Goal: Task Accomplishment & Management: Manage account settings

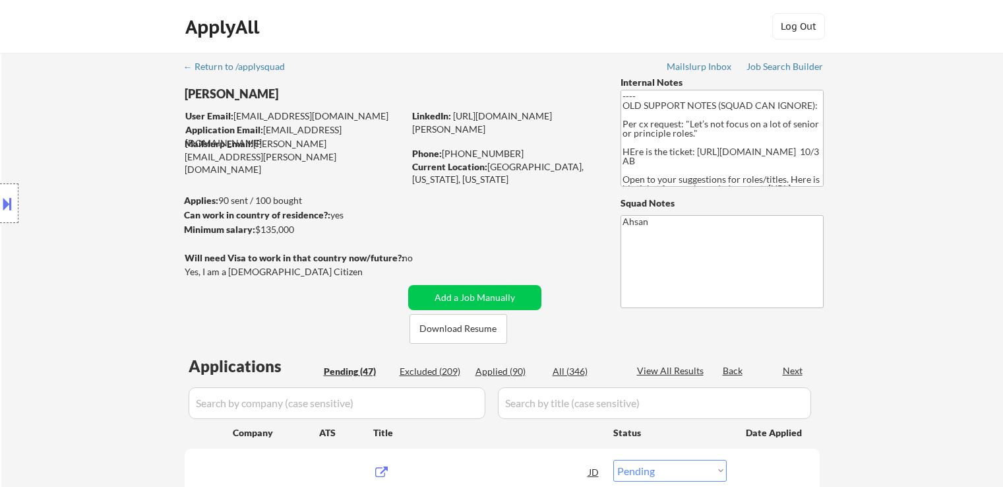
select select ""pending""
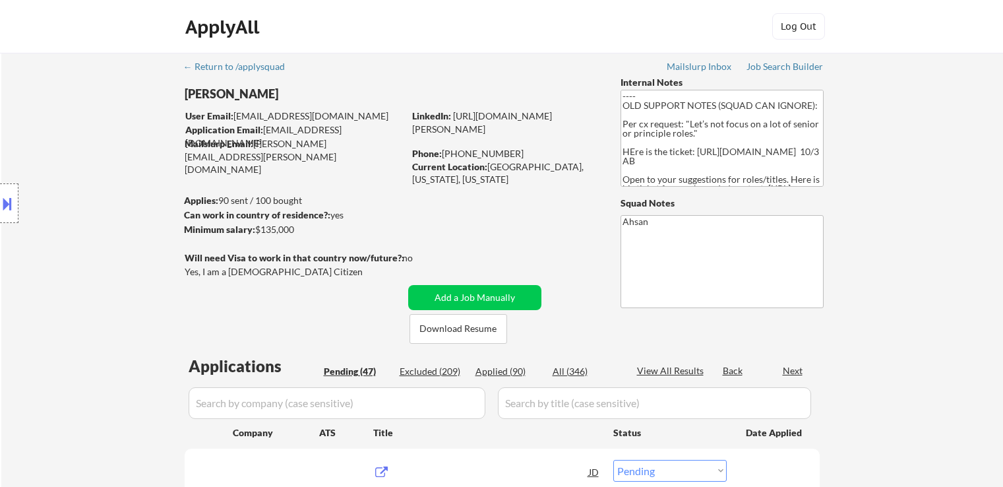
select select ""pending""
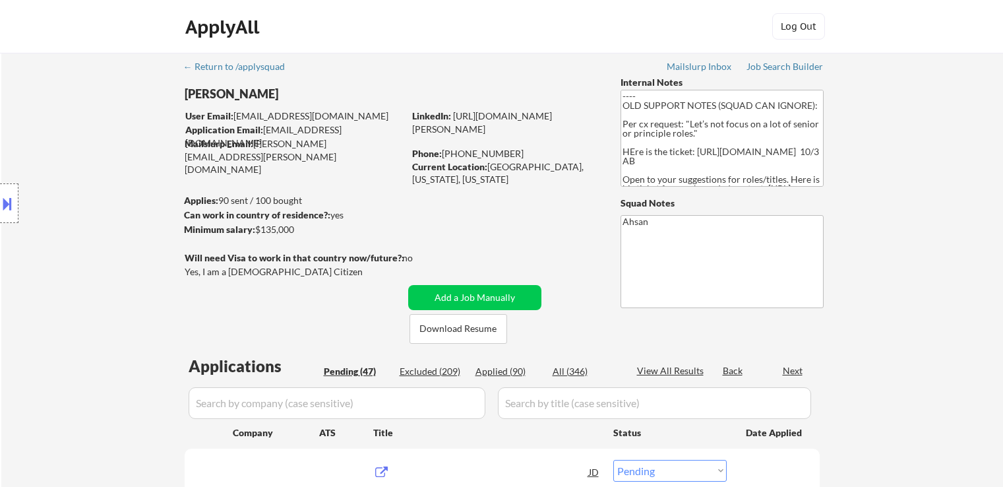
select select ""pending""
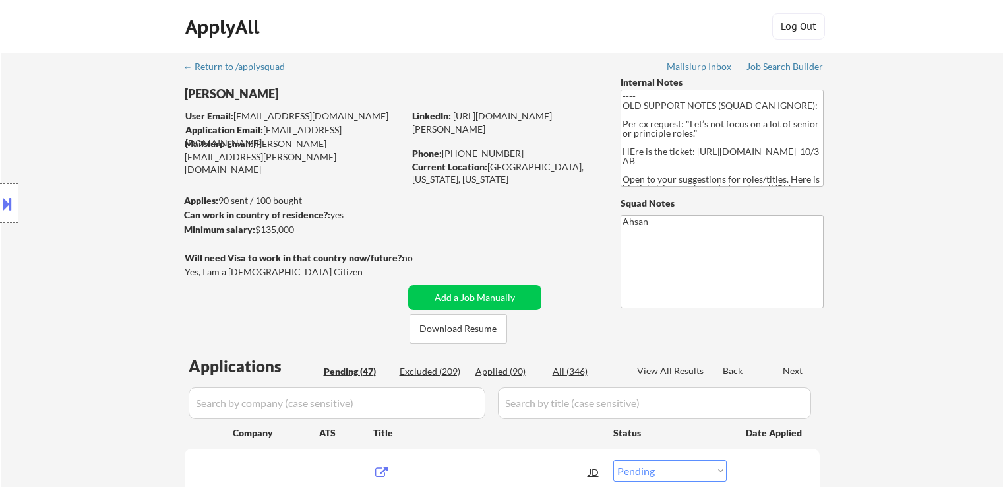
select select ""pending""
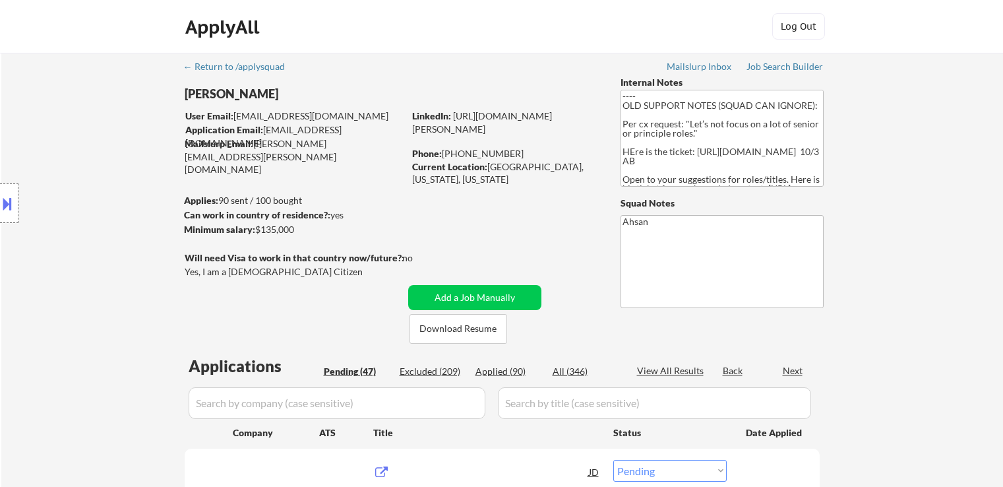
select select ""pending""
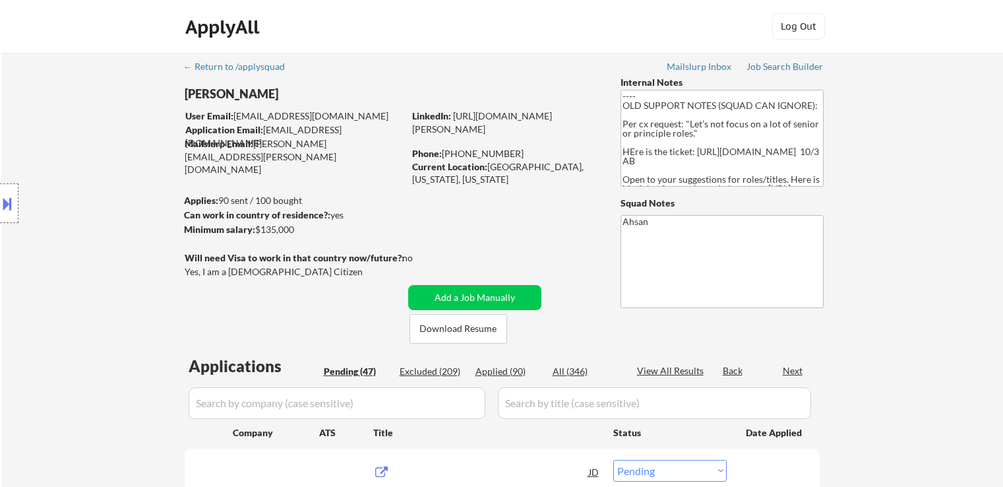
select select ""pending""
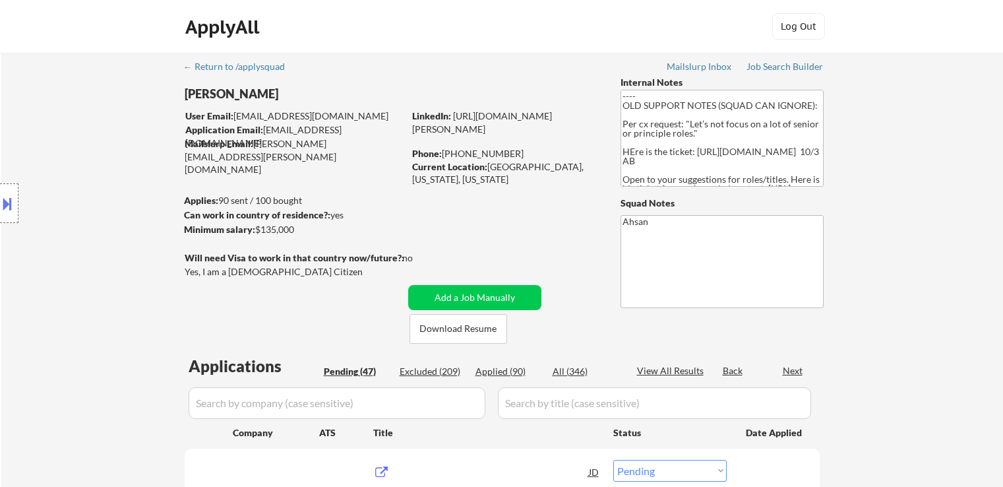
select select ""pending""
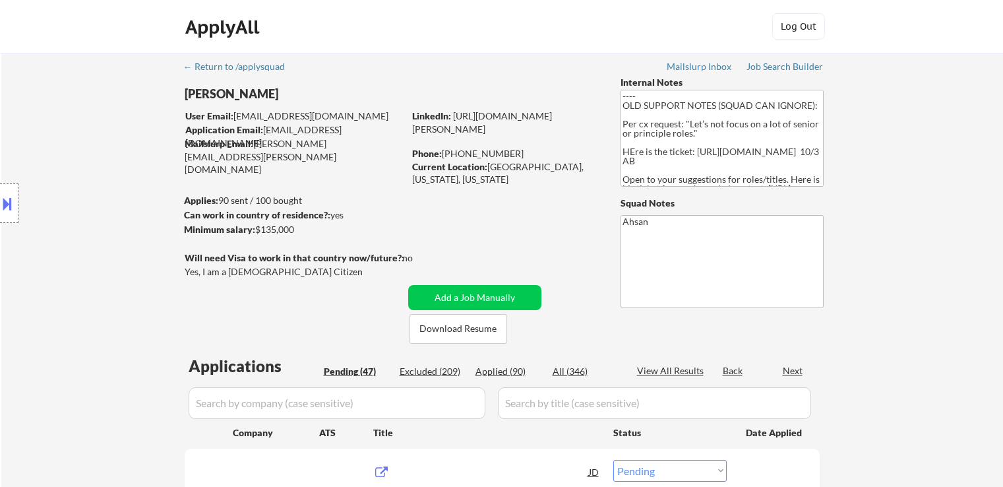
select select ""pending""
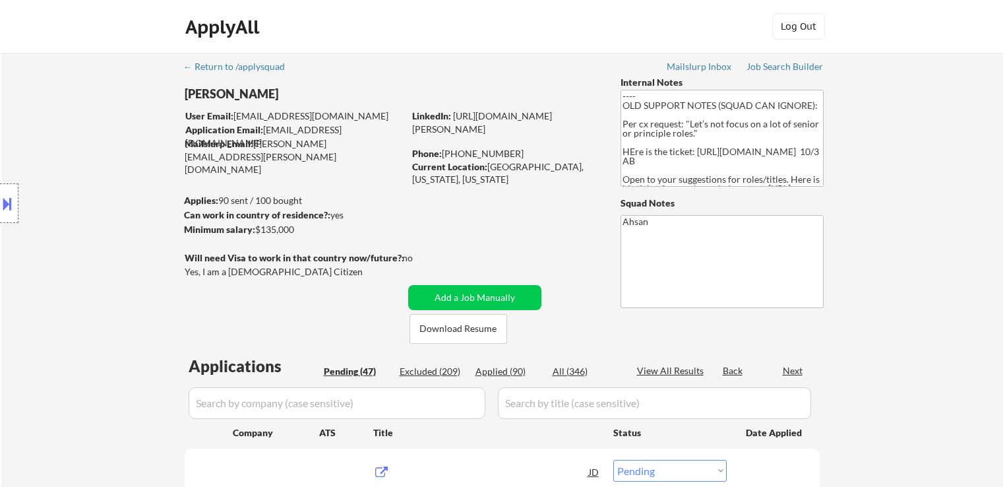
select select ""pending""
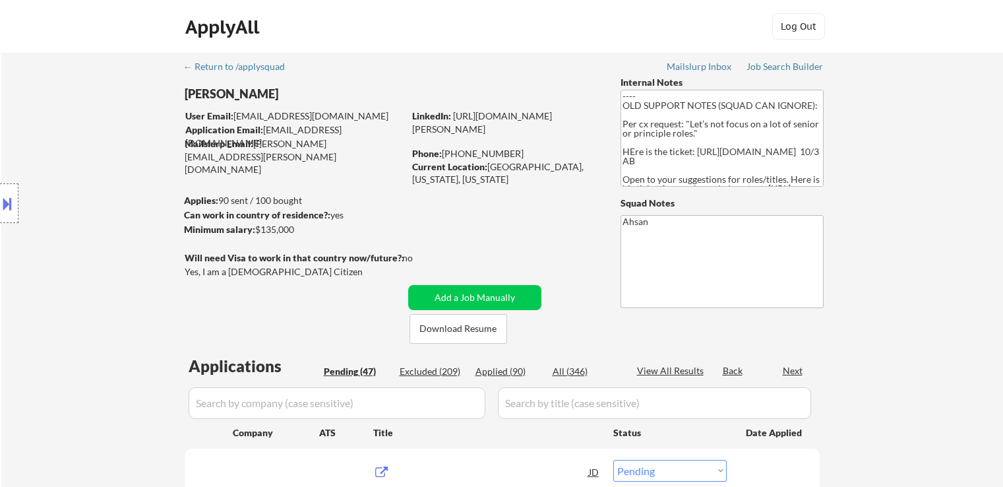
select select ""pending""
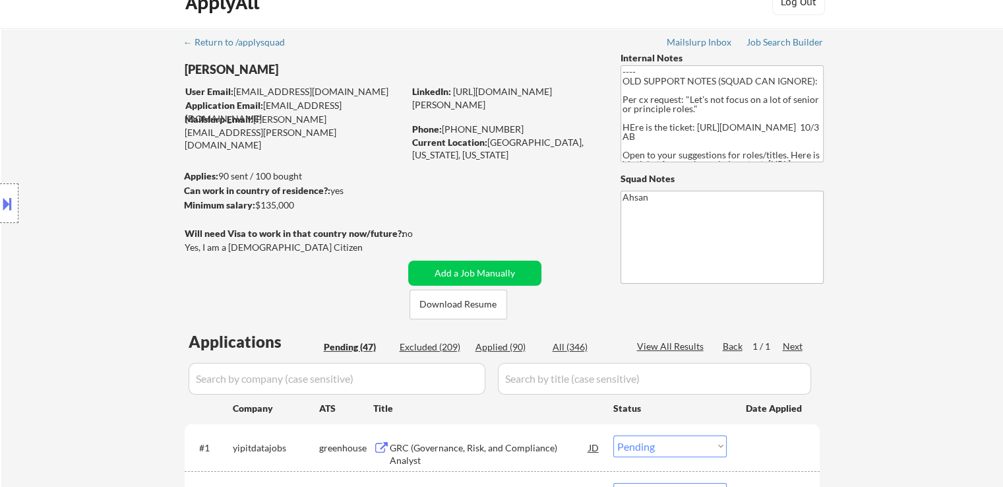
scroll to position [198, 0]
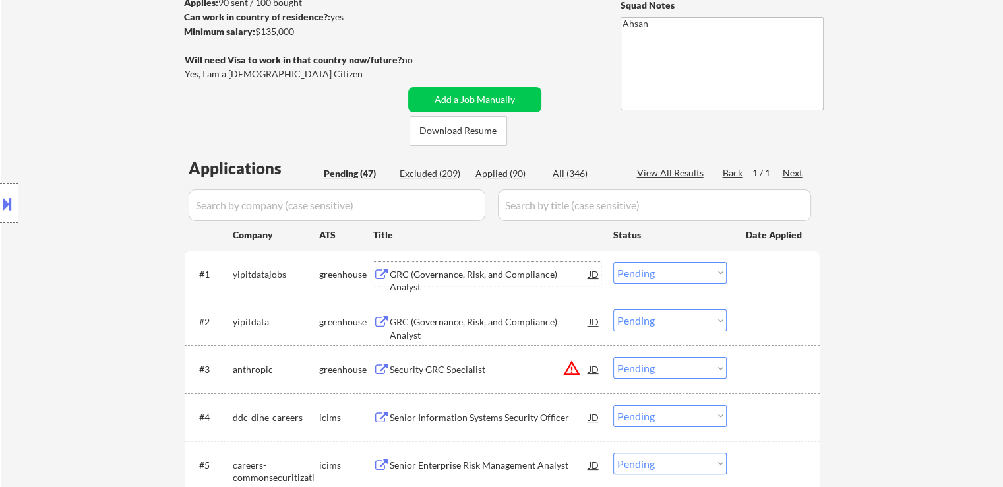
click at [397, 282] on div "GRC (Governance, Risk, and Compliance) Analyst" at bounding box center [489, 274] width 199 height 24
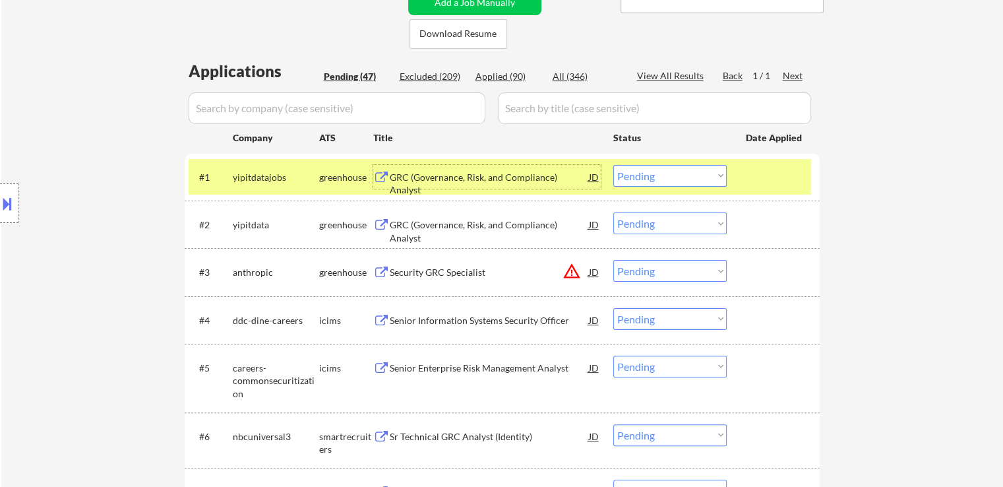
scroll to position [396, 0]
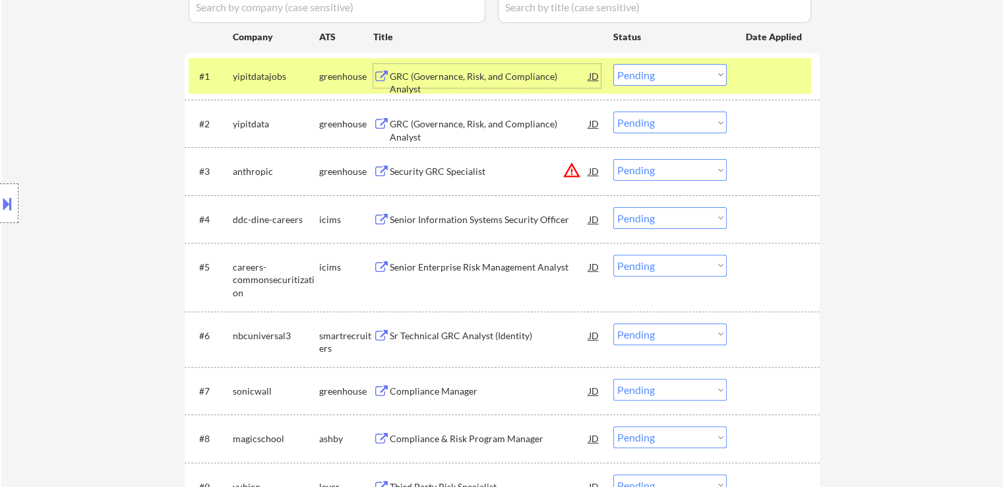
drag, startPoint x: 664, startPoint y: 73, endPoint x: 665, endPoint y: 83, distance: 10.6
click at [664, 73] on select "Choose an option... Pending Applied Excluded (Questions) Excluded (Expired) Exc…" at bounding box center [669, 75] width 113 height 22
click at [613, 64] on select "Choose an option... Pending Applied Excluded (Questions) Excluded (Expired) Exc…" at bounding box center [669, 75] width 113 height 22
click at [420, 123] on div "GRC (Governance, Risk, and Compliance) Analyst" at bounding box center [489, 130] width 199 height 26
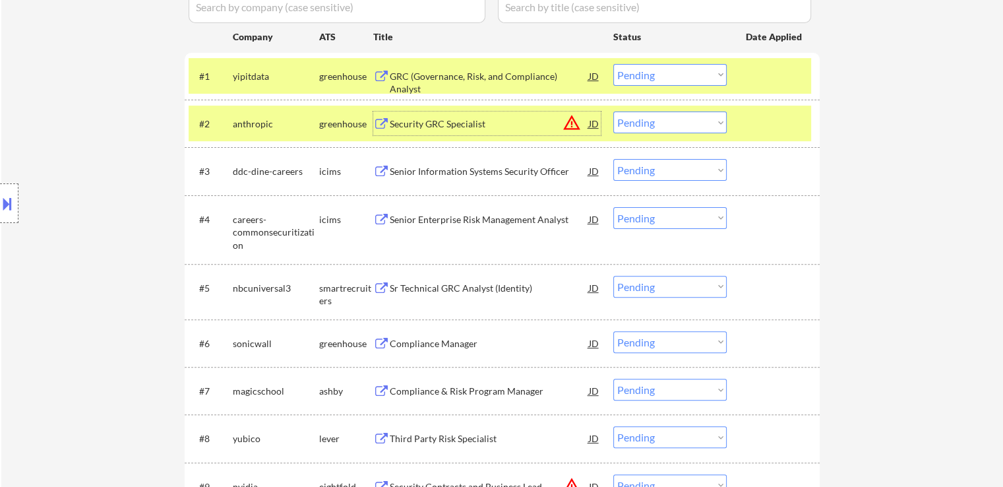
click at [679, 71] on select "Choose an option... Pending Applied Excluded (Questions) Excluded (Expired) Exc…" at bounding box center [669, 75] width 113 height 22
click at [613, 64] on select "Choose an option... Pending Applied Excluded (Questions) Excluded (Expired) Exc…" at bounding box center [669, 75] width 113 height 22
click at [380, 125] on button at bounding box center [381, 124] width 16 height 13
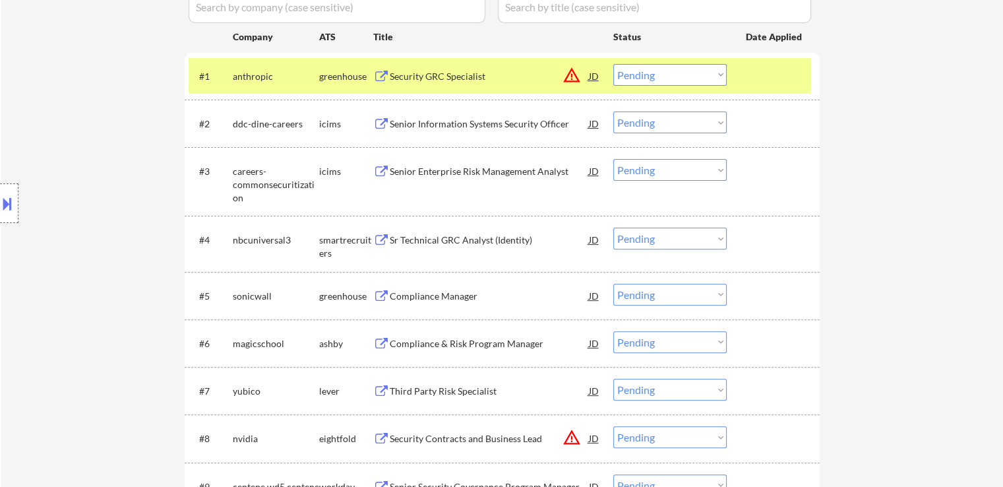
click at [389, 238] on button at bounding box center [381, 240] width 16 height 13
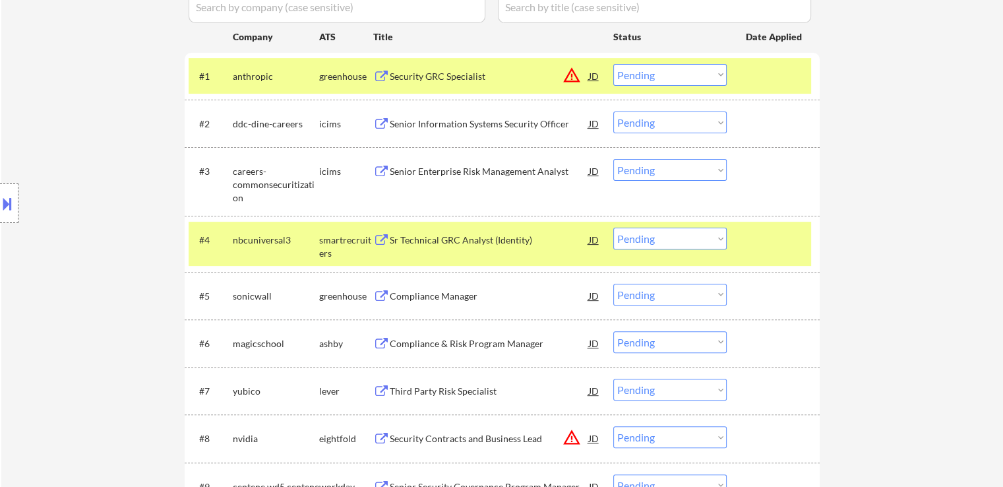
click at [668, 78] on select "Choose an option... Pending Applied Excluded (Questions) Excluded (Expired) Exc…" at bounding box center [669, 75] width 113 height 22
click at [613, 64] on select "Choose an option... Pending Applied Excluded (Questions) Excluded (Expired) Exc…" at bounding box center [669, 75] width 113 height 22
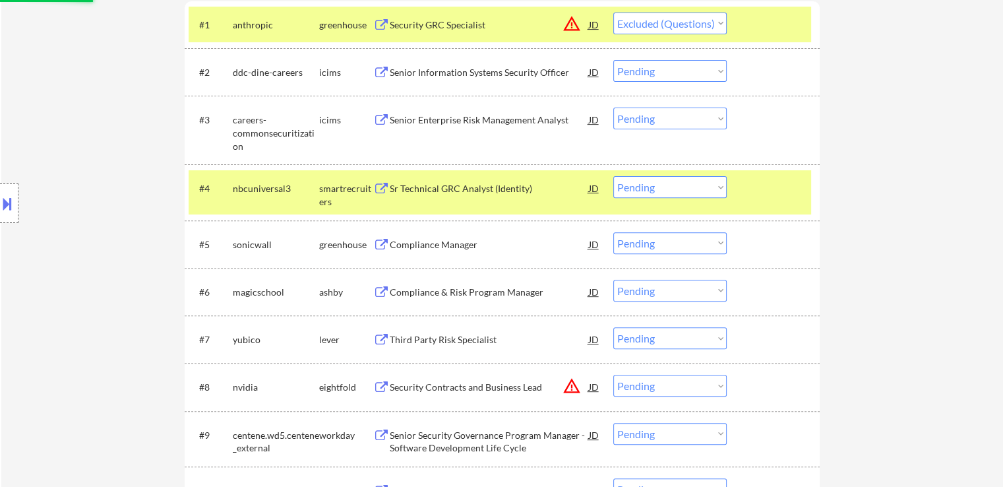
scroll to position [462, 0]
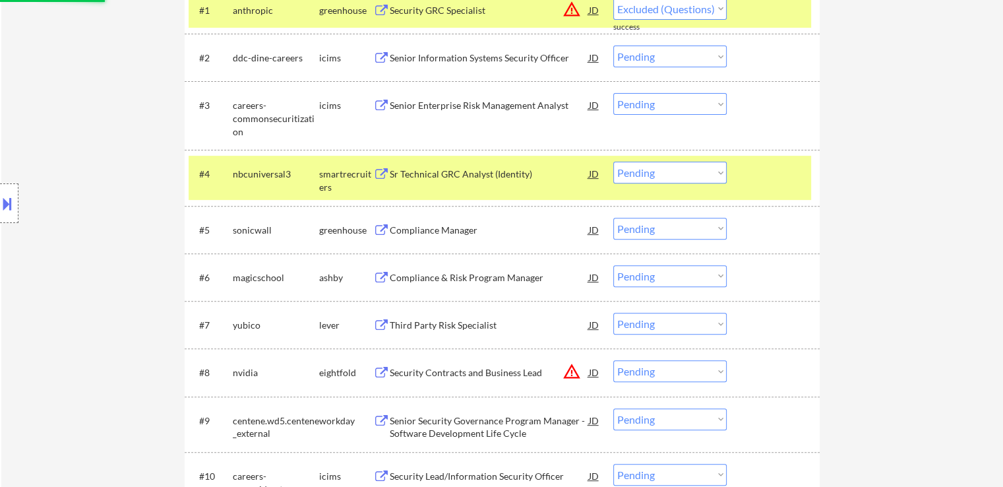
select select ""pending""
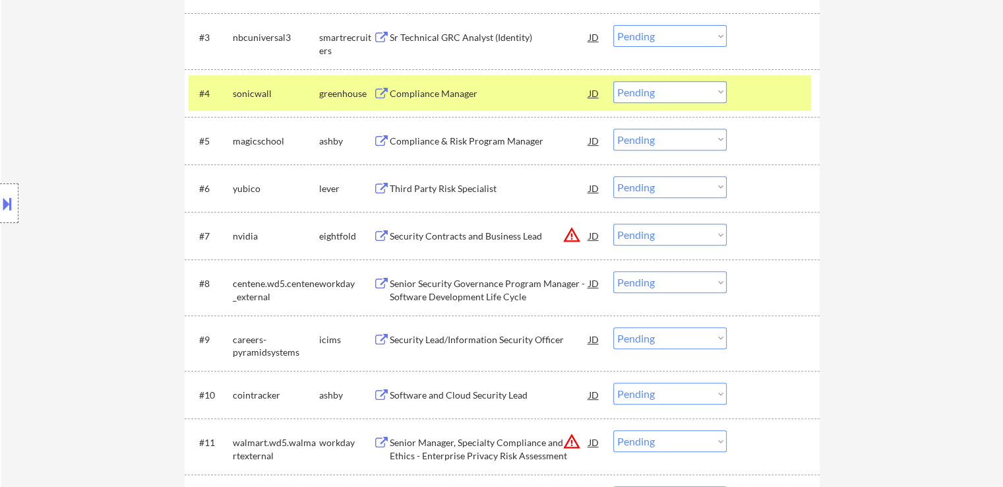
scroll to position [528, 0]
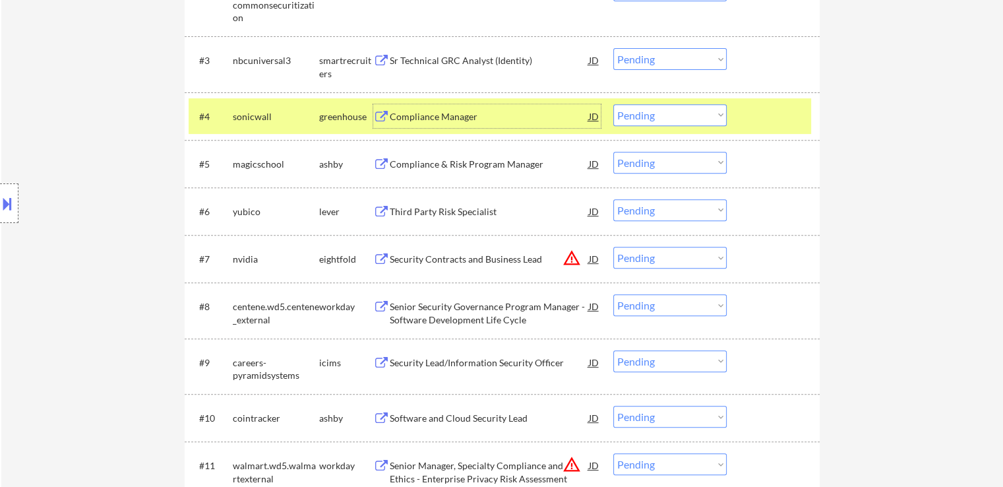
click at [417, 116] on div "Compliance Manager" at bounding box center [489, 116] width 199 height 13
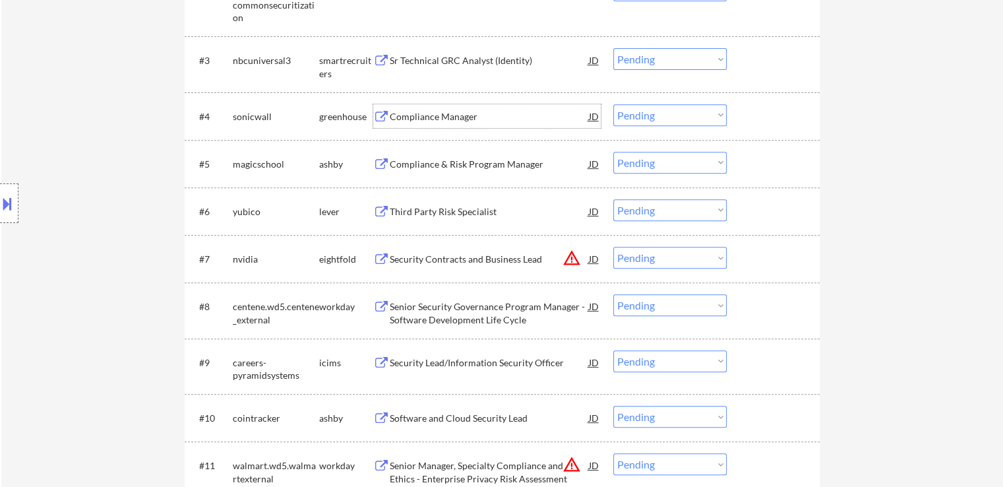
click at [398, 160] on div "Compliance & Risk Program Manager" at bounding box center [489, 164] width 199 height 13
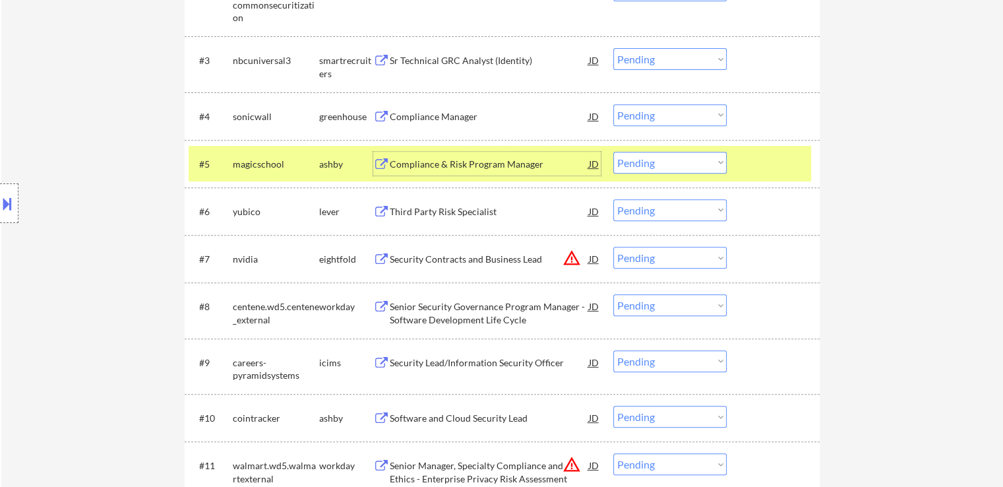
click at [640, 116] on select "Choose an option... Pending Applied Excluded (Questions) Excluded (Expired) Exc…" at bounding box center [669, 115] width 113 height 22
click at [613, 104] on select "Choose an option... Pending Applied Excluded (Questions) Excluded (Expired) Exc…" at bounding box center [669, 115] width 113 height 22
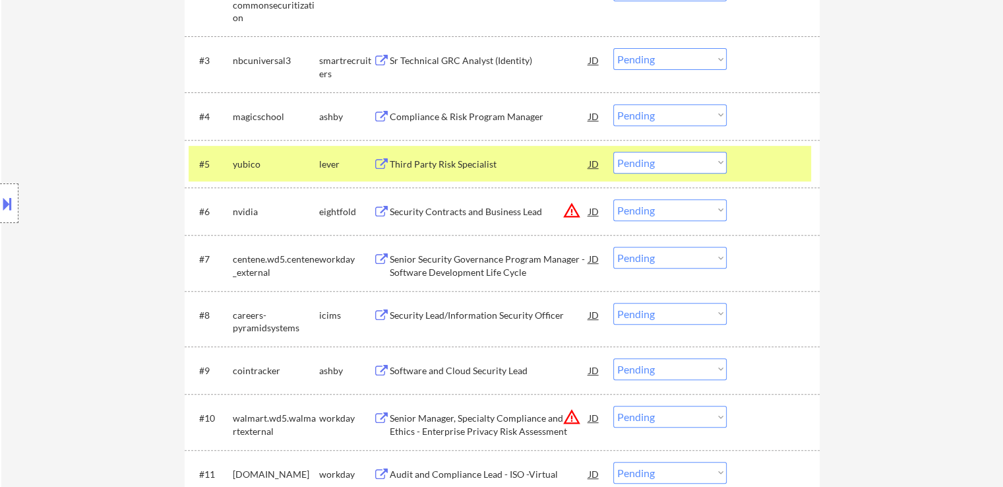
drag, startPoint x: 676, startPoint y: 115, endPoint x: 675, endPoint y: 123, distance: 8.6
click at [676, 115] on select "Choose an option... Pending Applied Excluded (Questions) Excluded (Expired) Exc…" at bounding box center [669, 115] width 113 height 22
click at [613, 104] on select "Choose an option... Pending Applied Excluded (Questions) Excluded (Expired) Exc…" at bounding box center [669, 115] width 113 height 22
select select ""pending""
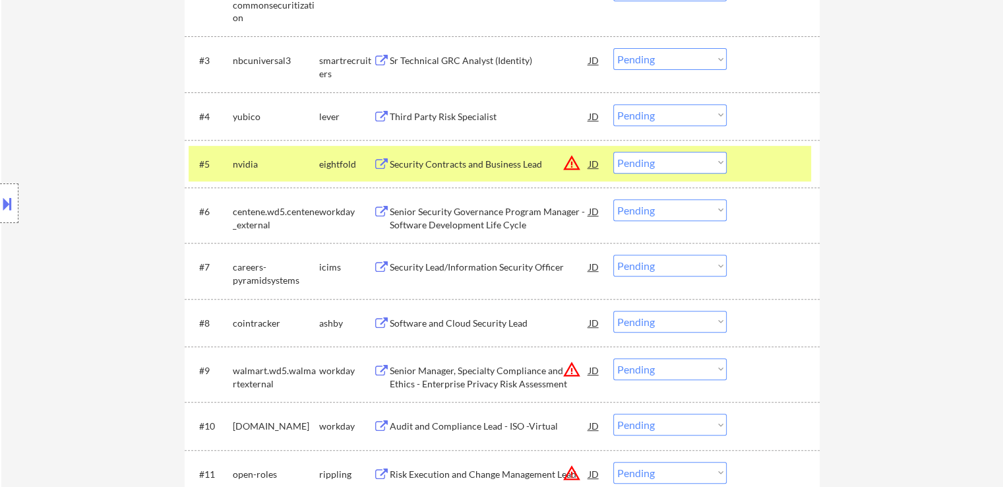
click at [637, 57] on select "Choose an option... Pending Applied Excluded (Questions) Excluded (Expired) Exc…" at bounding box center [669, 59] width 113 height 22
click at [613, 48] on select "Choose an option... Pending Applied Excluded (Questions) Excluded (Expired) Exc…" at bounding box center [669, 59] width 113 height 22
click at [414, 113] on div "Third Party Risk Specialist" at bounding box center [489, 116] width 199 height 13
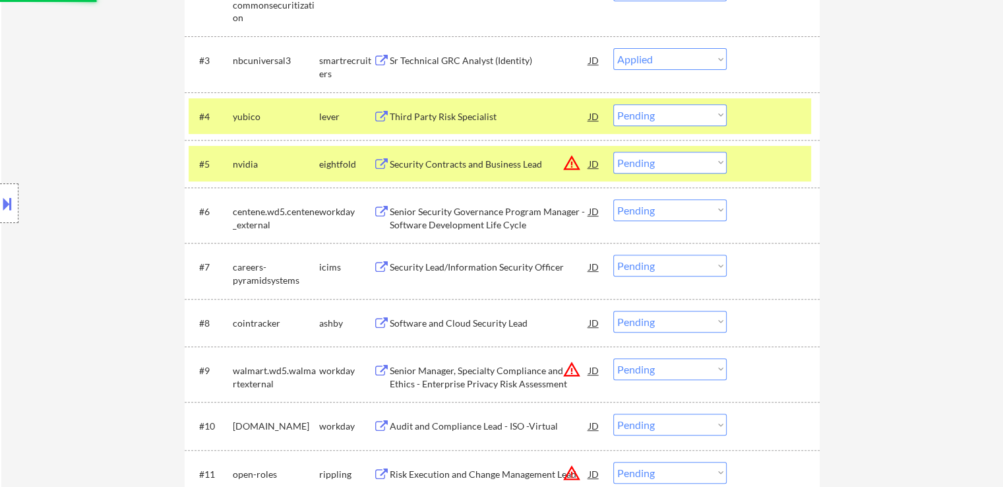
select select ""pending""
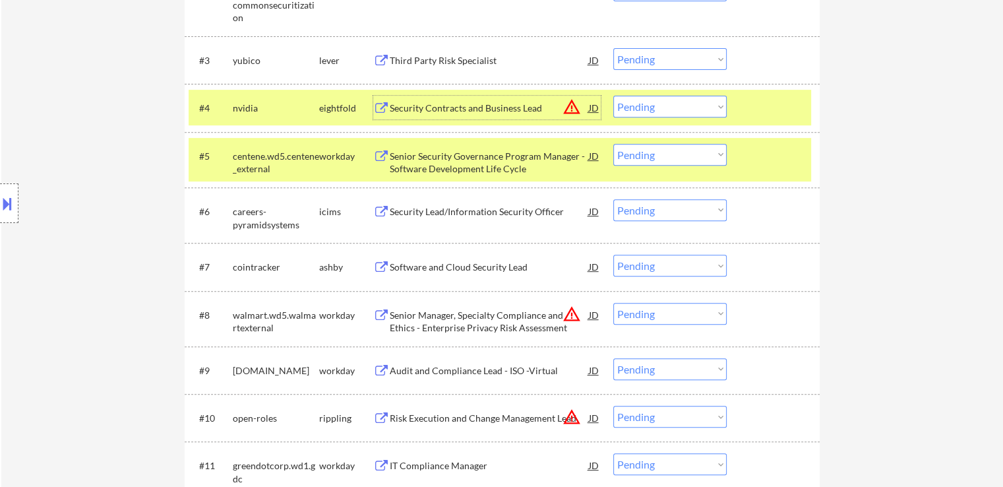
click at [672, 111] on select "Choose an option... Pending Applied Excluded (Questions) Excluded (Expired) Exc…" at bounding box center [669, 107] width 113 height 22
click at [613, 96] on select "Choose an option... Pending Applied Excluded (Questions) Excluded (Expired) Exc…" at bounding box center [669, 107] width 113 height 22
select select ""pending""
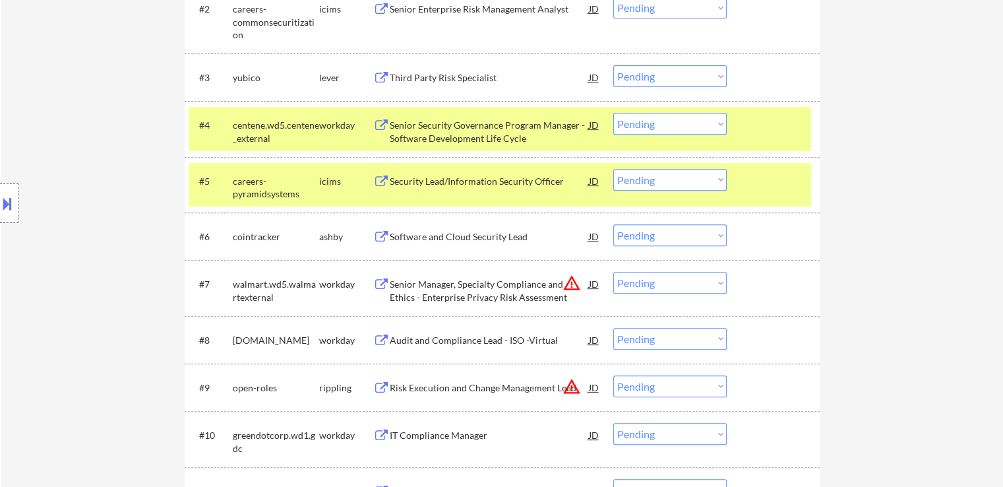
scroll to position [462, 0]
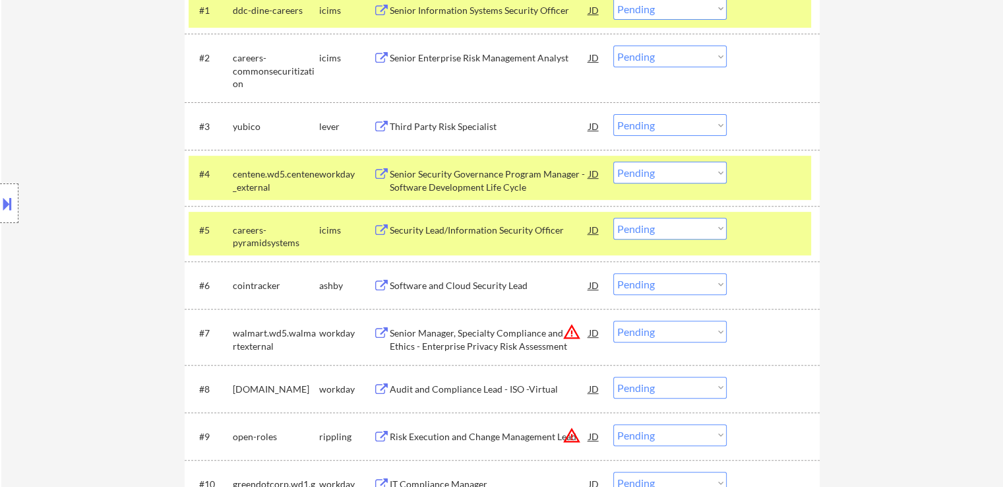
click at [670, 128] on select "Choose an option... Pending Applied Excluded (Questions) Excluded (Expired) Exc…" at bounding box center [669, 125] width 113 height 22
click at [613, 114] on select "Choose an option... Pending Applied Excluded (Questions) Excluded (Expired) Exc…" at bounding box center [669, 125] width 113 height 22
select select ""pending""
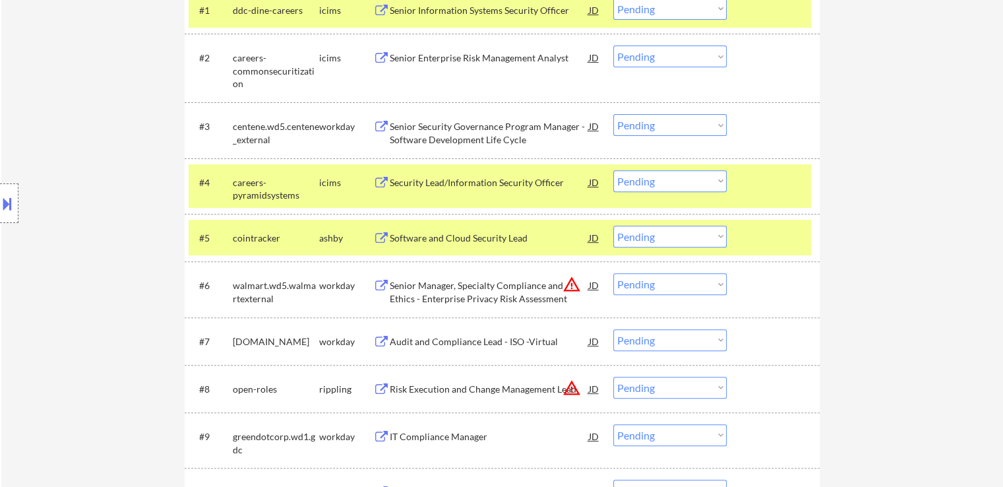
click at [439, 235] on div "Software and Cloud Security Lead" at bounding box center [489, 238] width 199 height 13
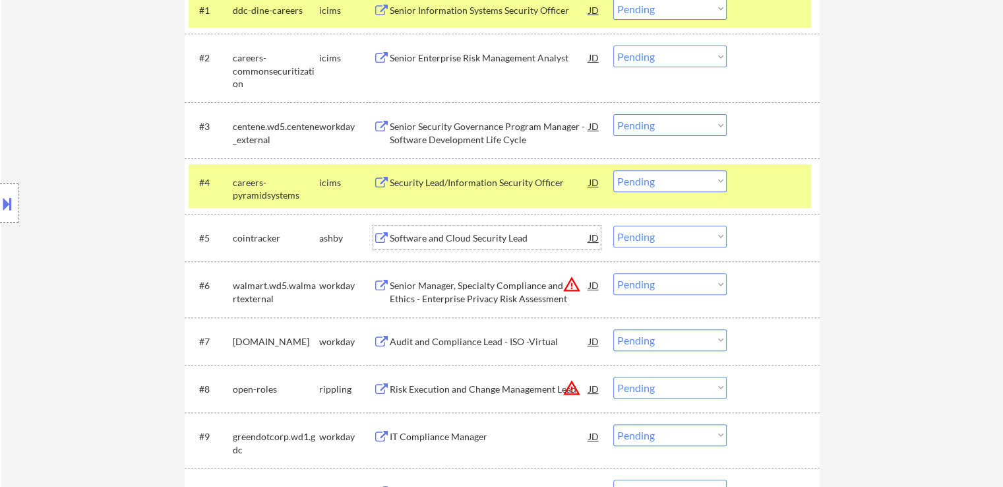
scroll to position [528, 0]
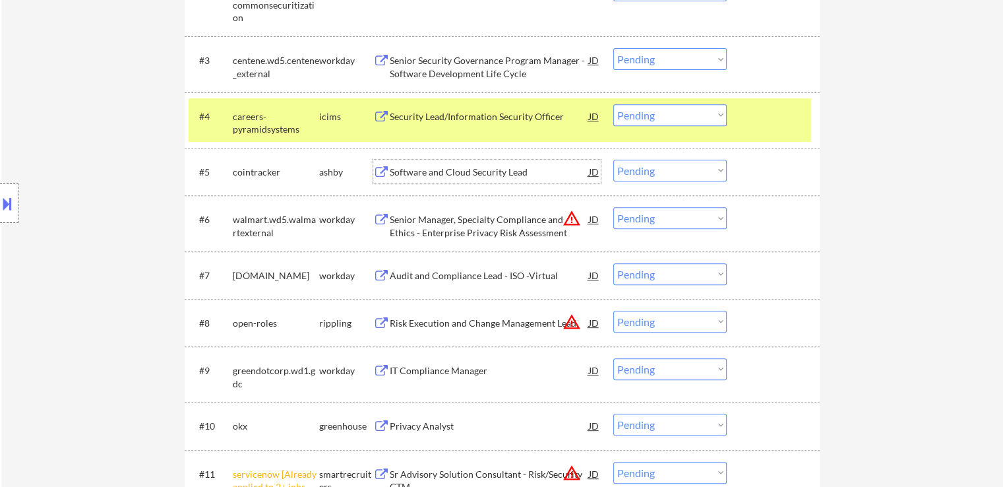
click at [649, 171] on select "Choose an option... Pending Applied Excluded (Questions) Excluded (Expired) Exc…" at bounding box center [669, 171] width 113 height 22
click at [613, 160] on select "Choose an option... Pending Applied Excluded (Questions) Excluded (Expired) Exc…" at bounding box center [669, 171] width 113 height 22
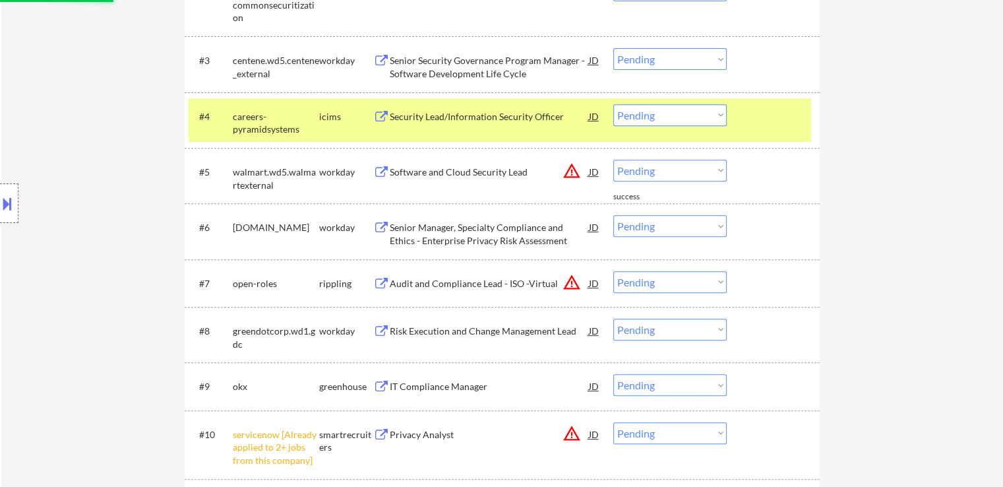
click at [669, 166] on select "Choose an option... Pending Applied Excluded (Questions) Excluded (Expired) Exc…" at bounding box center [669, 171] width 113 height 22
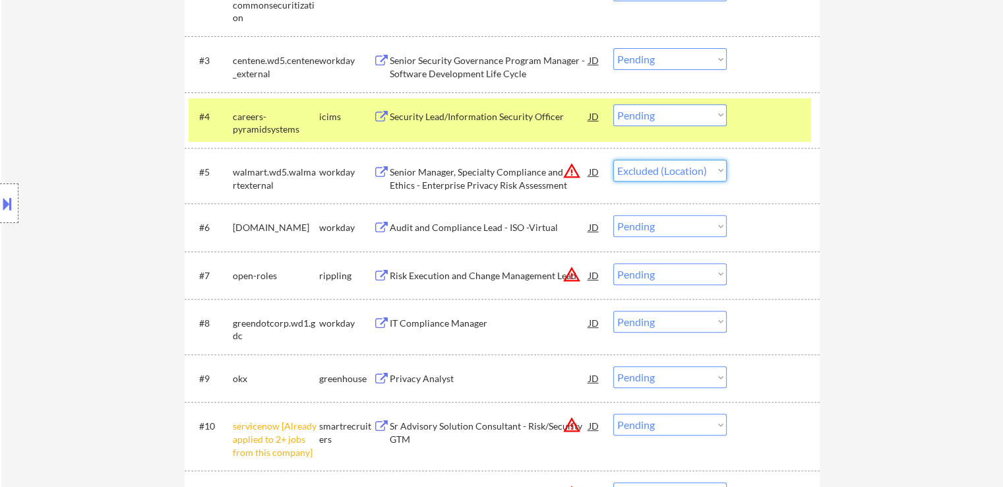
click at [613, 160] on select "Choose an option... Pending Applied Excluded (Questions) Excluded (Expired) Exc…" at bounding box center [669, 171] width 113 height 22
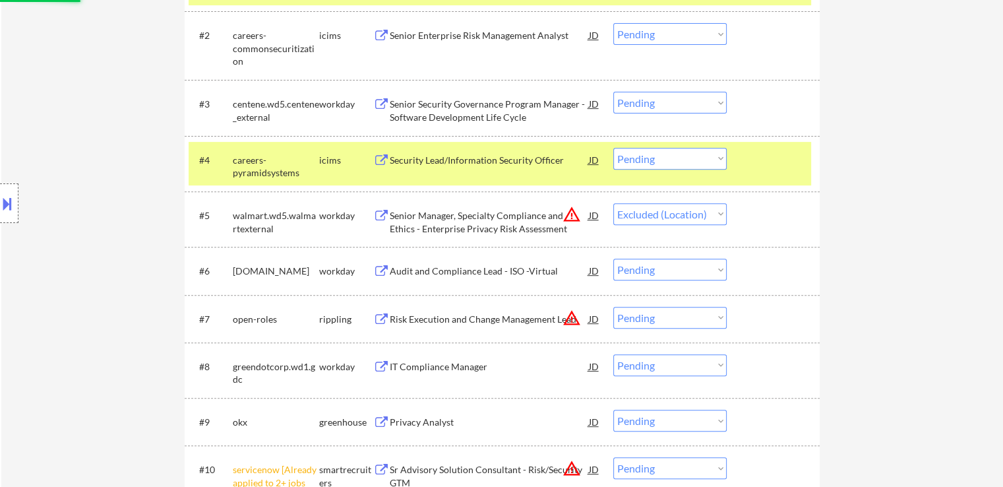
scroll to position [462, 0]
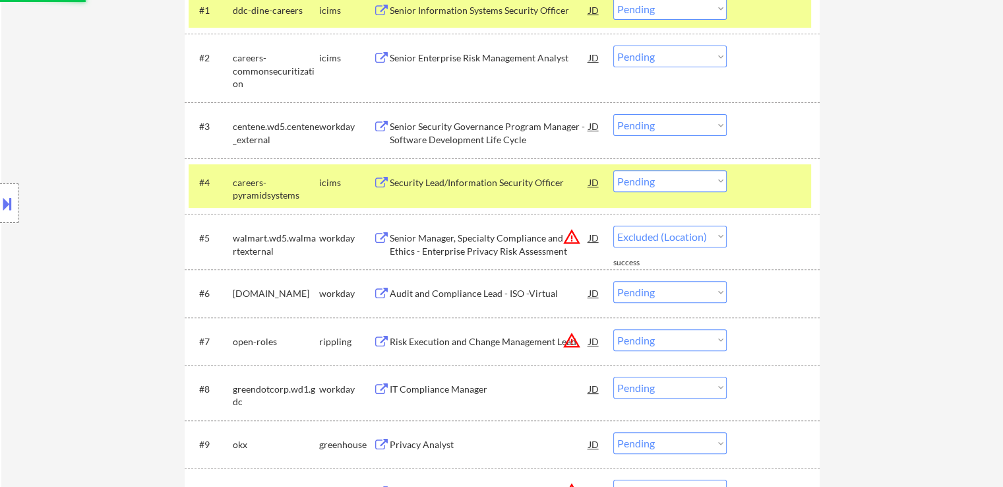
select select ""pending""
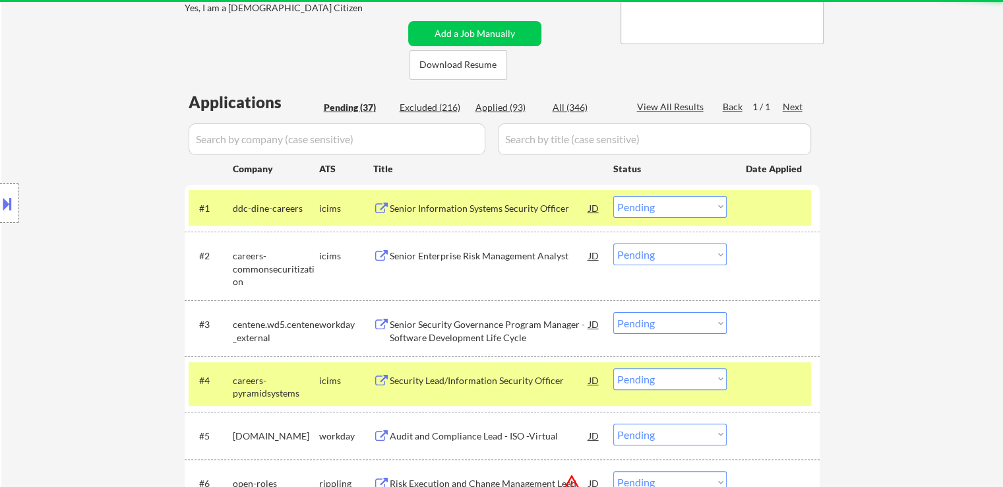
scroll to position [330, 0]
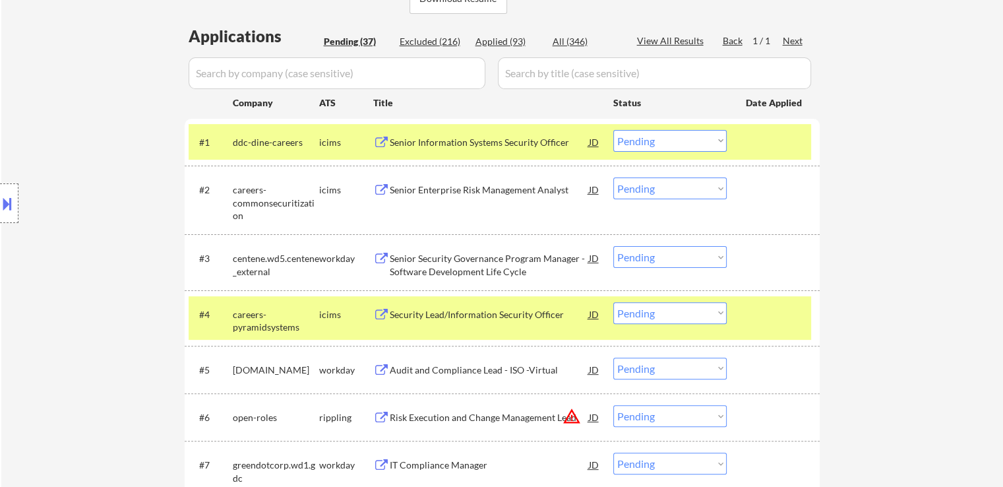
click at [819, 321] on div "#4 careers-pyramidsystems icims Security Lead/Information Security Officer JD w…" at bounding box center [502, 317] width 635 height 55
click at [790, 313] on div at bounding box center [775, 314] width 58 height 24
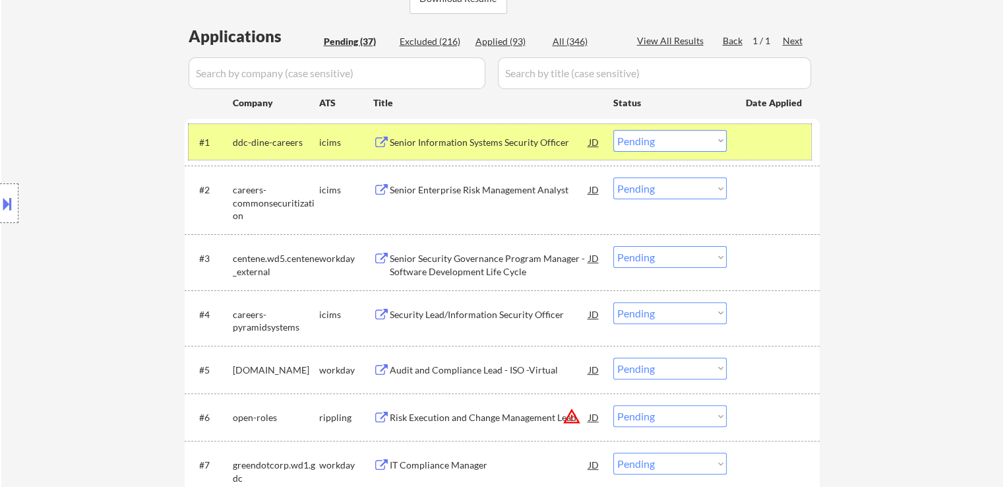
click at [778, 139] on div at bounding box center [775, 142] width 58 height 24
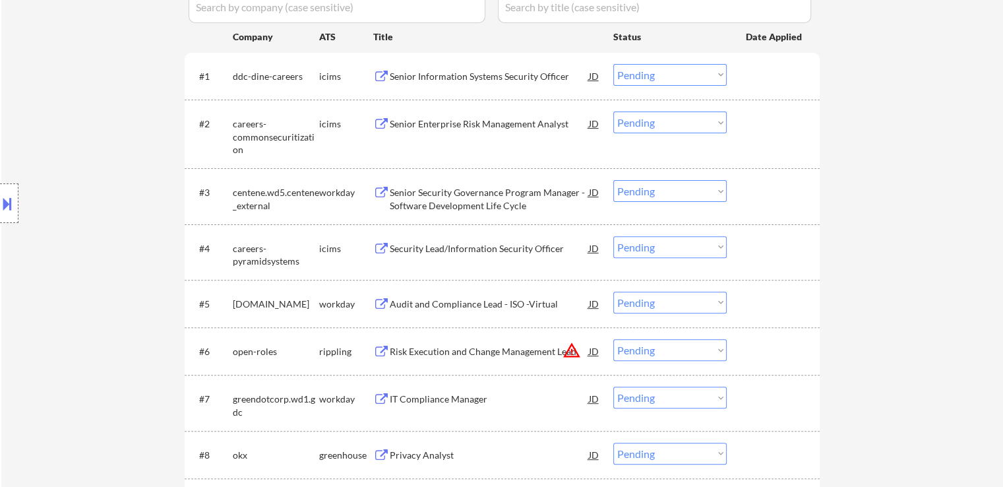
scroll to position [462, 0]
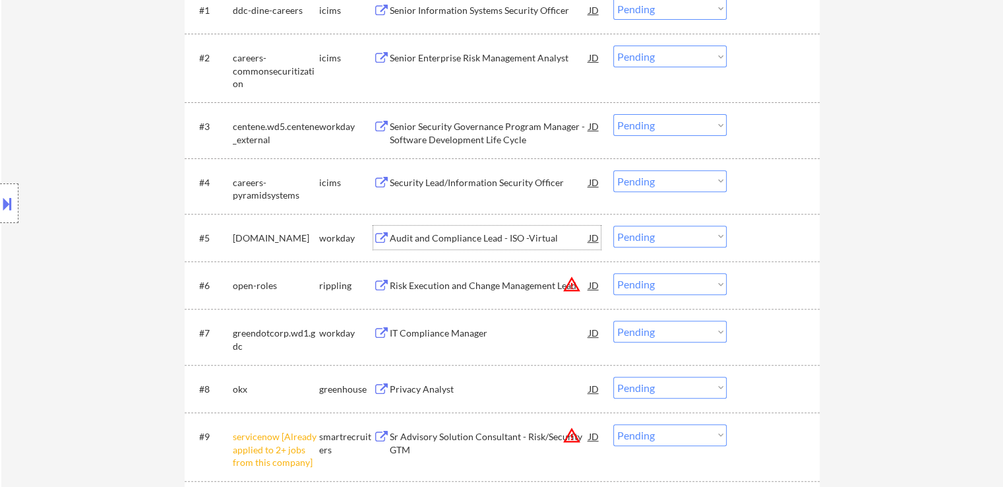
click at [400, 239] on div "Audit and Compliance Lead - ISO -Virtual" at bounding box center [489, 238] width 199 height 13
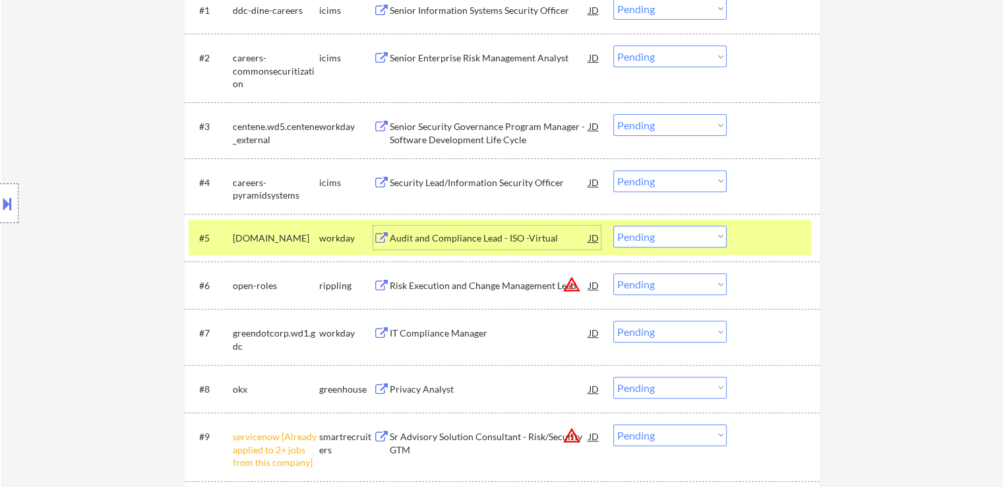
click at [397, 278] on div "Risk Execution and Change Management Lead" at bounding box center [489, 285] width 199 height 24
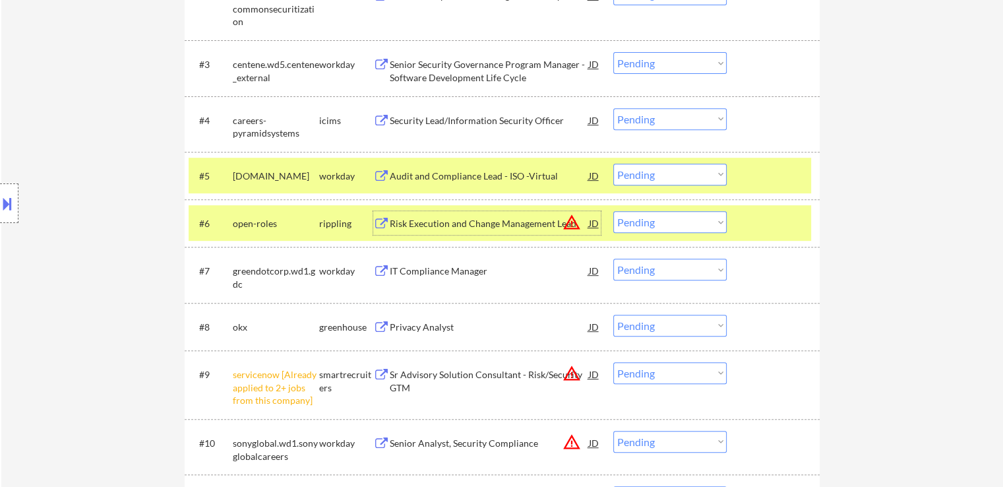
scroll to position [594, 0]
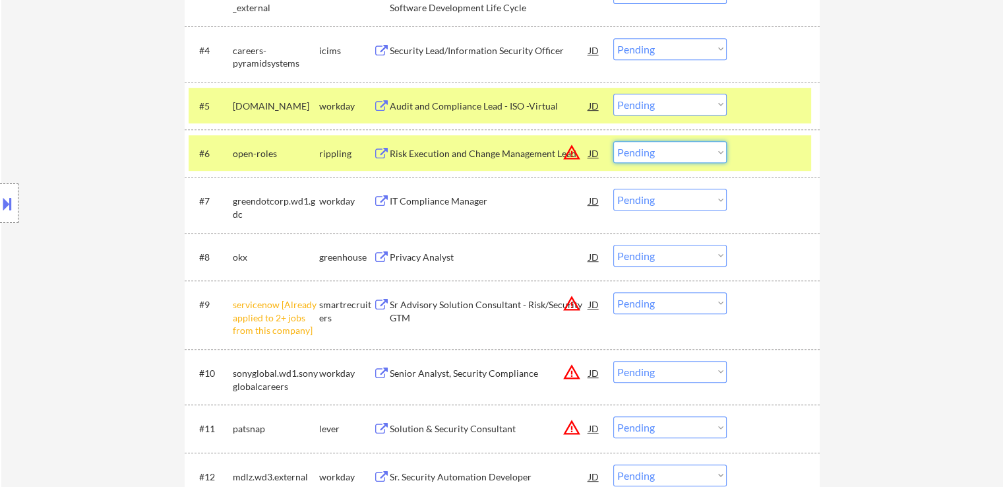
click at [674, 153] on select "Choose an option... Pending Applied Excluded (Questions) Excluded (Expired) Exc…" at bounding box center [669, 152] width 113 height 22
click at [613, 141] on select "Choose an option... Pending Applied Excluded (Questions) Excluded (Expired) Exc…" at bounding box center [669, 152] width 113 height 22
select select ""pending""
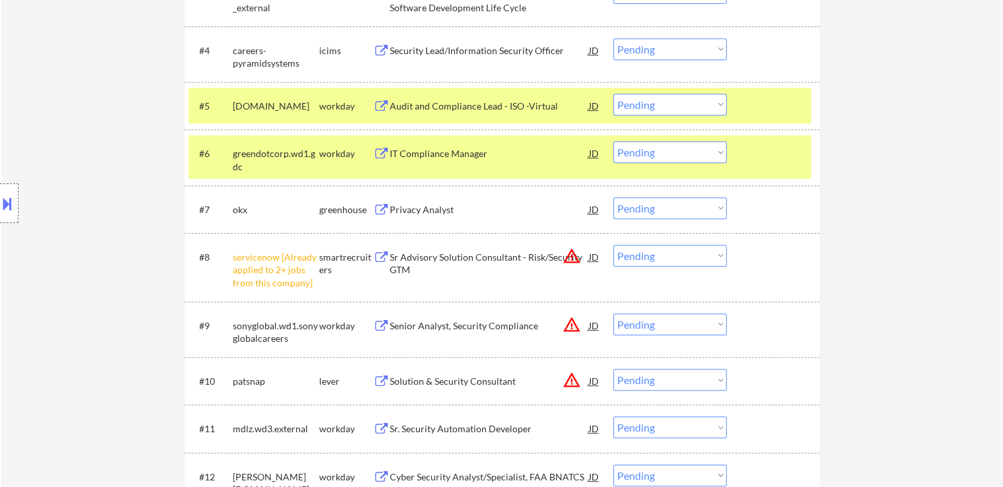
click at [399, 206] on div "Privacy Analyst" at bounding box center [489, 209] width 199 height 13
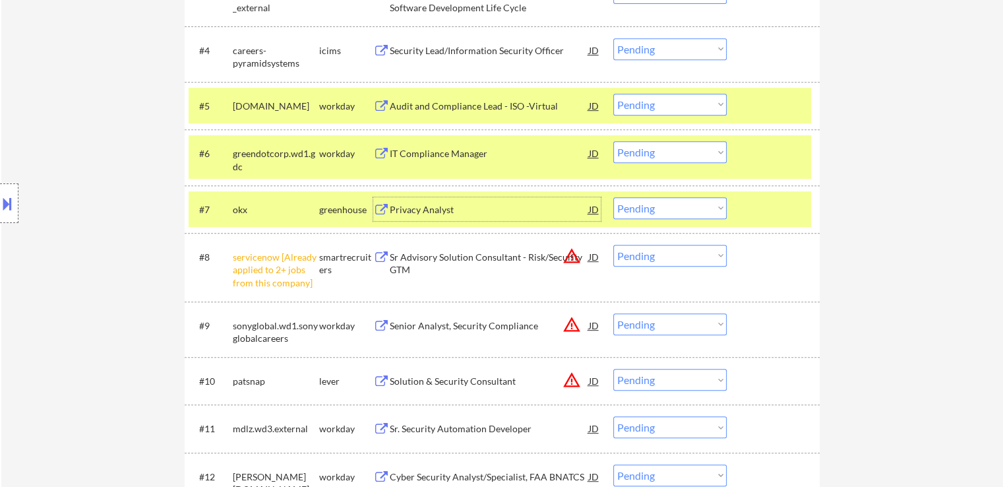
click at [0, 206] on button at bounding box center [7, 204] width 15 height 22
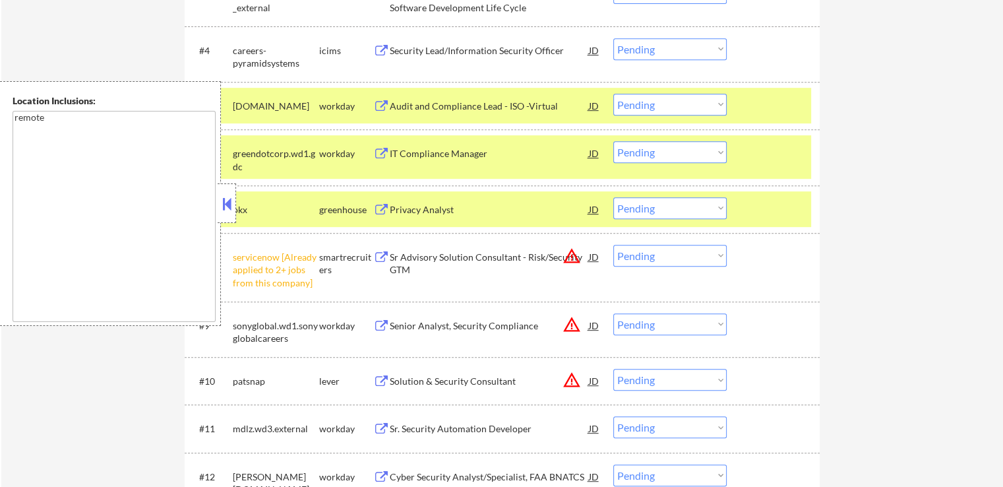
click at [657, 212] on select "Choose an option... Pending Applied Excluded (Questions) Excluded (Expired) Exc…" at bounding box center [669, 208] width 113 height 22
click at [613, 197] on select "Choose an option... Pending Applied Excluded (Questions) Excluded (Expired) Exc…" at bounding box center [669, 208] width 113 height 22
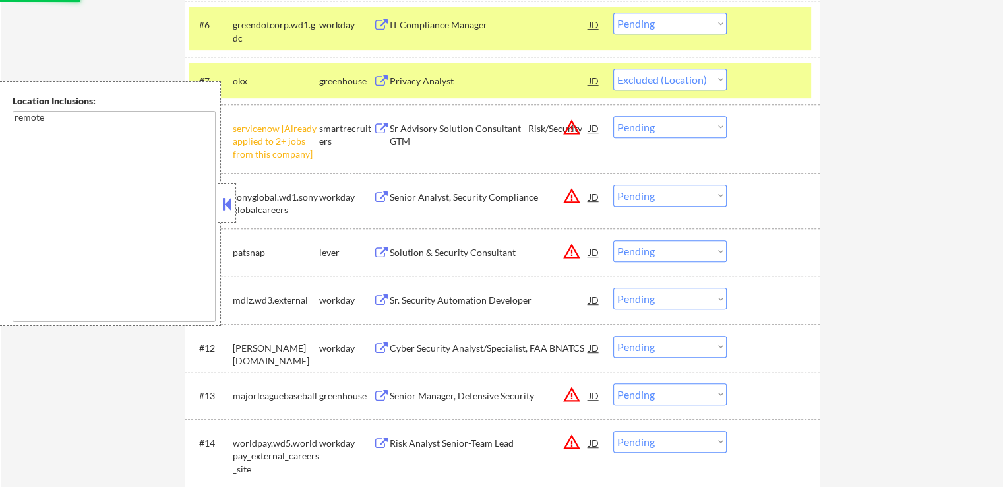
scroll to position [726, 0]
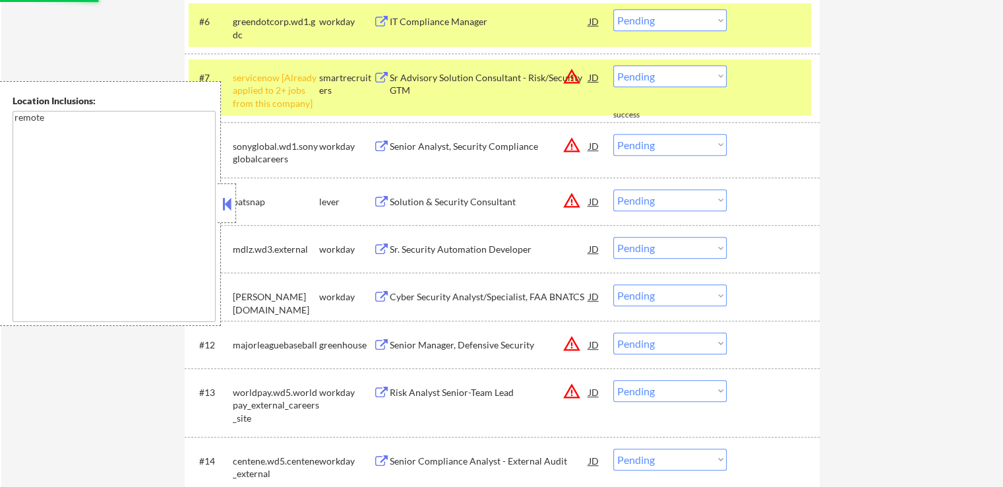
click at [672, 71] on select "Choose an option... Pending Applied Excluded (Questions) Excluded (Expired) Exc…" at bounding box center [669, 76] width 113 height 22
click at [613, 65] on select "Choose an option... Pending Applied Excluded (Questions) Excluded (Expired) Exc…" at bounding box center [669, 76] width 113 height 22
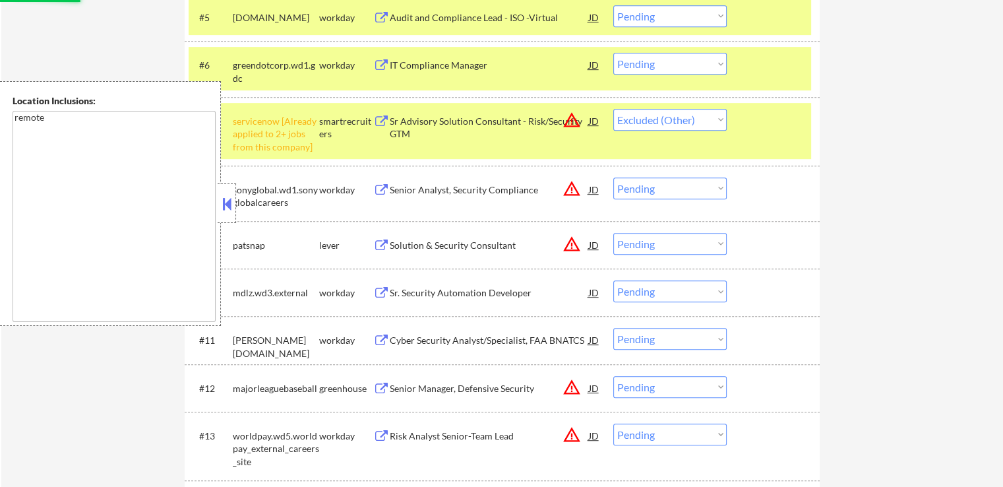
scroll to position [660, 0]
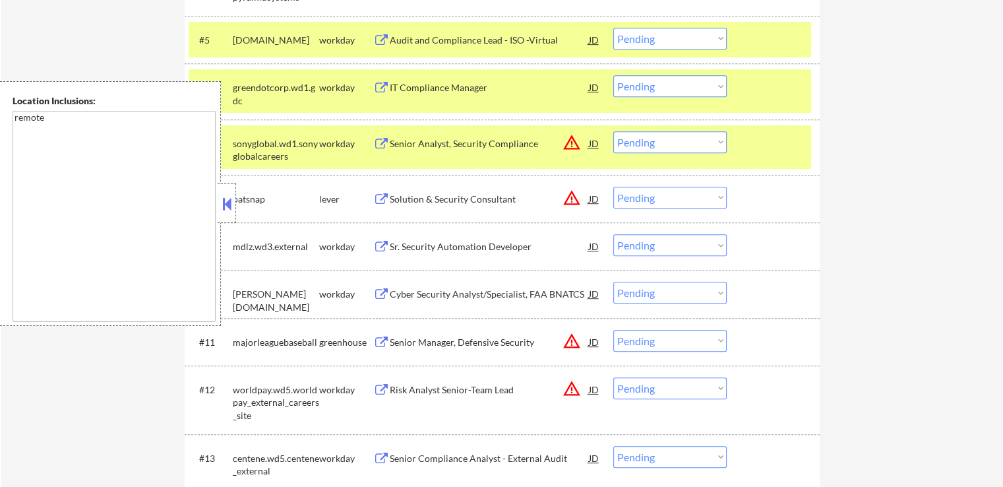
click at [649, 138] on select "Choose an option... Pending Applied Excluded (Questions) Excluded (Expired) Exc…" at bounding box center [669, 142] width 113 height 22
click at [613, 131] on select "Choose an option... Pending Applied Excluded (Questions) Excluded (Expired) Exc…" at bounding box center [669, 142] width 113 height 22
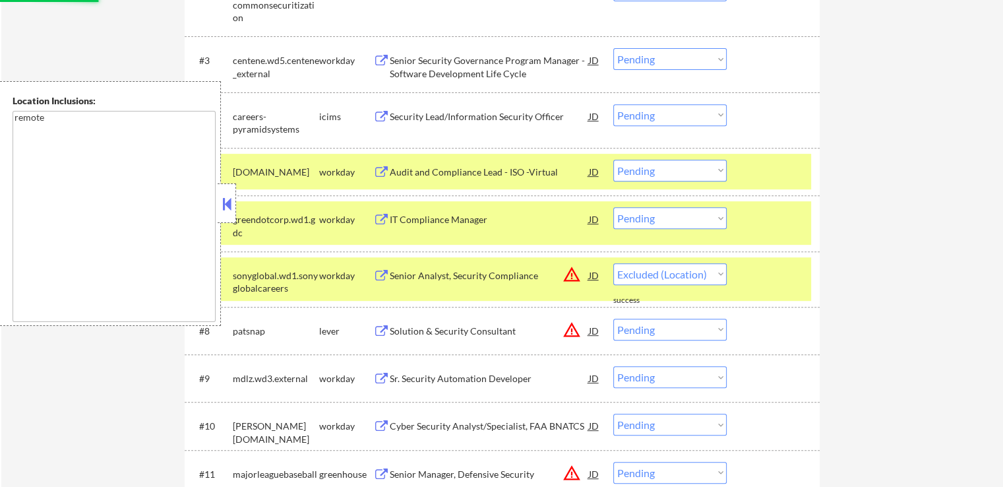
select select ""pending""
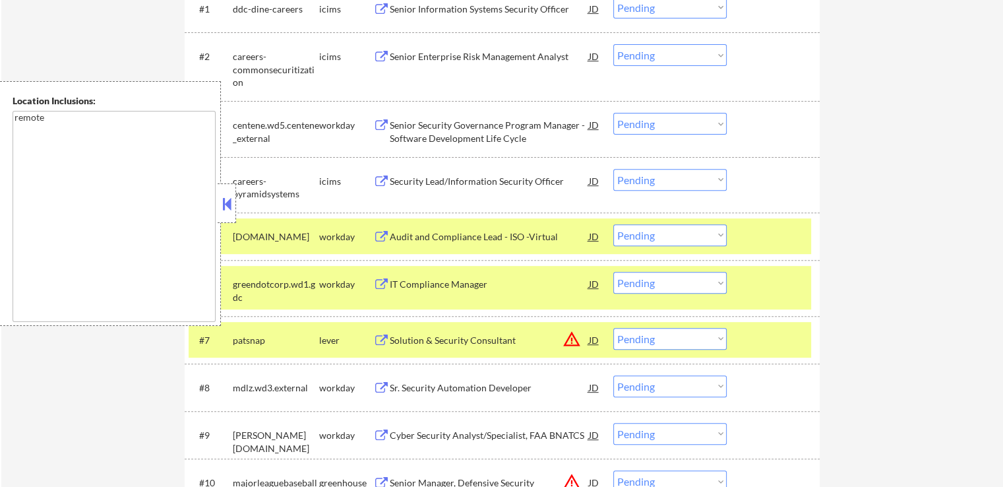
scroll to position [528, 0]
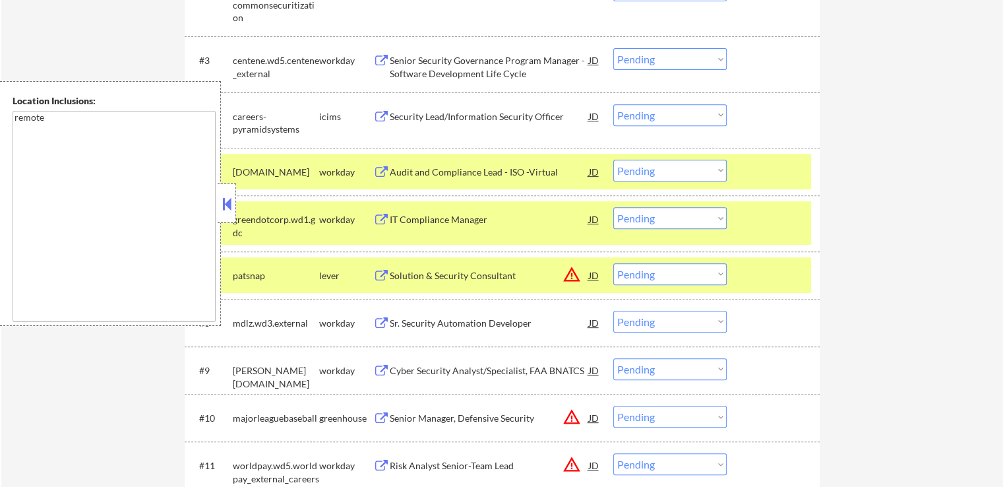
drag, startPoint x: 639, startPoint y: 169, endPoint x: 647, endPoint y: 177, distance: 12.1
click at [639, 169] on select "Choose an option... Pending Applied Excluded (Questions) Excluded (Expired) Exc…" at bounding box center [669, 171] width 113 height 22
click at [613, 160] on select "Choose an option... Pending Applied Excluded (Questions) Excluded (Expired) Exc…" at bounding box center [669, 171] width 113 height 22
click at [428, 220] on div "IT Compliance Manager" at bounding box center [489, 219] width 199 height 13
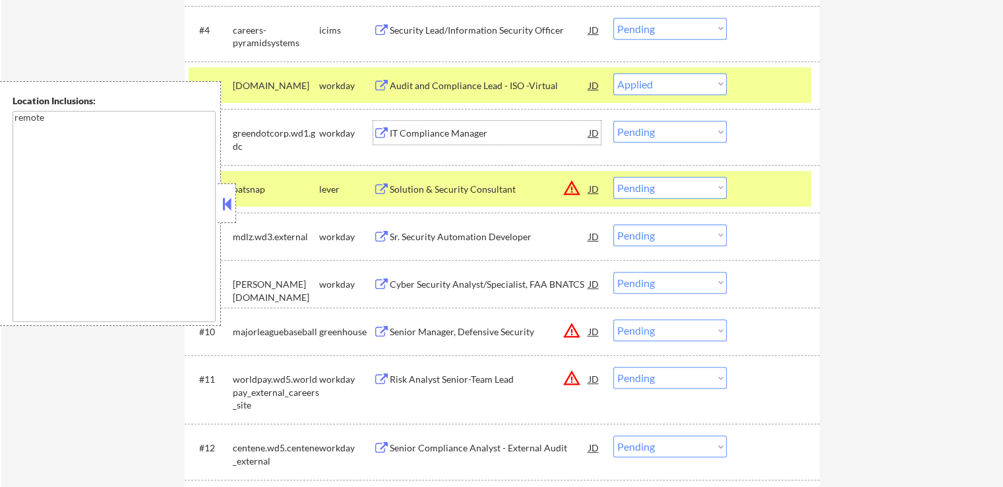
scroll to position [594, 0]
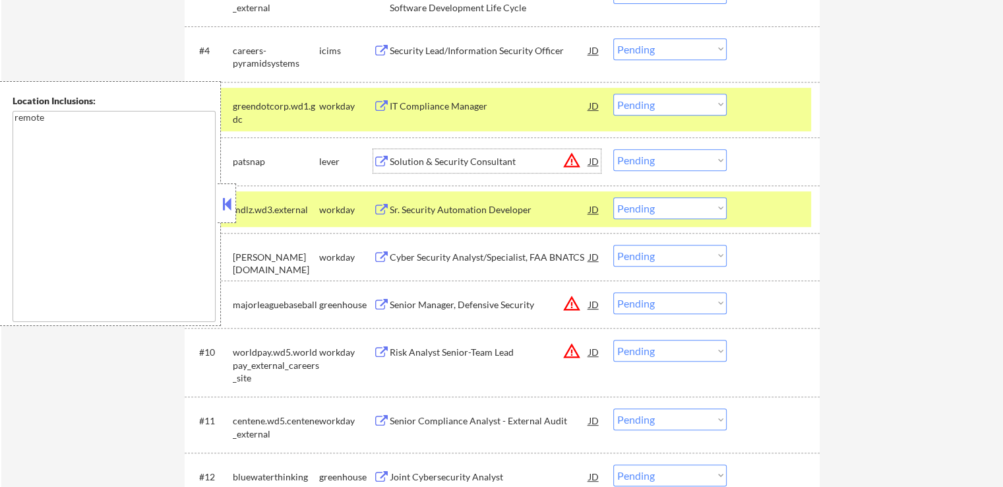
click at [411, 164] on div "Solution & Security Consultant" at bounding box center [489, 161] width 199 height 13
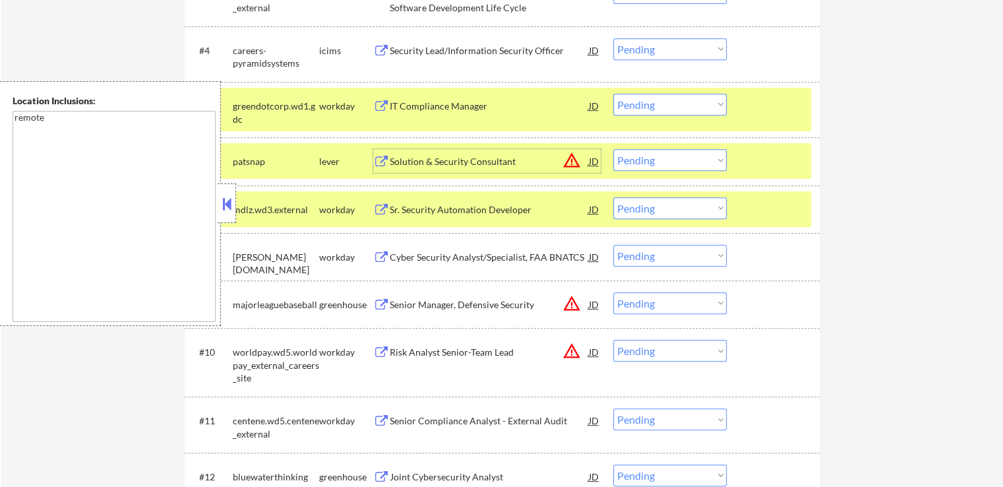
click at [657, 111] on select "Choose an option... Pending Applied Excluded (Questions) Excluded (Expired) Exc…" at bounding box center [669, 105] width 113 height 22
click at [613, 94] on select "Choose an option... Pending Applied Excluded (Questions) Excluded (Expired) Exc…" at bounding box center [669, 105] width 113 height 22
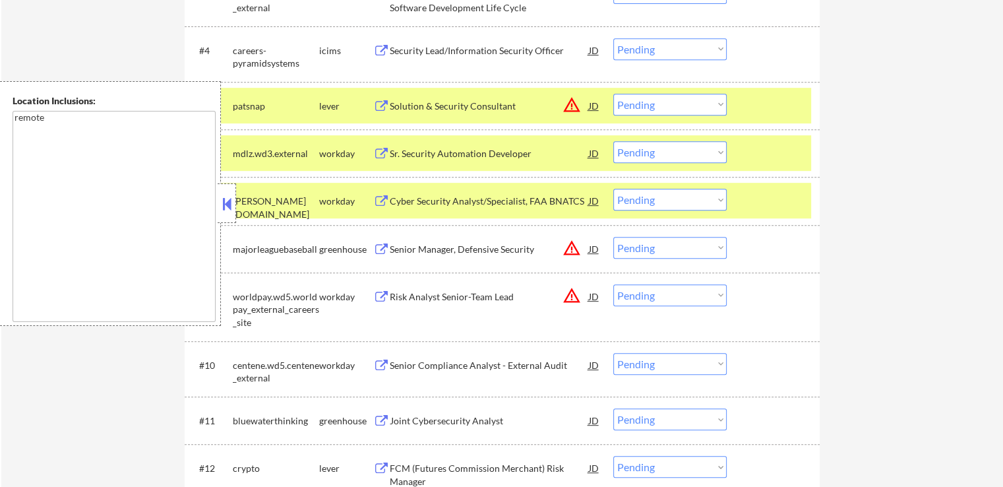
click at [650, 99] on select "Choose an option... Pending Applied Excluded (Questions) Excluded (Expired) Exc…" at bounding box center [669, 105] width 113 height 22
click at [613, 94] on select "Choose an option... Pending Applied Excluded (Questions) Excluded (Expired) Exc…" at bounding box center [669, 105] width 113 height 22
select select ""pending""
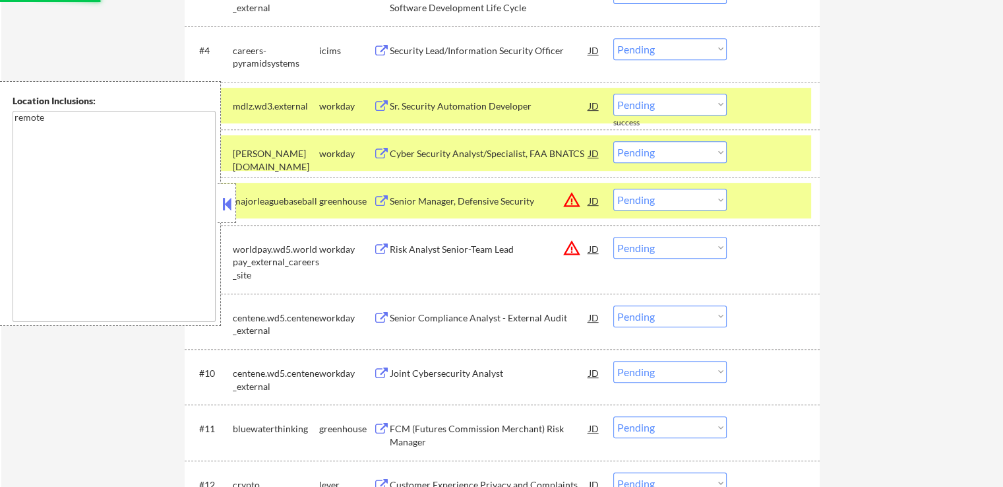
scroll to position [660, 0]
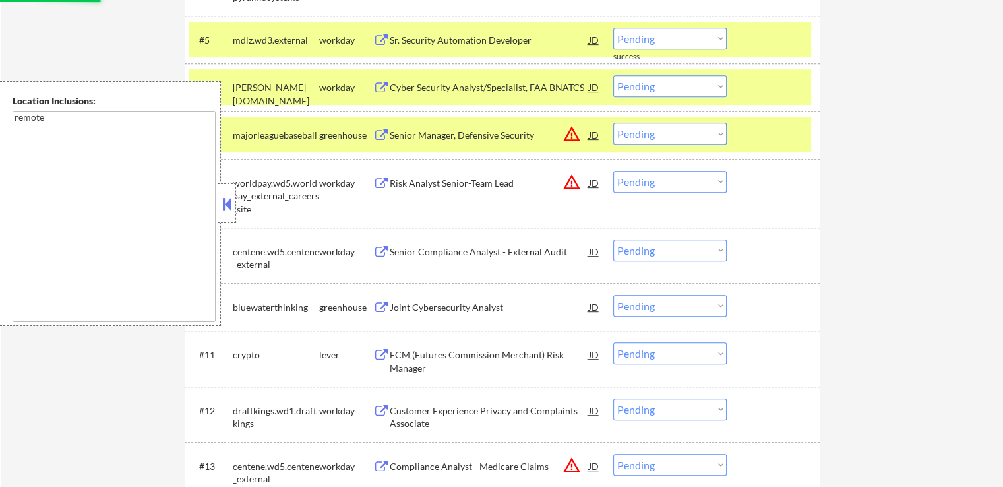
click at [421, 135] on div "Senior Manager, Defensive Security" at bounding box center [489, 135] width 199 height 13
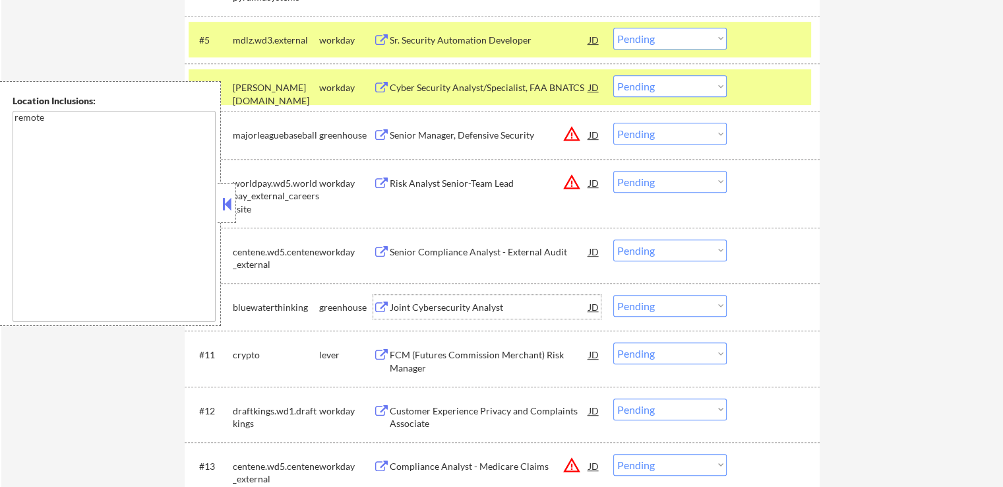
click at [410, 303] on div "Joint Cybersecurity Analyst" at bounding box center [489, 307] width 199 height 13
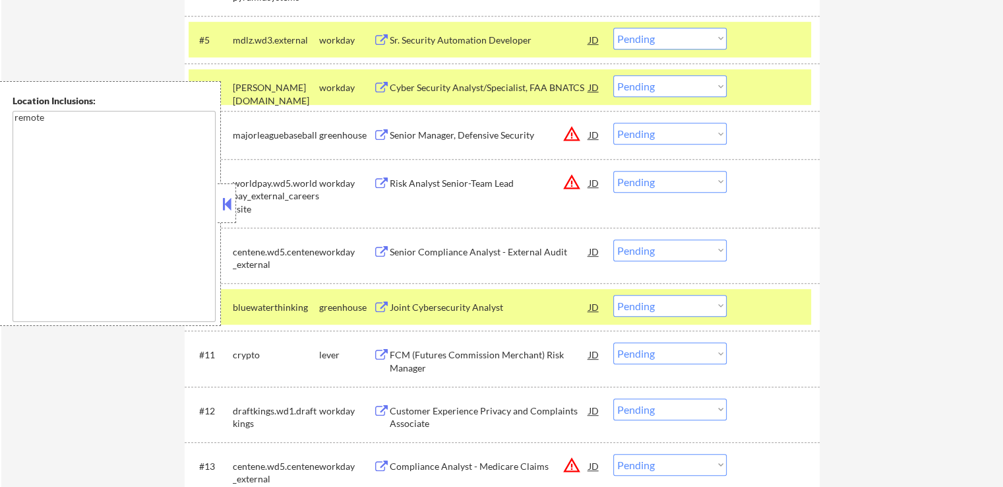
click at [412, 352] on div "FCM (Futures Commission Merchant) Risk Manager" at bounding box center [489, 361] width 199 height 26
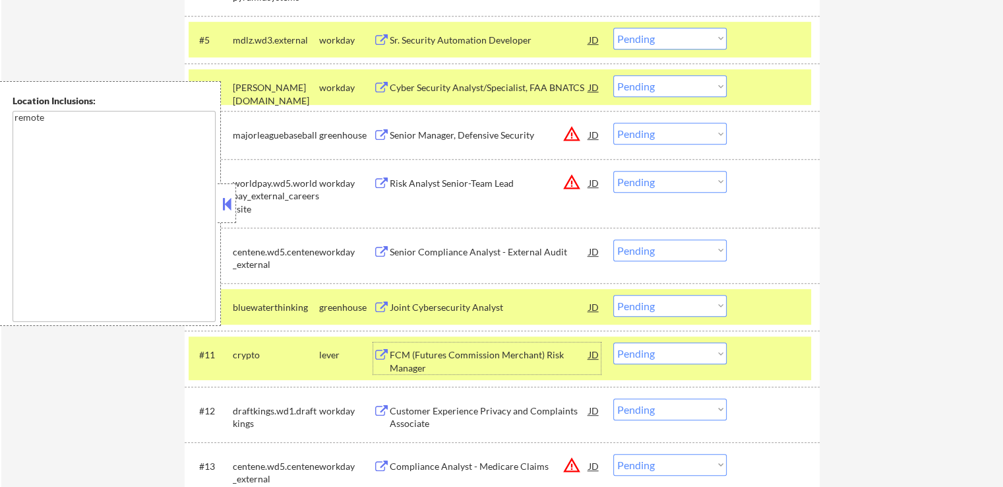
click at [422, 133] on div "Senior Manager, Defensive Security" at bounding box center [489, 135] width 199 height 13
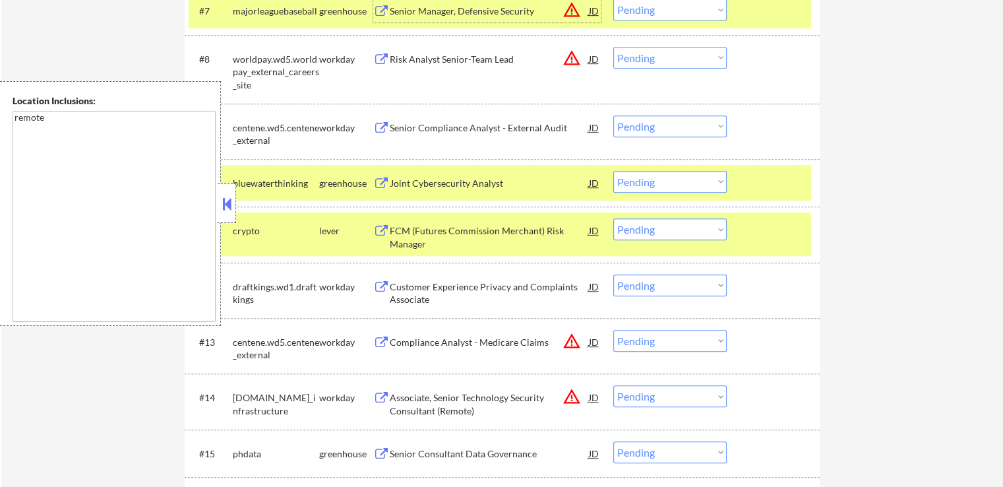
scroll to position [792, 0]
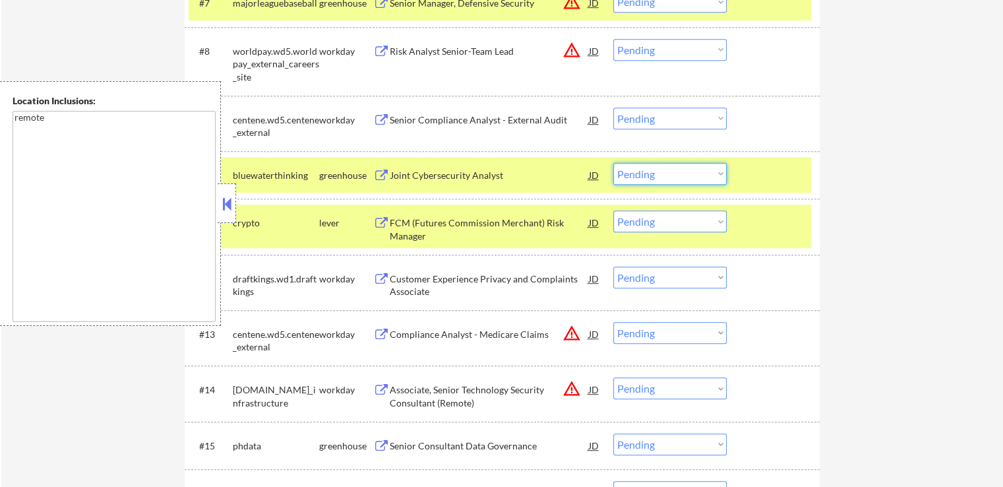
click at [667, 179] on select "Choose an option... Pending Applied Excluded (Questions) Excluded (Expired) Exc…" at bounding box center [669, 174] width 113 height 22
click at [613, 163] on select "Choose an option... Pending Applied Excluded (Questions) Excluded (Expired) Exc…" at bounding box center [669, 174] width 113 height 22
select select ""pending""
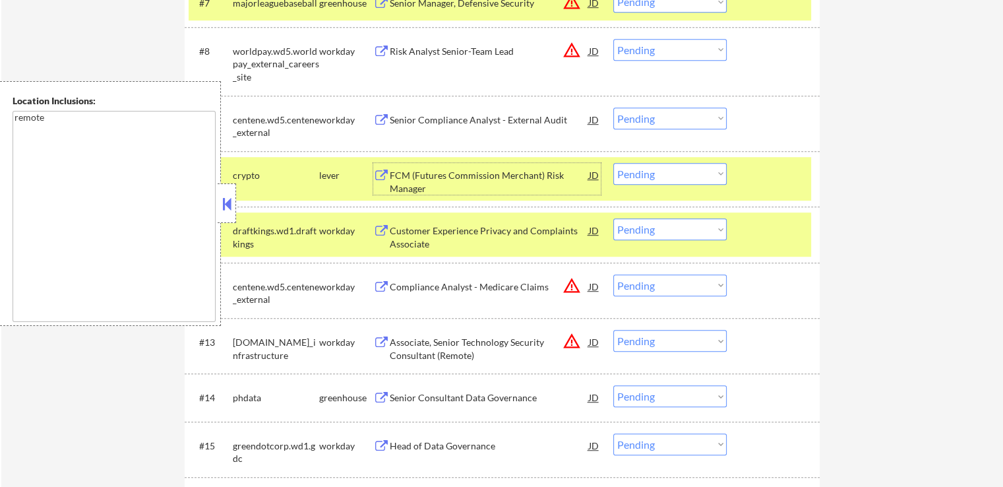
click at [404, 188] on div "FCM (Futures Commission Merchant) Risk Manager" at bounding box center [489, 182] width 199 height 26
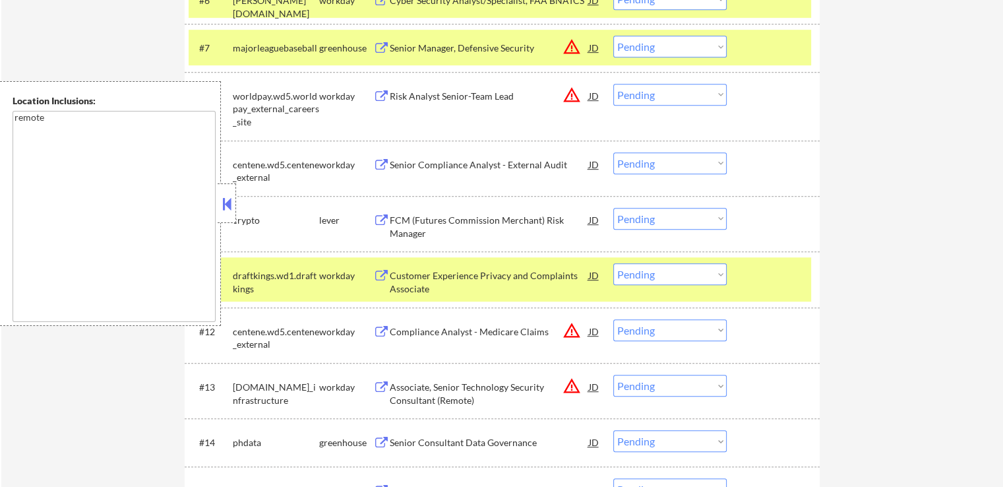
scroll to position [726, 0]
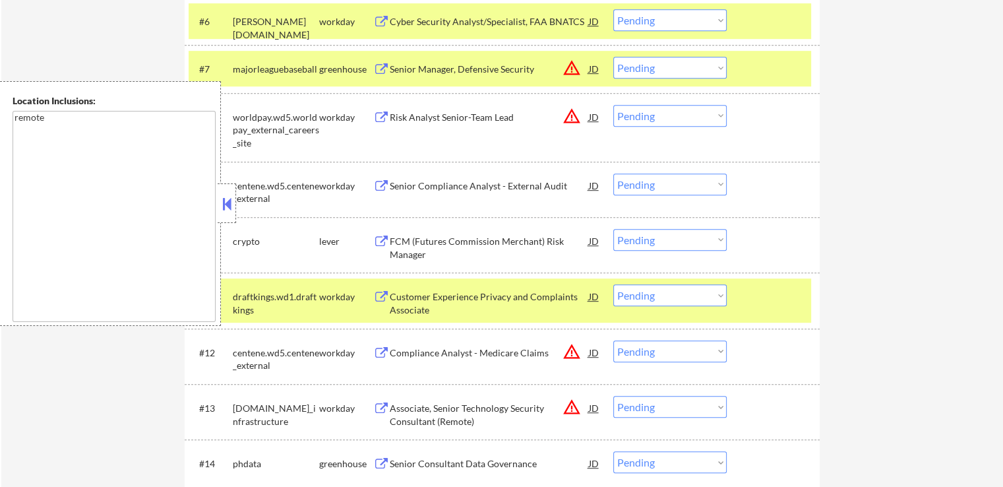
click at [636, 114] on select "Choose an option... Pending Applied Excluded (Questions) Excluded (Expired) Exc…" at bounding box center [669, 116] width 113 height 22
click at [613, 105] on select "Choose an option... Pending Applied Excluded (Questions) Excluded (Expired) Exc…" at bounding box center [669, 116] width 113 height 22
click at [671, 69] on select "Choose an option... Pending Applied Excluded (Questions) Excluded (Expired) Exc…" at bounding box center [669, 68] width 113 height 22
select select ""pending""
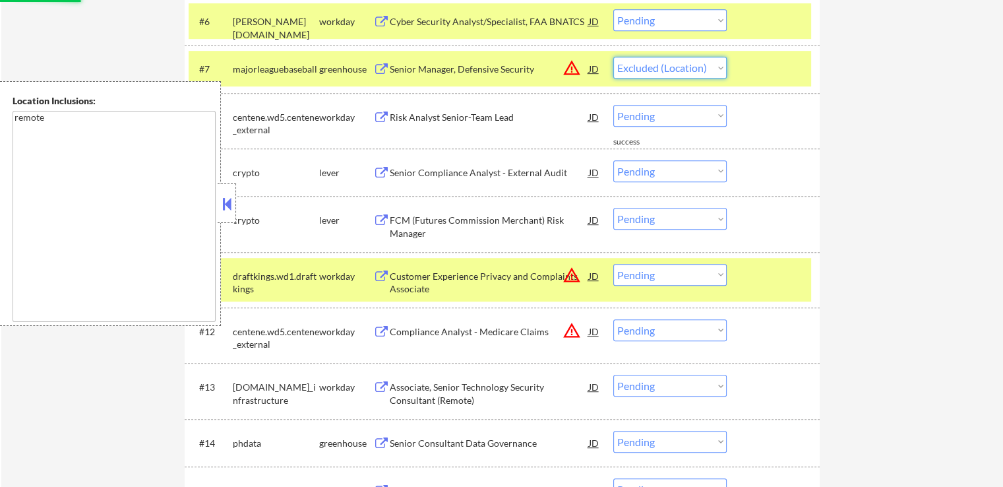
click at [613, 57] on select "Choose an option... Pending Applied Excluded (Questions) Excluded (Expired) Exc…" at bounding box center [669, 68] width 113 height 22
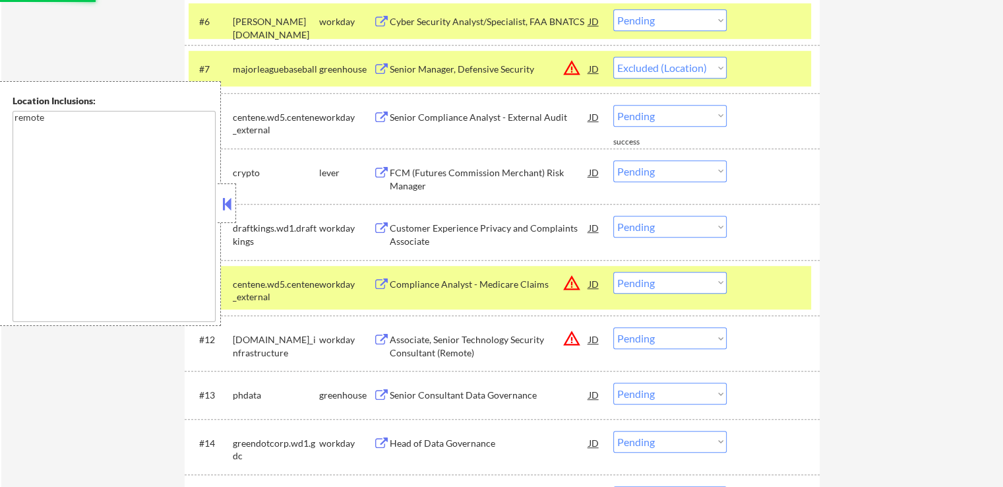
select select ""pending""
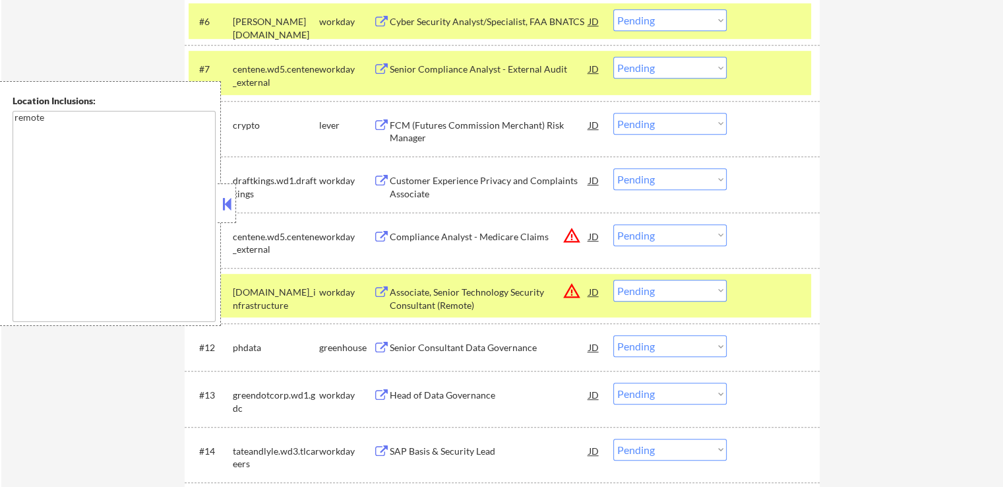
click at [650, 122] on select "Choose an option... Pending Applied Excluded (Questions) Excluded (Expired) Exc…" at bounding box center [669, 124] width 113 height 22
click at [613, 113] on select "Choose an option... Pending Applied Excluded (Questions) Excluded (Expired) Exc…" at bounding box center [669, 124] width 113 height 22
select select ""pending""
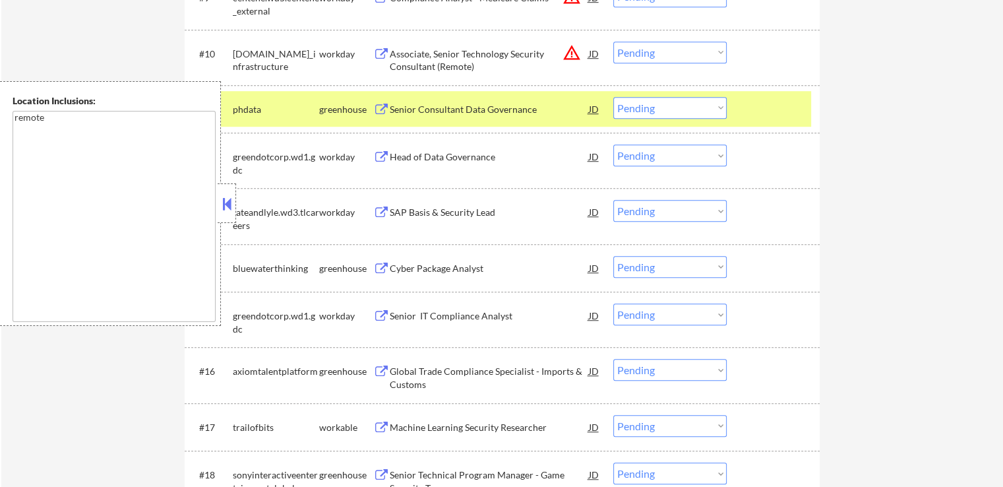
scroll to position [923, 0]
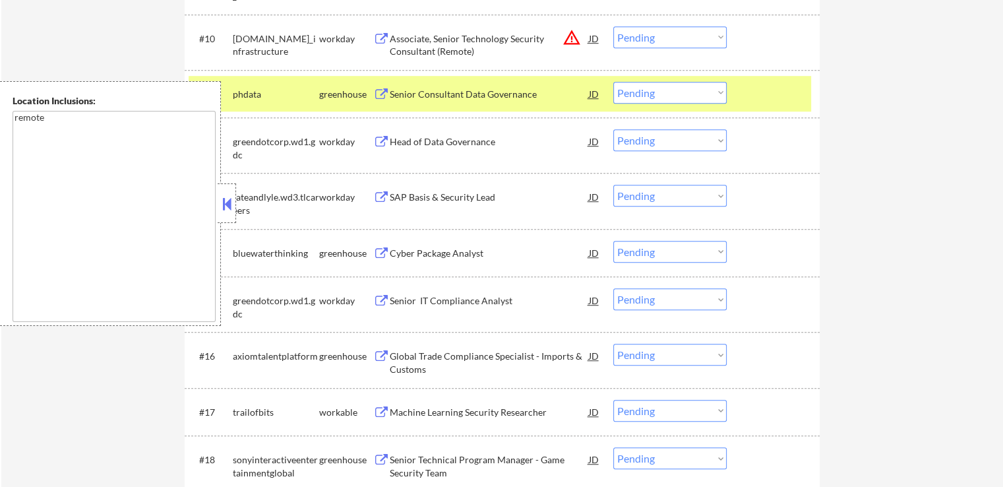
click at [421, 96] on div "Senior Consultant Data Governance" at bounding box center [489, 94] width 199 height 13
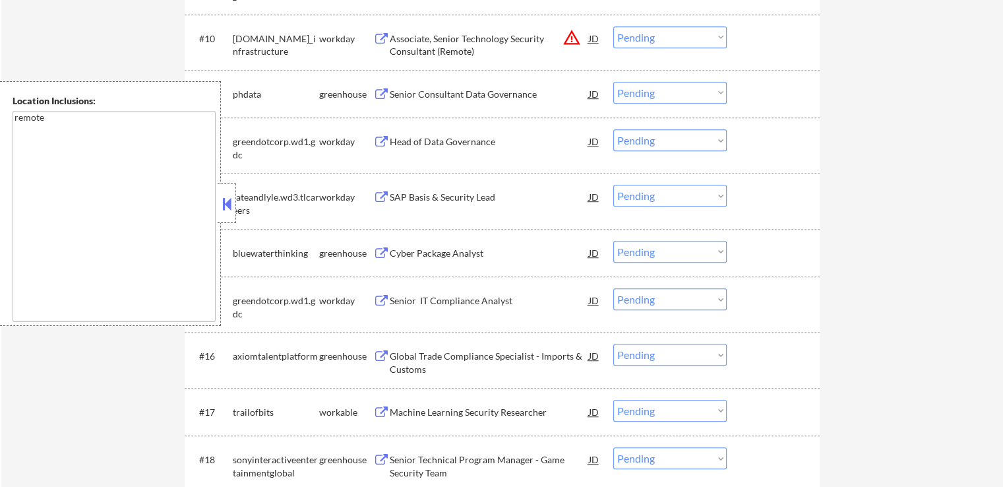
click at [388, 255] on button at bounding box center [381, 253] width 16 height 13
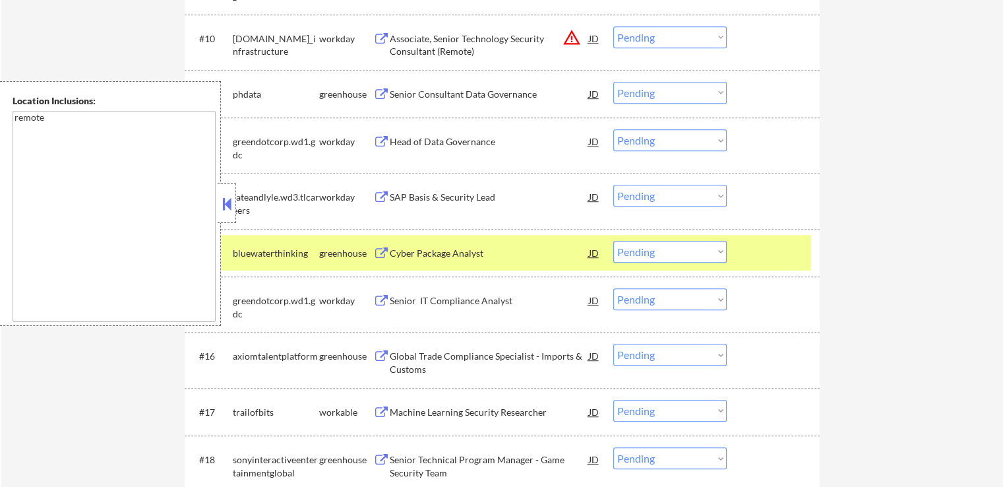
click at [665, 90] on select "Choose an option... Pending Applied Excluded (Questions) Excluded (Expired) Exc…" at bounding box center [669, 93] width 113 height 22
click at [613, 82] on select "Choose an option... Pending Applied Excluded (Questions) Excluded (Expired) Exc…" at bounding box center [669, 93] width 113 height 22
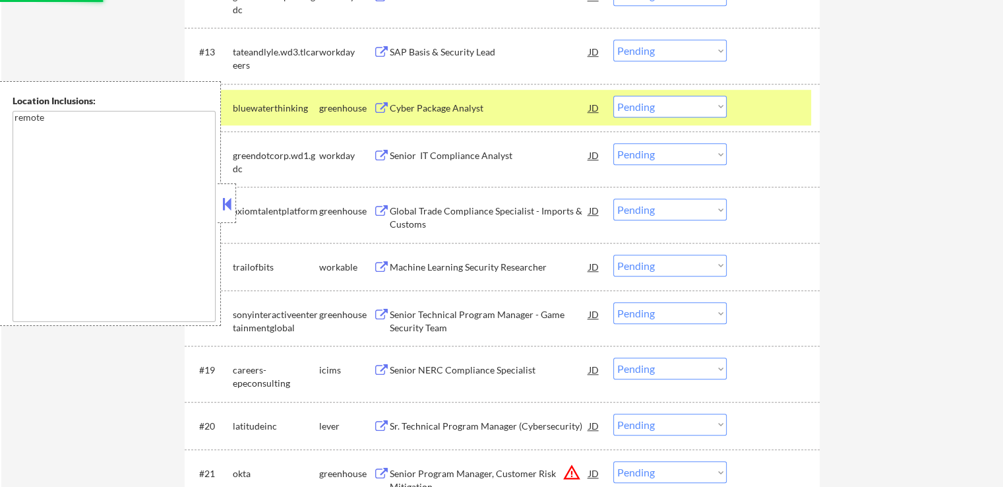
scroll to position [1055, 0]
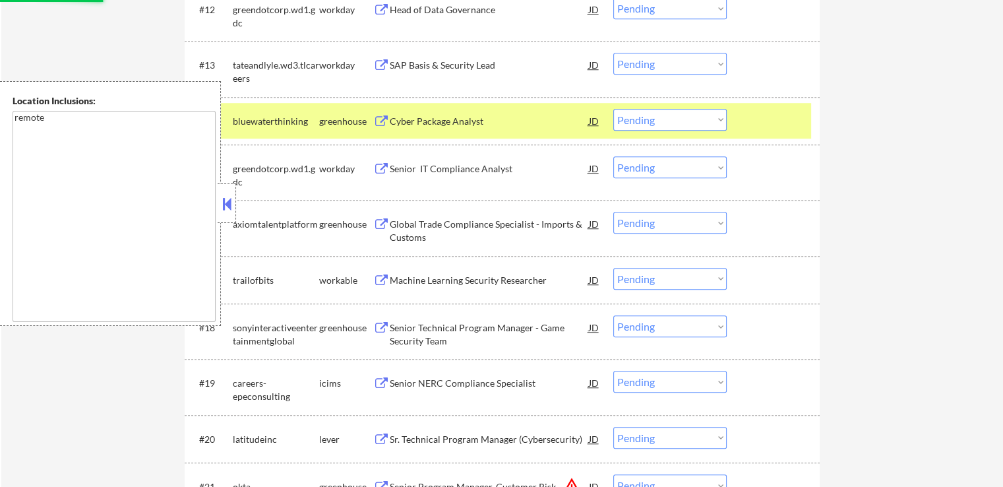
select select ""pending""
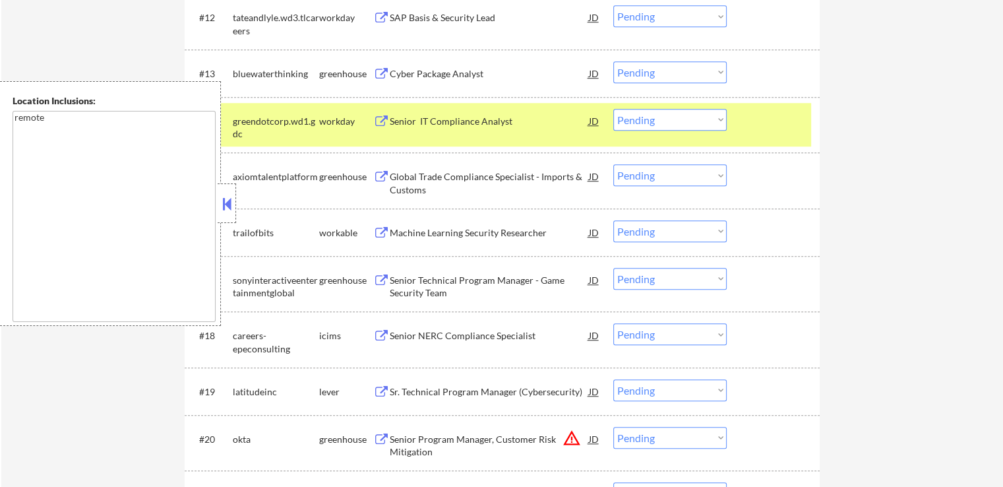
click at [652, 71] on select "Choose an option... Pending Applied Excluded (Questions) Excluded (Expired) Exc…" at bounding box center [669, 72] width 113 height 22
click at [613, 61] on select "Choose an option... Pending Applied Excluded (Questions) Excluded (Expired) Exc…" at bounding box center [669, 72] width 113 height 22
click at [445, 180] on div "Global Trade Compliance Specialist - Imports & Customs" at bounding box center [489, 183] width 199 height 26
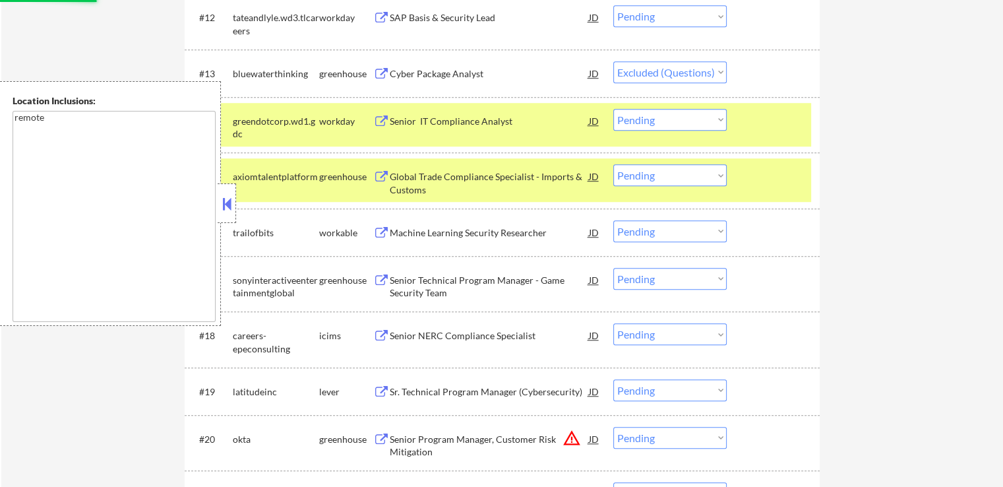
select select ""pending""
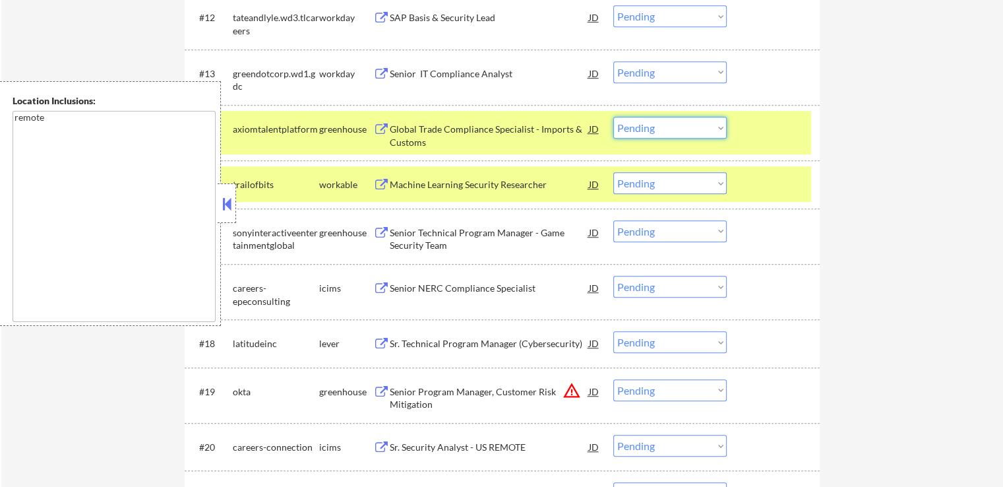
click at [679, 135] on select "Choose an option... Pending Applied Excluded (Questions) Excluded (Expired) Exc…" at bounding box center [669, 128] width 113 height 22
click at [613, 117] on select "Choose an option... Pending Applied Excluded (Questions) Excluded (Expired) Exc…" at bounding box center [669, 128] width 113 height 22
click at [433, 192] on div "Machine Learning Security Researcher" at bounding box center [489, 184] width 199 height 24
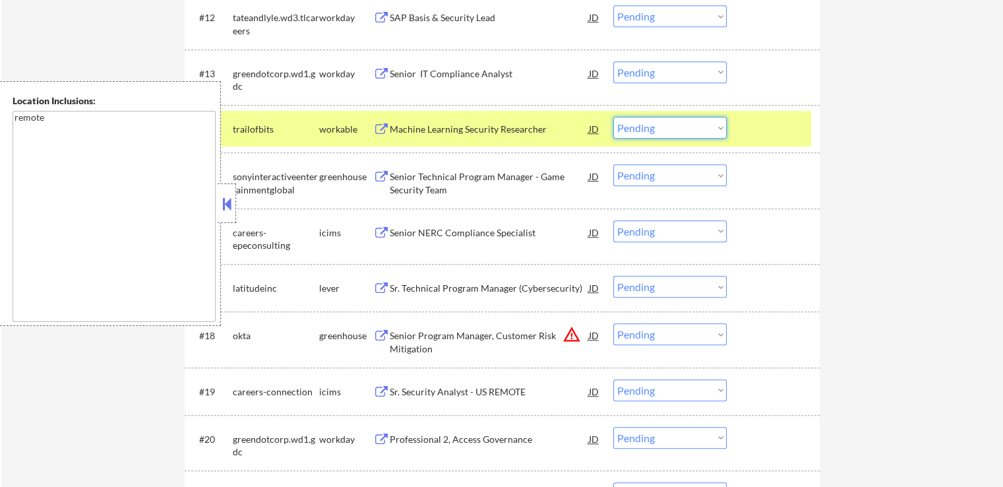
click at [692, 129] on select "Choose an option... Pending Applied Excluded (Questions) Excluded (Expired) Exc…" at bounding box center [669, 128] width 113 height 22
click at [613, 117] on select "Choose an option... Pending Applied Excluded (Questions) Excluded (Expired) Exc…" at bounding box center [669, 128] width 113 height 22
click at [422, 196] on div "#15 sonyinteractiveentertainmentglobal greenhouse Senior Technical Program Mana…" at bounding box center [500, 180] width 623 height 44
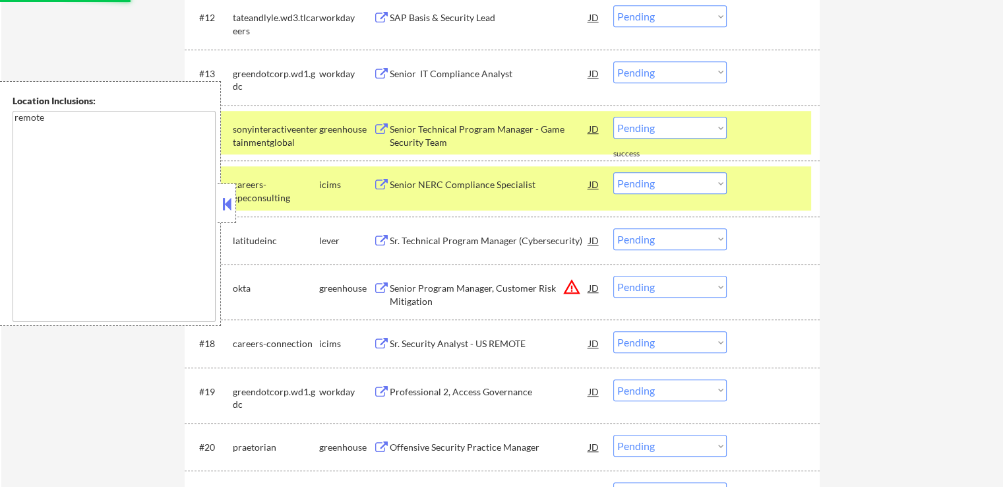
click at [420, 123] on div "Senior Technical Program Manager - Game Security Team" at bounding box center [489, 136] width 199 height 26
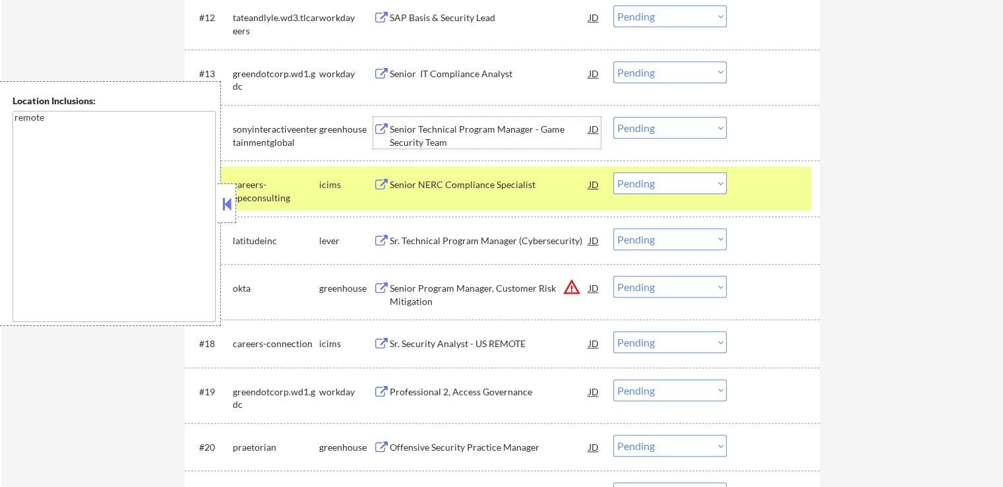
click at [657, 127] on select "Choose an option... Pending Applied Excluded (Questions) Excluded (Expired) Exc…" at bounding box center [669, 128] width 113 height 22
click at [613, 117] on select "Choose an option... Pending Applied Excluded (Questions) Excluded (Expired) Exc…" at bounding box center [669, 128] width 113 height 22
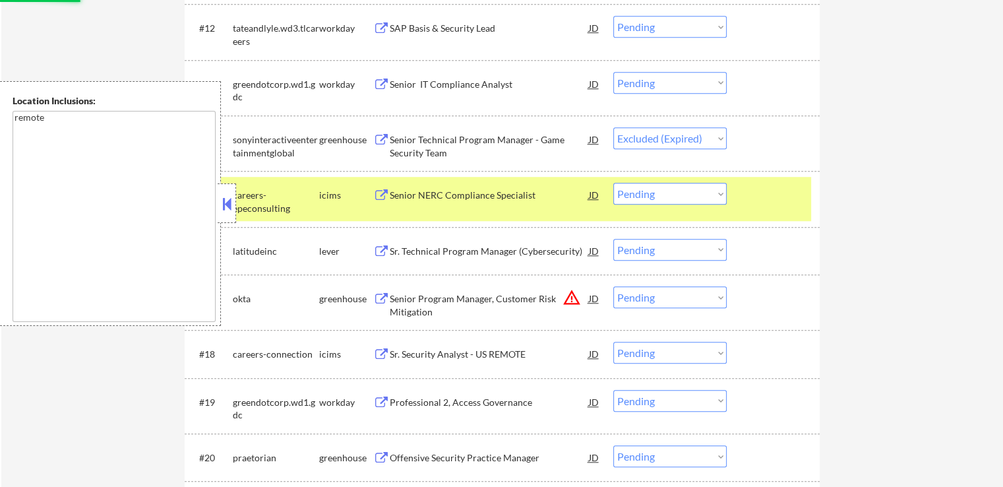
scroll to position [923, 0]
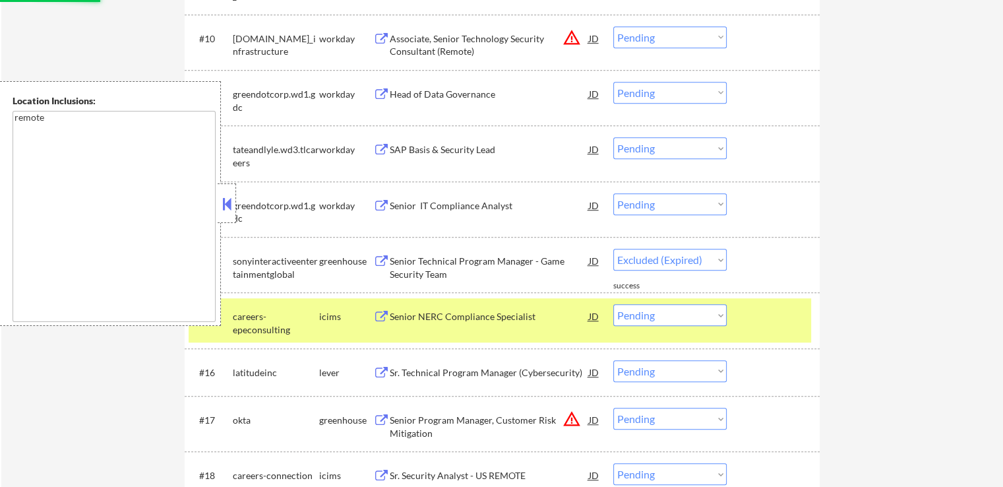
select select ""pending""
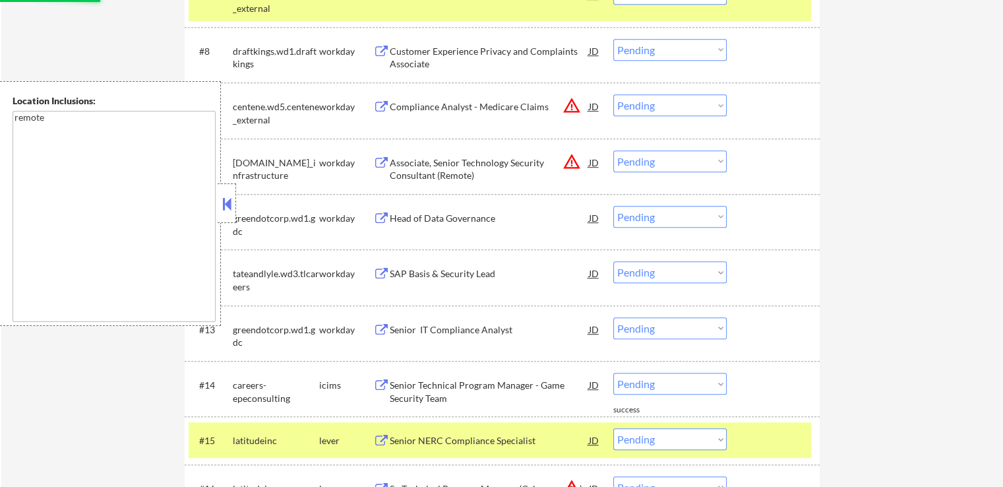
scroll to position [792, 0]
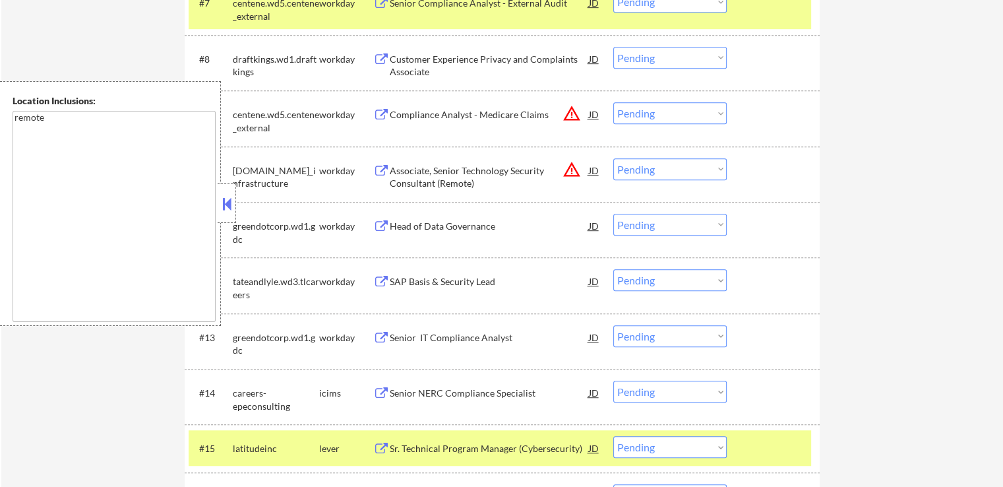
click at [633, 109] on select "Choose an option... Pending Applied Excluded (Questions) Excluded (Expired) Exc…" at bounding box center [669, 113] width 113 height 22
click at [613, 102] on select "Choose an option... Pending Applied Excluded (Questions) Excluded (Expired) Exc…" at bounding box center [669, 113] width 113 height 22
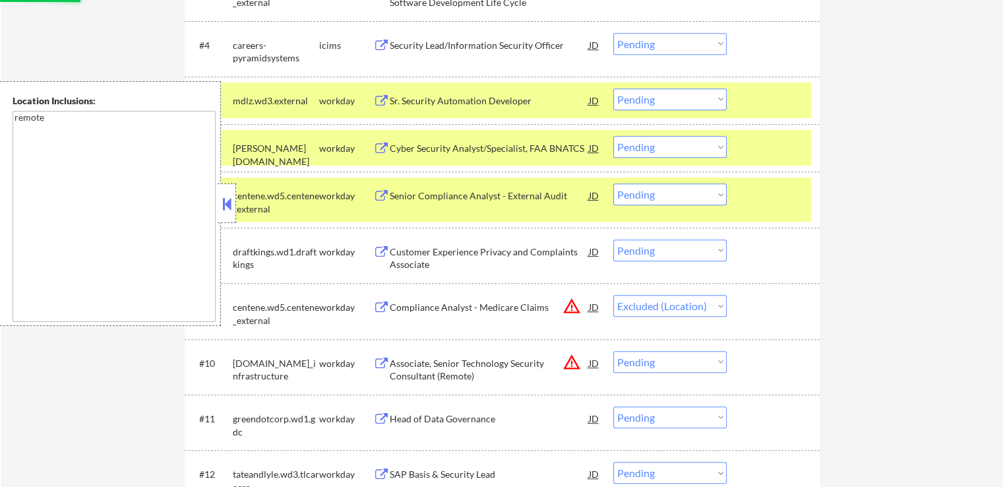
scroll to position [528, 0]
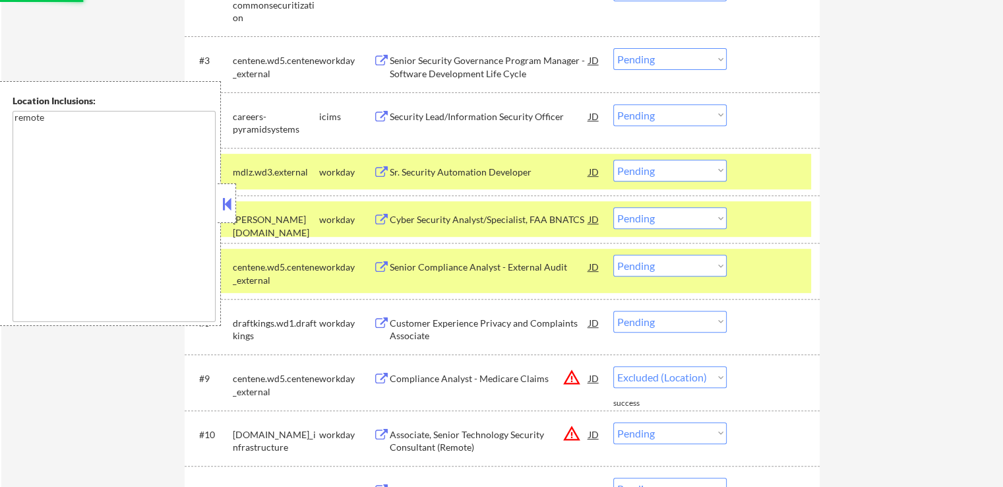
select select ""pending""
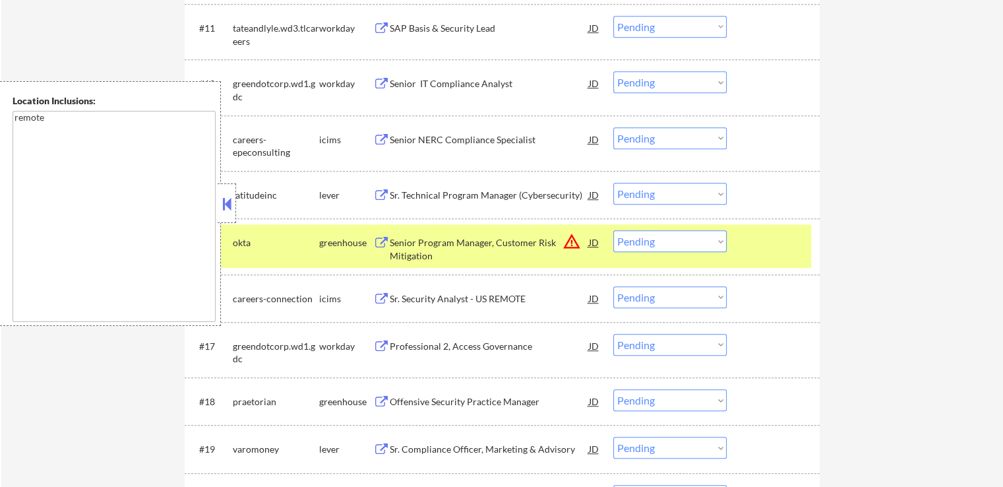
scroll to position [1055, 0]
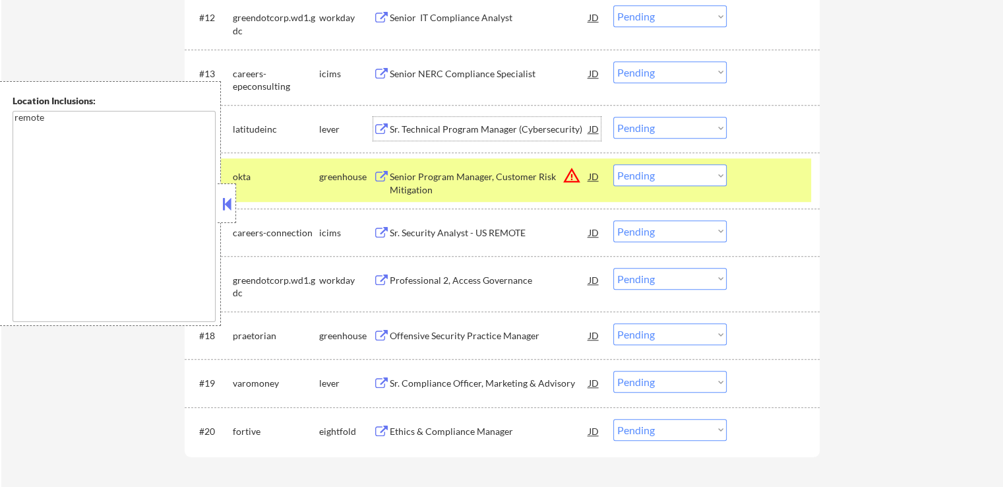
click at [418, 127] on div "Sr. Technical Program Manager (Cybersecurity)" at bounding box center [489, 129] width 199 height 13
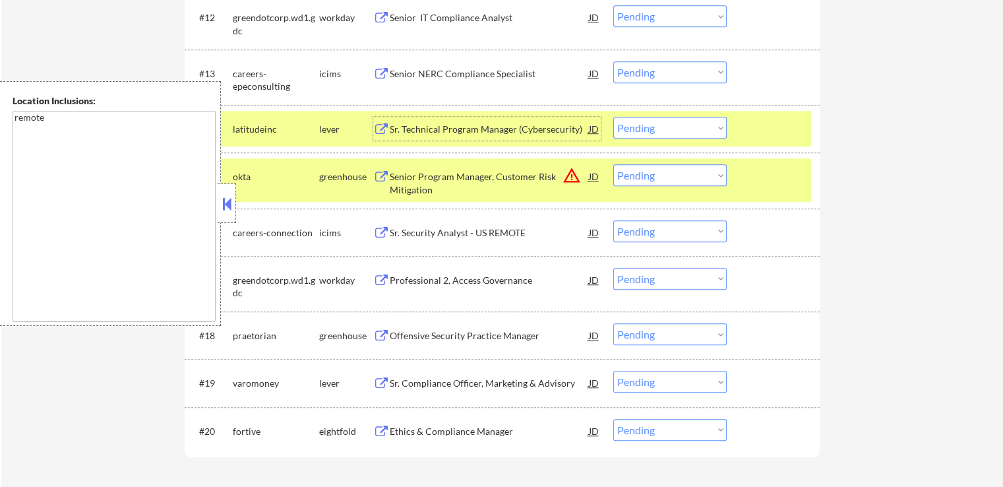
click at [478, 189] on div "Senior Program Manager, Customer Risk Mitigation" at bounding box center [489, 183] width 199 height 26
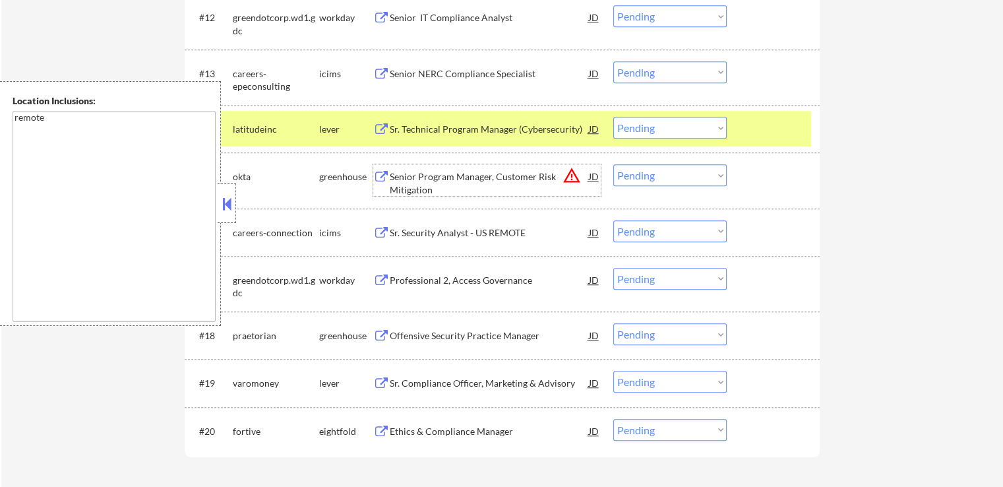
drag, startPoint x: 654, startPoint y: 173, endPoint x: 658, endPoint y: 180, distance: 7.7
click at [654, 173] on select "Choose an option... Pending Applied Excluded (Questions) Excluded (Expired) Exc…" at bounding box center [669, 175] width 113 height 22
click at [613, 164] on select "Choose an option... Pending Applied Excluded (Questions) Excluded (Expired) Exc…" at bounding box center [669, 175] width 113 height 22
select select ""pending""
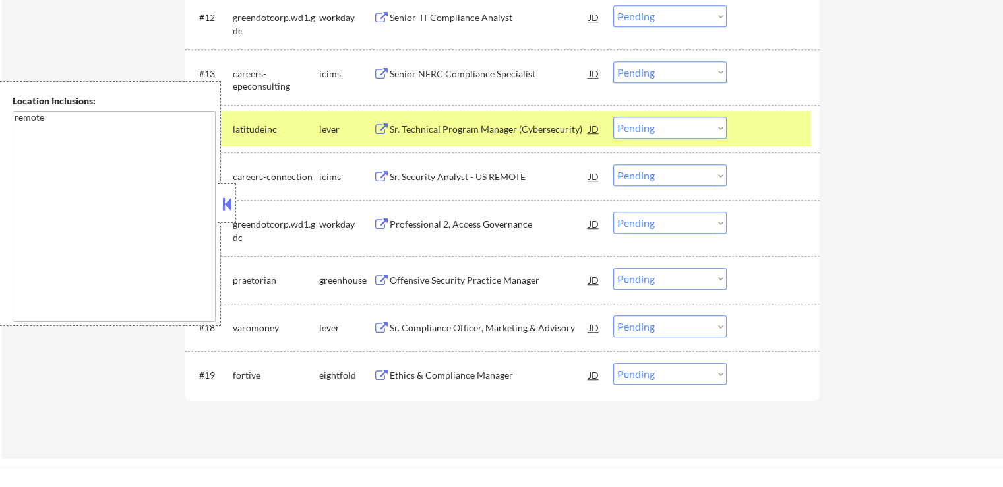
click at [675, 126] on select "Choose an option... Pending Applied Excluded (Questions) Excluded (Expired) Exc…" at bounding box center [669, 128] width 113 height 22
click at [613, 117] on select "Choose an option... Pending Applied Excluded (Questions) Excluded (Expired) Exc…" at bounding box center [669, 128] width 113 height 22
select select ""pending""
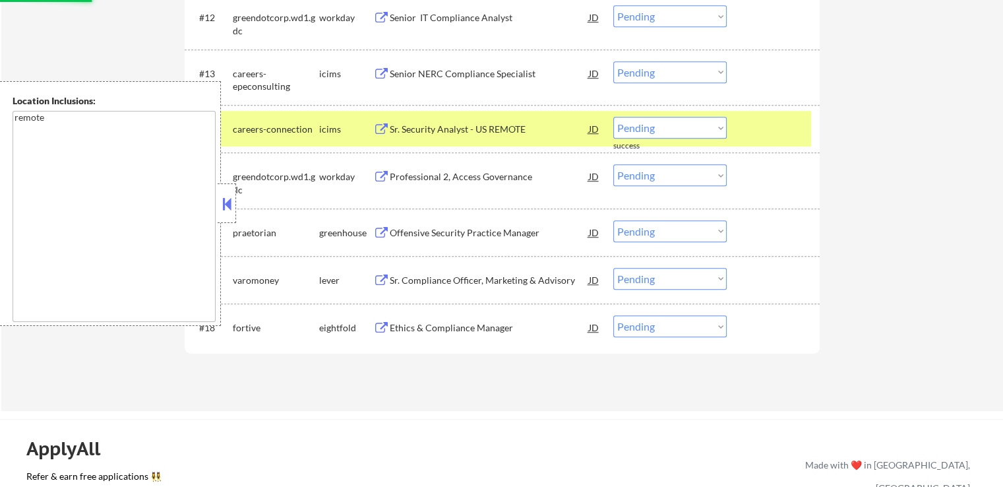
click at [412, 224] on div "Offensive Security Practice Manager" at bounding box center [489, 232] width 199 height 24
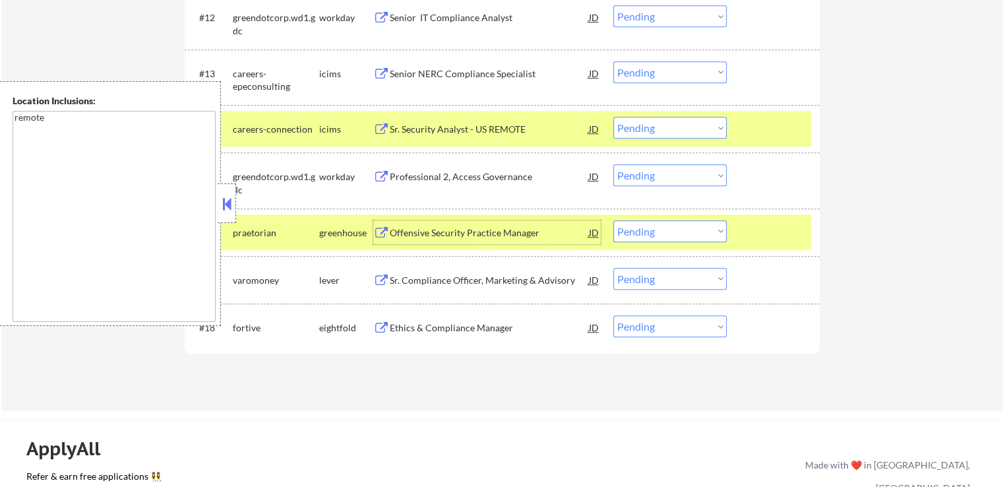
click at [404, 274] on div "Sr. Compliance Officer, Marketing & Advisory" at bounding box center [489, 280] width 199 height 13
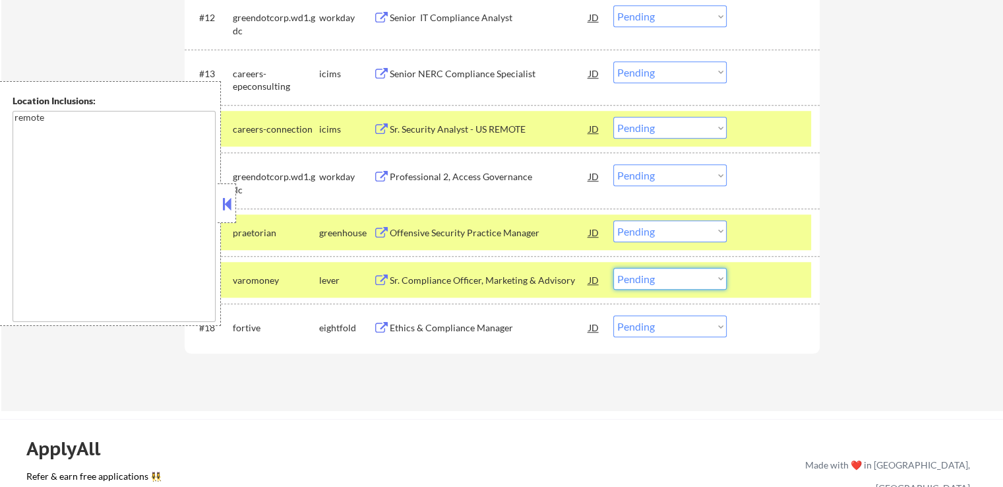
click at [689, 284] on select "Choose an option... Pending Applied Excluded (Questions) Excluded (Expired) Exc…" at bounding box center [669, 279] width 113 height 22
click at [613, 268] on select "Choose an option... Pending Applied Excluded (Questions) Excluded (Expired) Exc…" at bounding box center [669, 279] width 113 height 22
select select ""pending""
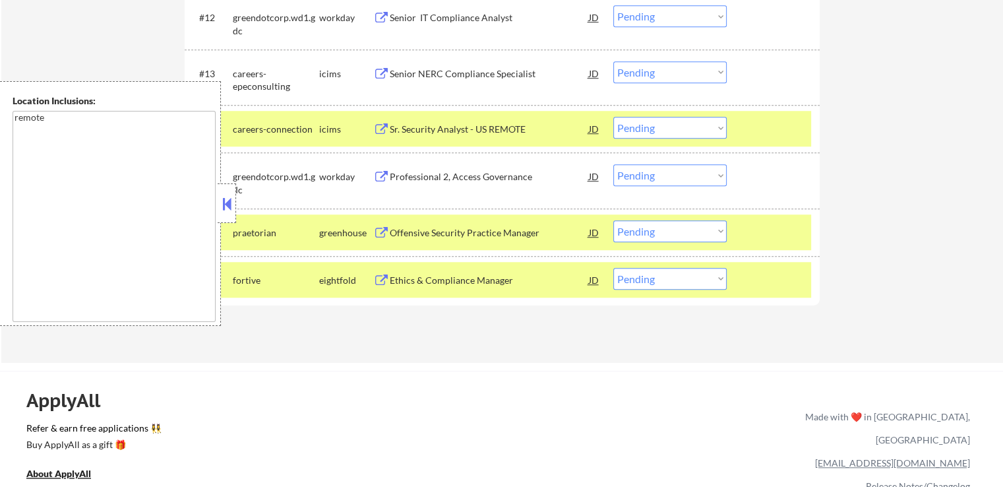
scroll to position [1121, 0]
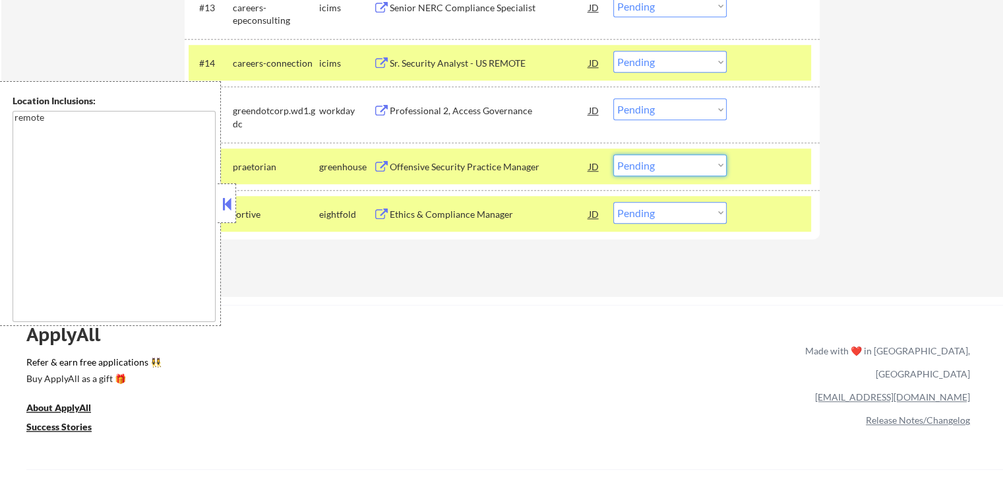
click at [658, 163] on select "Choose an option... Pending Applied Excluded (Questions) Excluded (Expired) Exc…" at bounding box center [669, 165] width 113 height 22
click at [613, 154] on select "Choose an option... Pending Applied Excluded (Questions) Excluded (Expired) Exc…" at bounding box center [669, 165] width 113 height 22
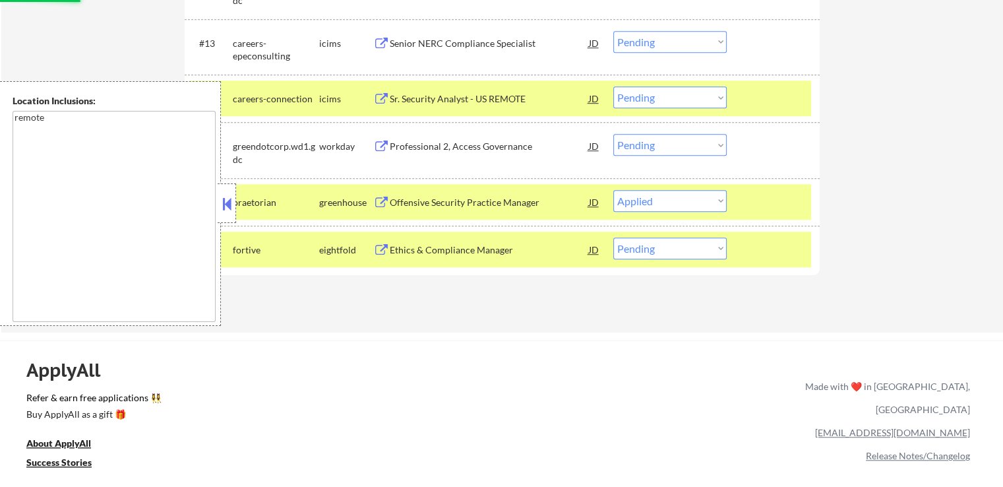
scroll to position [1055, 0]
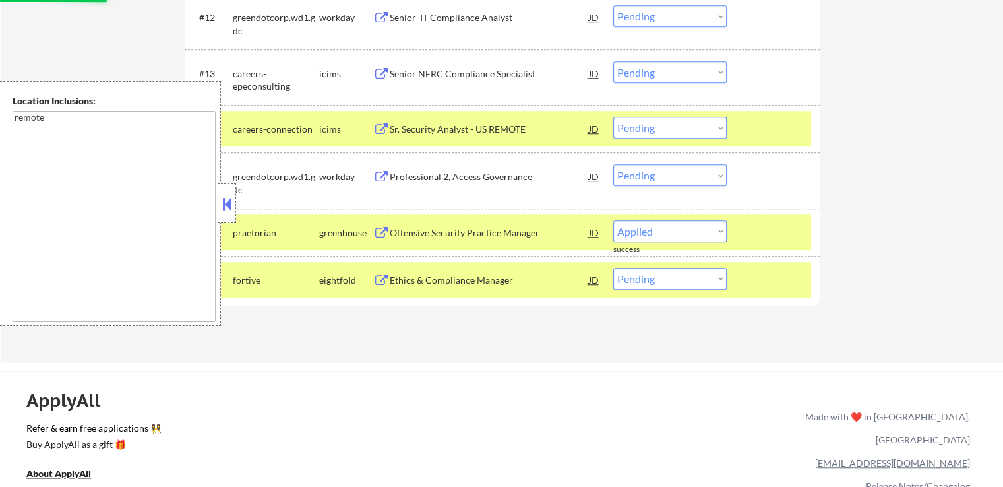
select select ""pending""
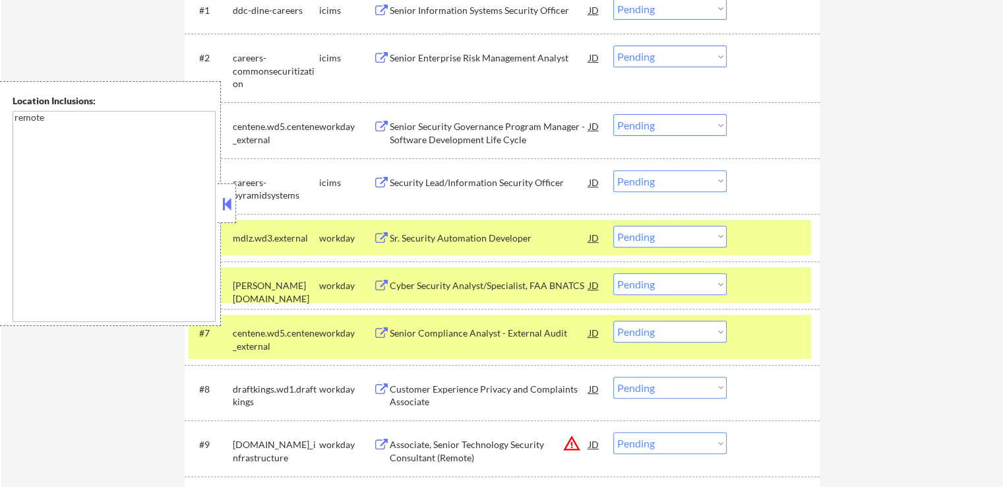
scroll to position [528, 0]
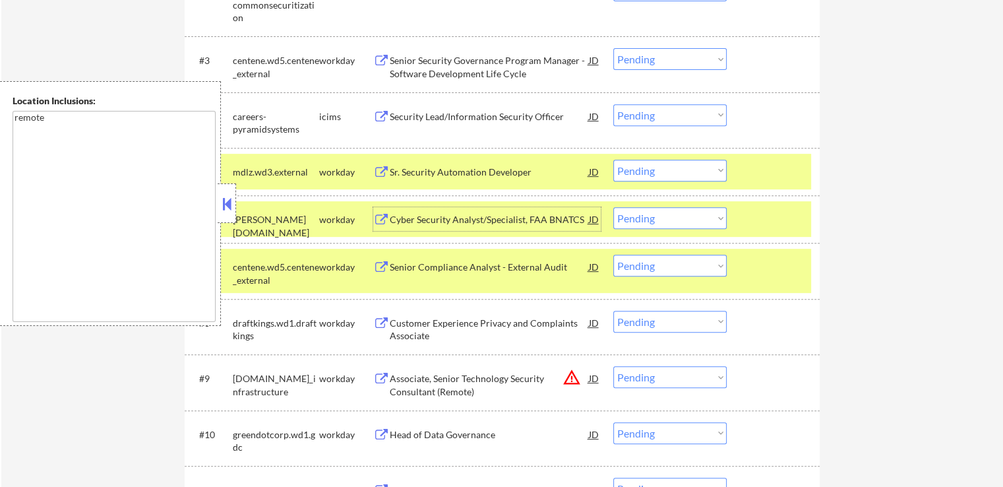
click at [398, 225] on div "Cyber Security Analyst/Specialist, FAA BNATCS" at bounding box center [489, 219] width 199 height 13
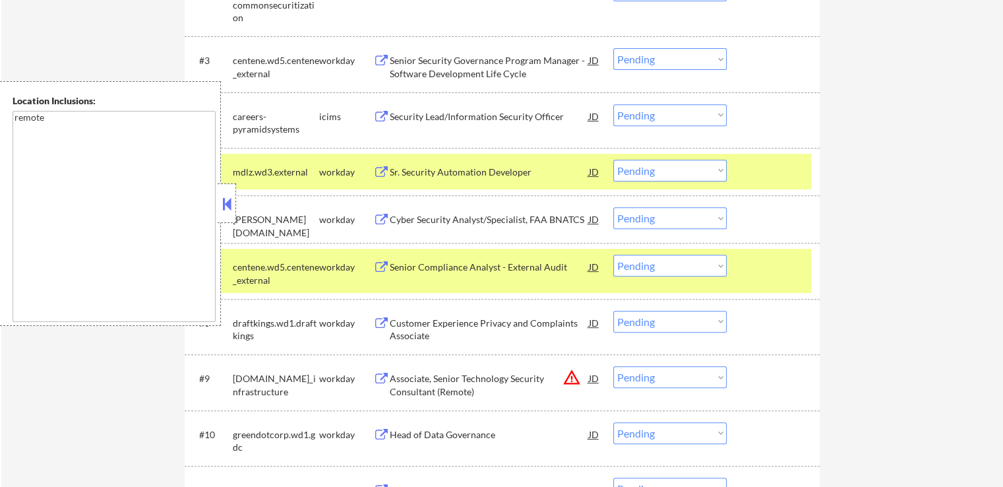
click at [401, 170] on div "Sr. Security Automation Developer" at bounding box center [489, 172] width 199 height 13
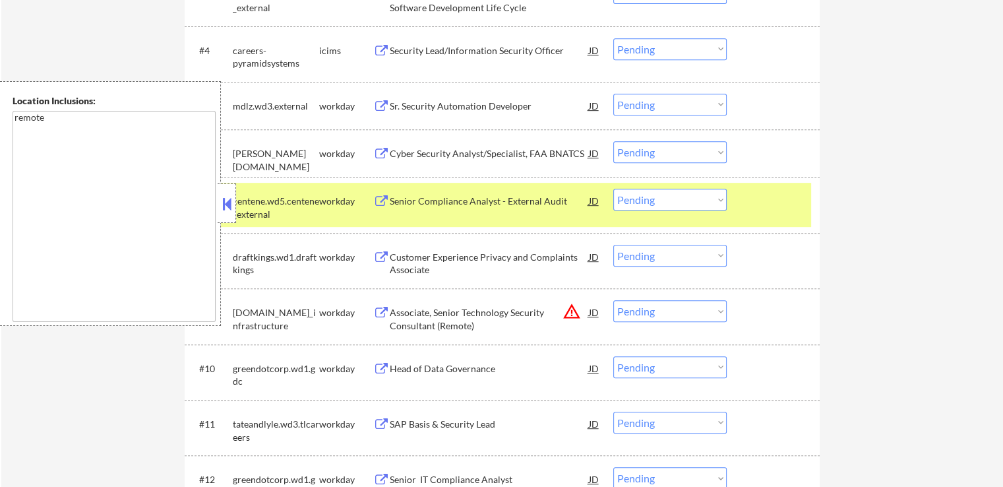
scroll to position [660, 0]
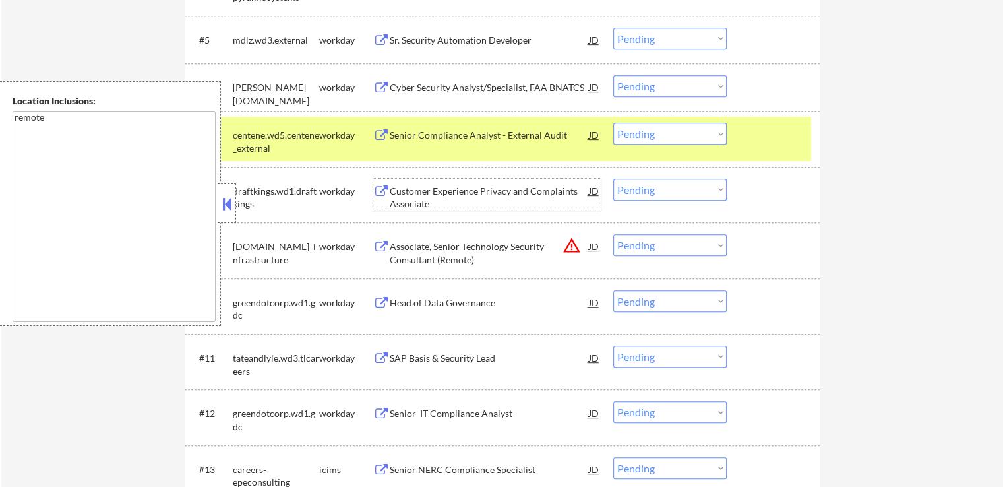
click at [404, 191] on div "Customer Experience Privacy and Complaints Associate" at bounding box center [489, 198] width 199 height 26
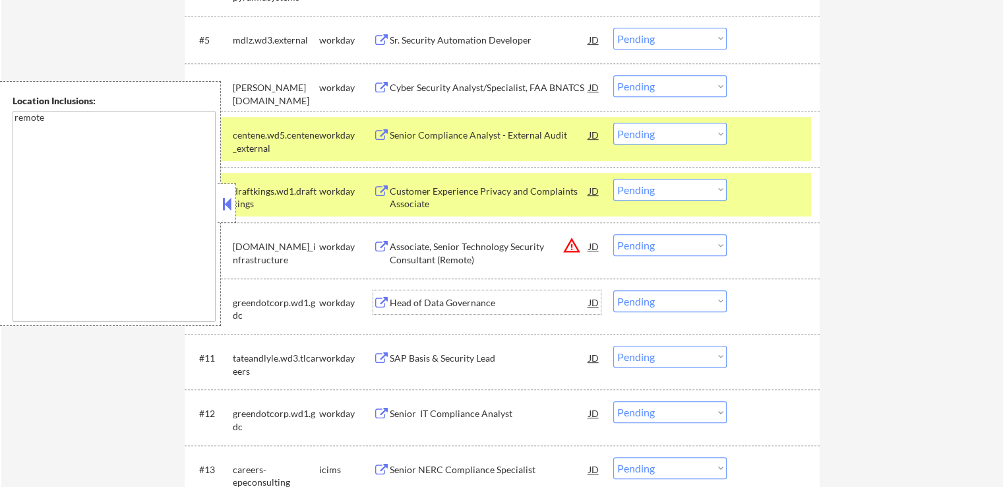
drag, startPoint x: 391, startPoint y: 297, endPoint x: 400, endPoint y: 272, distance: 27.6
click at [391, 296] on div "Head of Data Governance" at bounding box center [489, 302] width 199 height 13
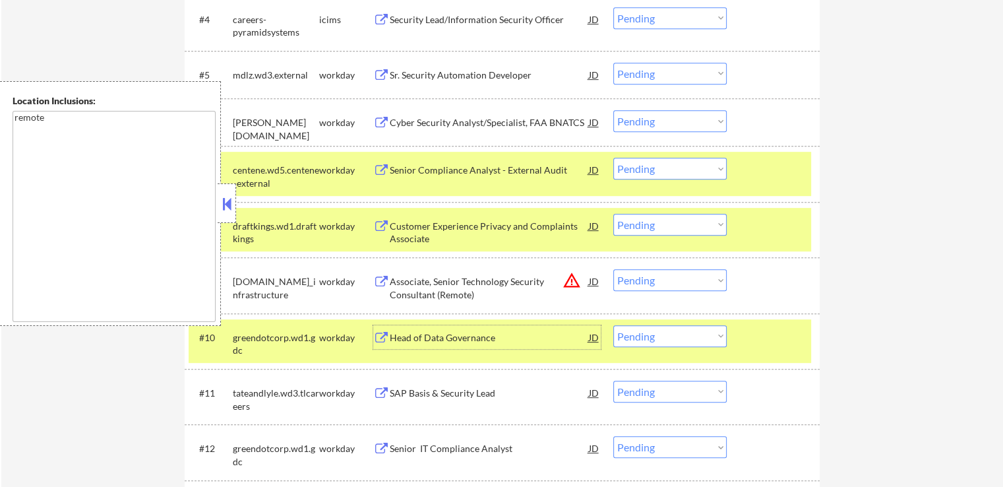
scroll to position [594, 0]
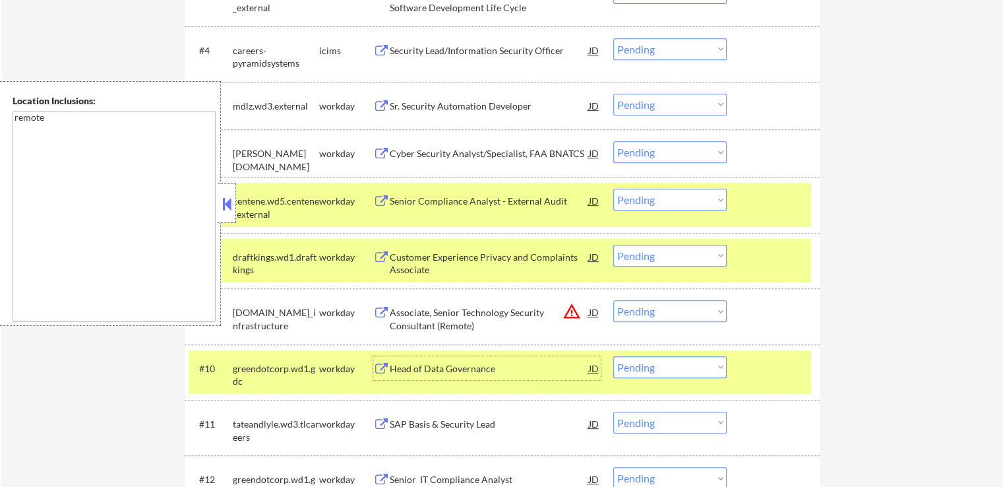
click at [656, 148] on select "Choose an option... Pending Applied Excluded (Questions) Excluded (Expired) Exc…" at bounding box center [669, 152] width 113 height 22
click at [613, 141] on select "Choose an option... Pending Applied Excluded (Questions) Excluded (Expired) Exc…" at bounding box center [669, 152] width 113 height 22
select select ""pending""
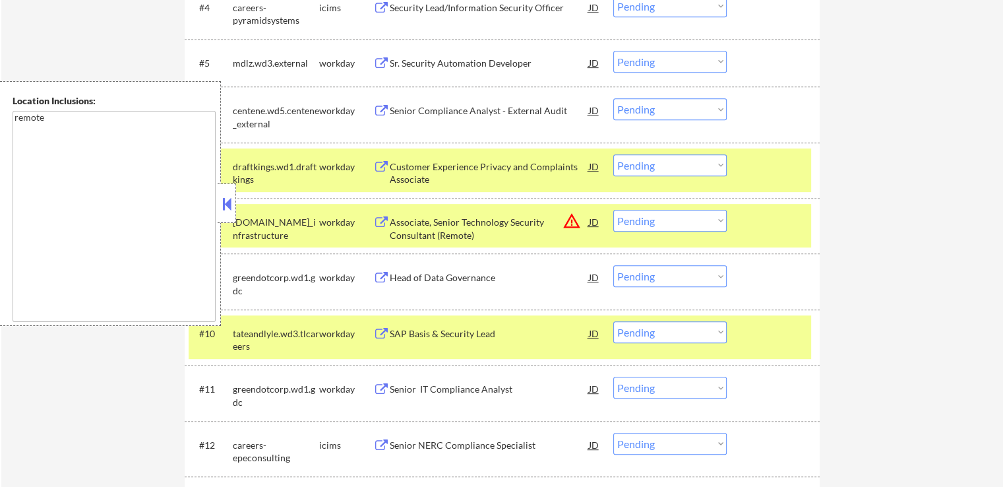
scroll to position [660, 0]
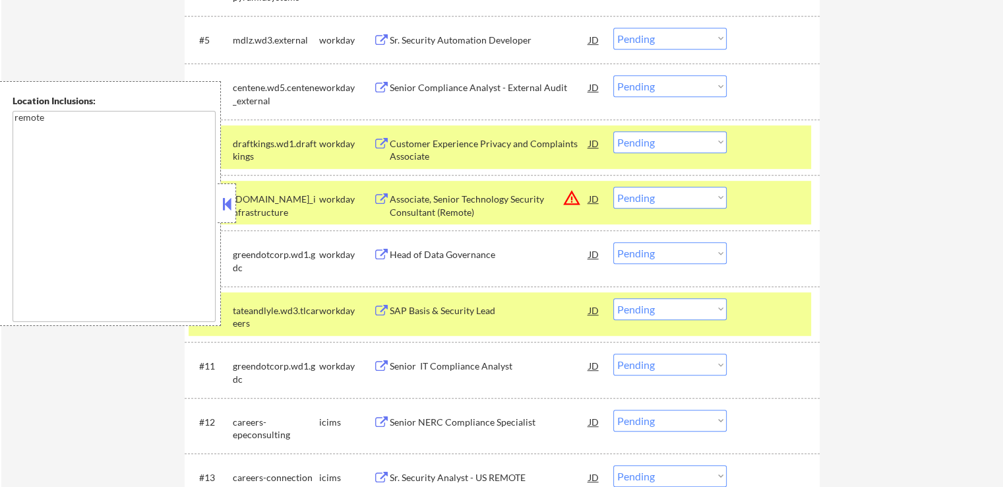
click at [658, 134] on select "Choose an option... Pending Applied Excluded (Questions) Excluded (Expired) Exc…" at bounding box center [669, 142] width 113 height 22
click at [613, 131] on select "Choose an option... Pending Applied Excluded (Questions) Excluded (Expired) Exc…" at bounding box center [669, 142] width 113 height 22
select select ""pending""
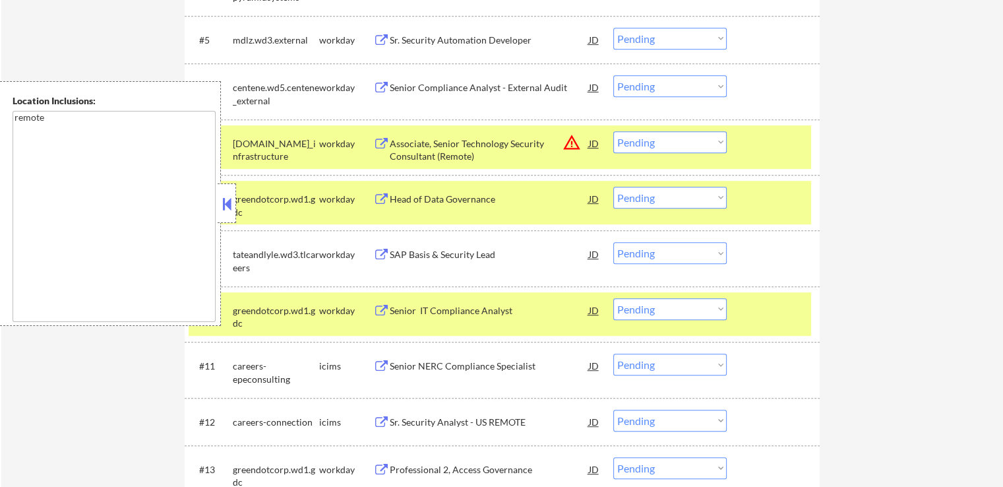
scroll to position [594, 0]
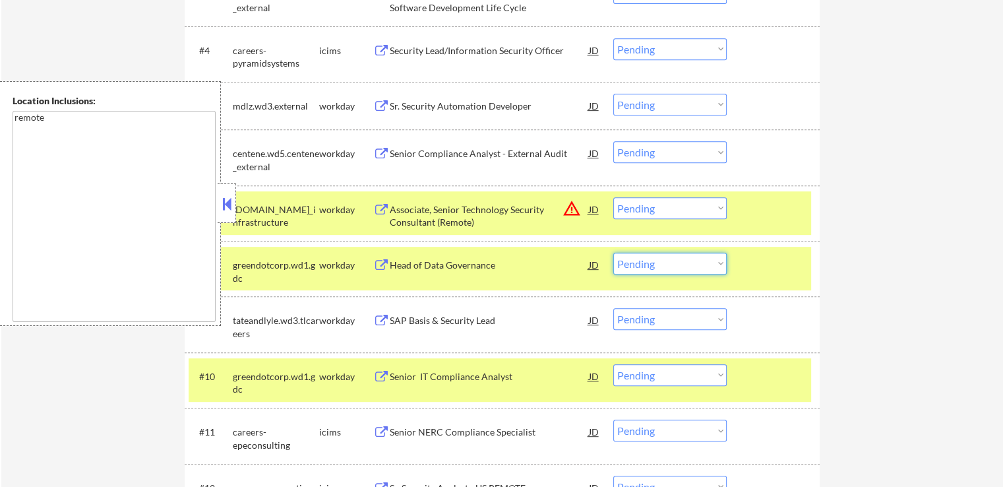
click at [660, 259] on select "Choose an option... Pending Applied Excluded (Questions) Excluded (Expired) Exc…" at bounding box center [669, 264] width 113 height 22
click at [613, 253] on select "Choose an option... Pending Applied Excluded (Questions) Excluded (Expired) Exc…" at bounding box center [669, 264] width 113 height 22
select select ""pending""
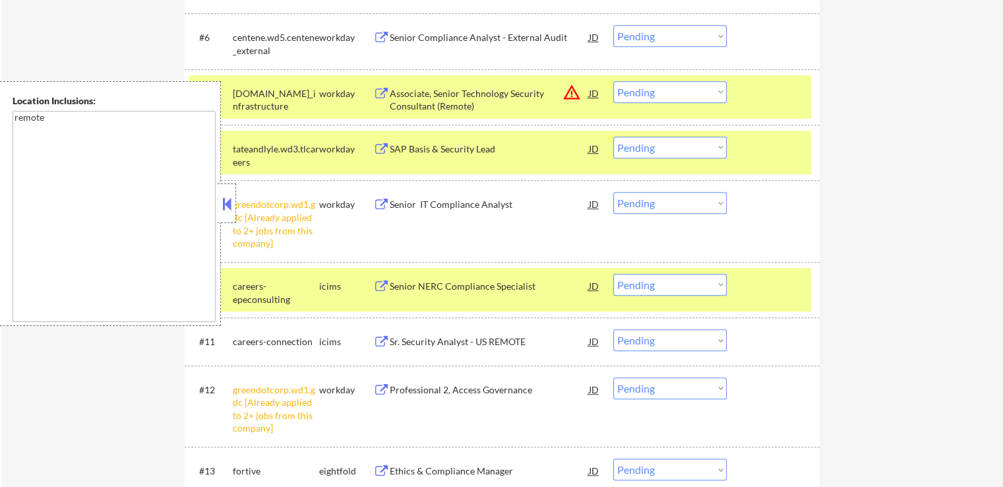
scroll to position [792, 0]
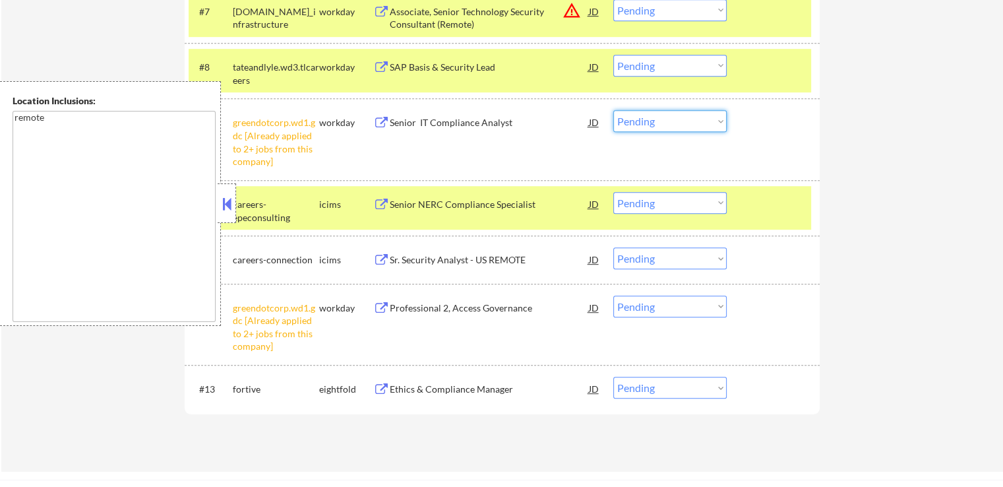
drag, startPoint x: 648, startPoint y: 118, endPoint x: 650, endPoint y: 130, distance: 12.2
click at [649, 121] on select "Choose an option... Pending Applied Excluded (Questions) Excluded (Expired) Exc…" at bounding box center [669, 121] width 113 height 22
click at [613, 110] on select "Choose an option... Pending Applied Excluded (Questions) Excluded (Expired) Exc…" at bounding box center [669, 121] width 113 height 22
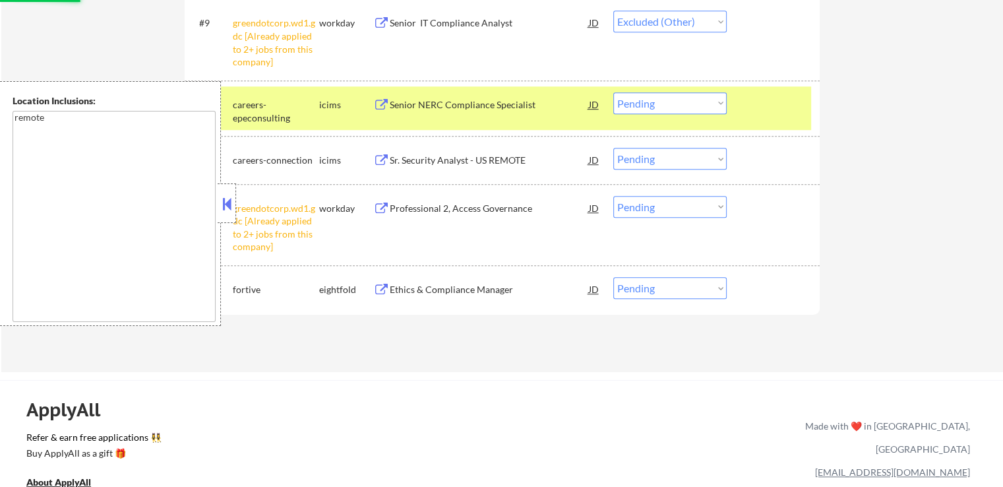
scroll to position [989, 0]
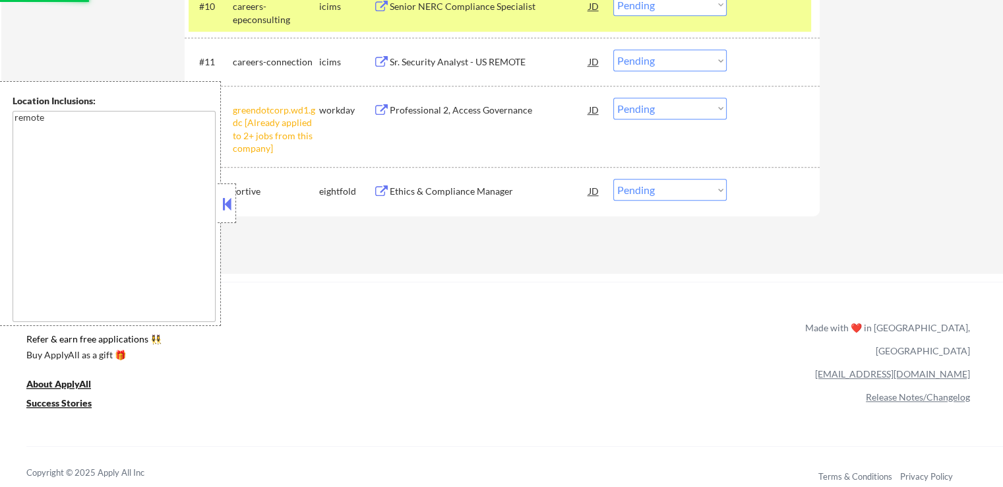
select select ""pending""
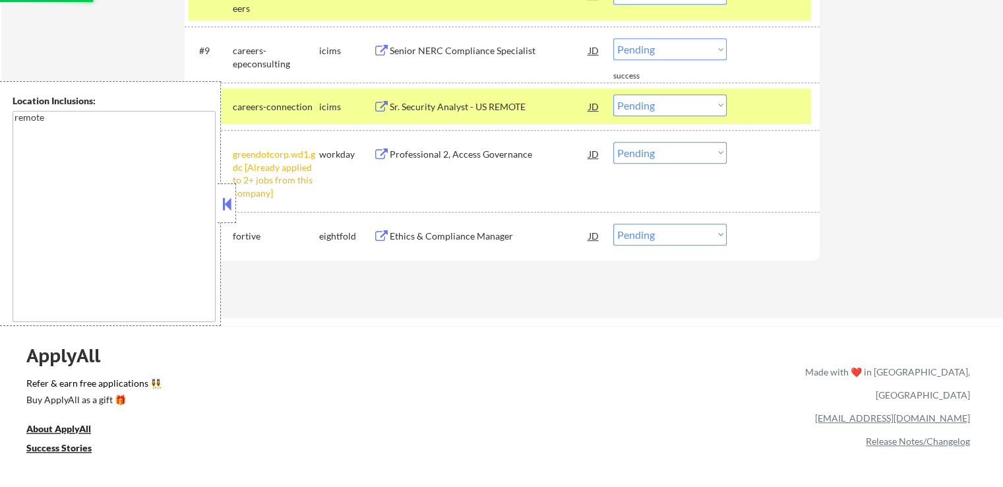
scroll to position [858, 0]
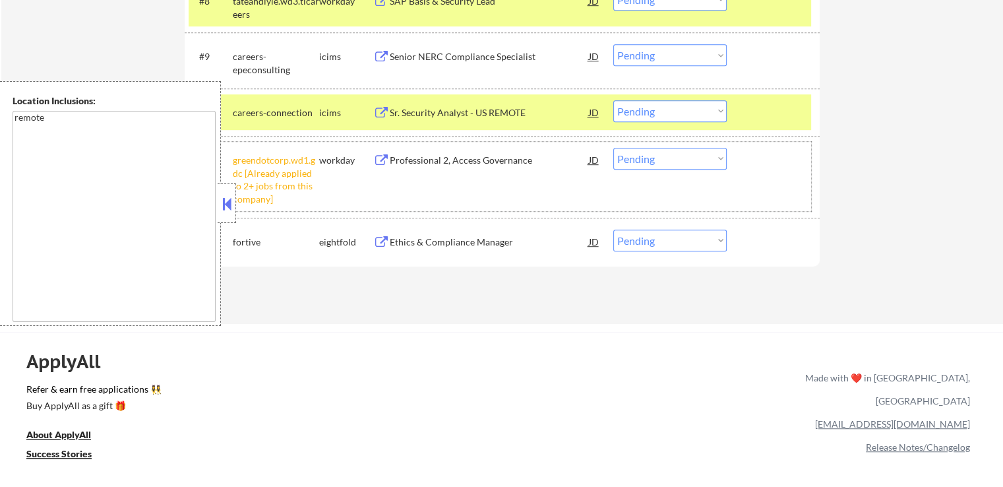
click at [657, 146] on div "#11 greendotcorp.wd1.gdc [Already applied to 2+ jobs from this company] workday…" at bounding box center [500, 176] width 623 height 69
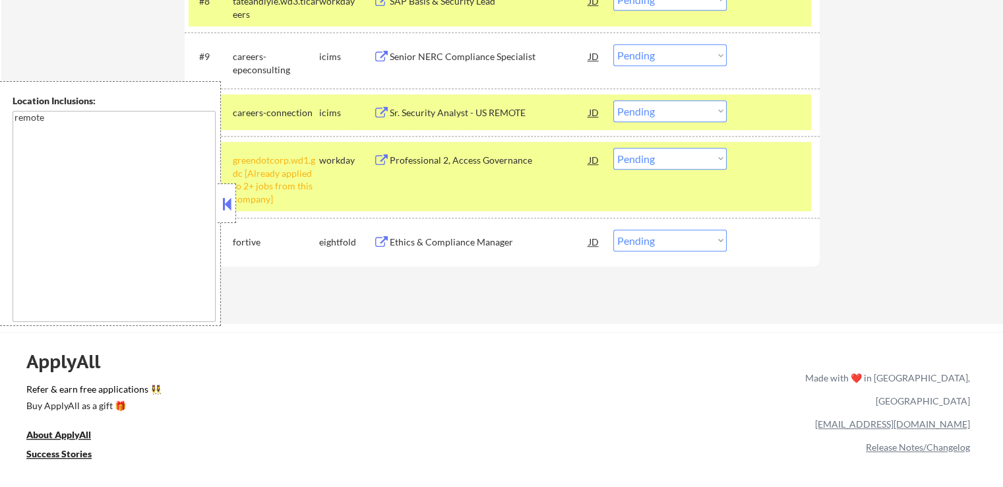
click at [665, 160] on select "Choose an option... Pending Applied Excluded (Questions) Excluded (Expired) Exc…" at bounding box center [669, 159] width 113 height 22
click at [613, 148] on select "Choose an option... Pending Applied Excluded (Questions) Excluded (Expired) Exc…" at bounding box center [669, 159] width 113 height 22
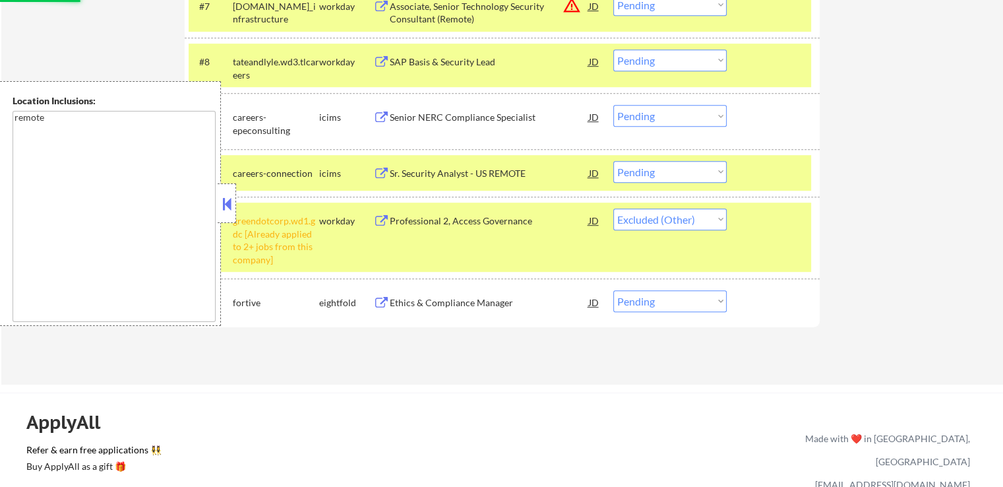
scroll to position [726, 0]
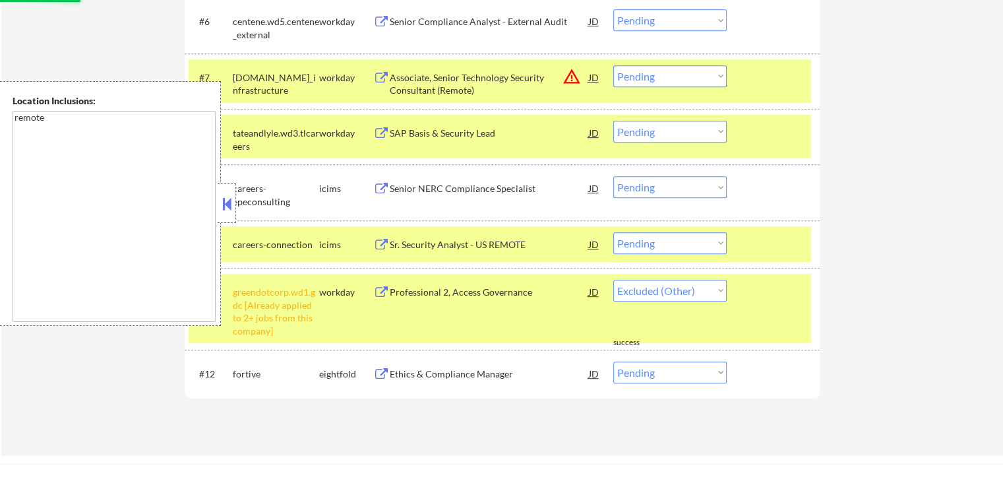
select select ""pending""
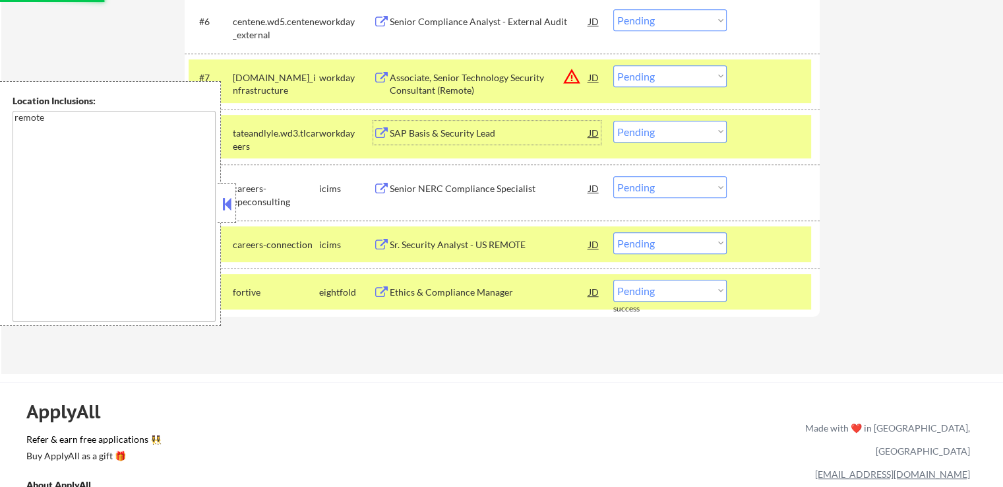
click at [417, 125] on div "SAP Basis & Security Lead" at bounding box center [489, 133] width 199 height 24
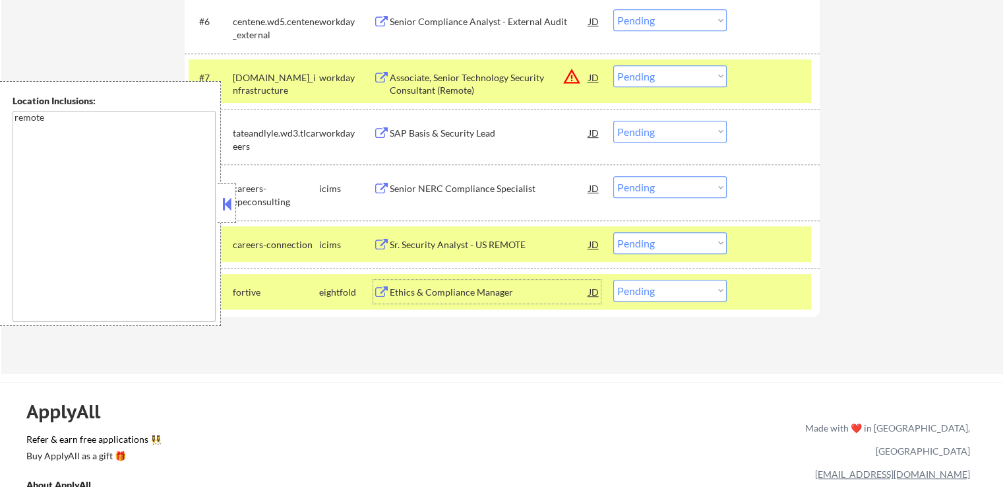
click at [444, 291] on div "Ethics & Compliance Manager" at bounding box center [489, 292] width 199 height 13
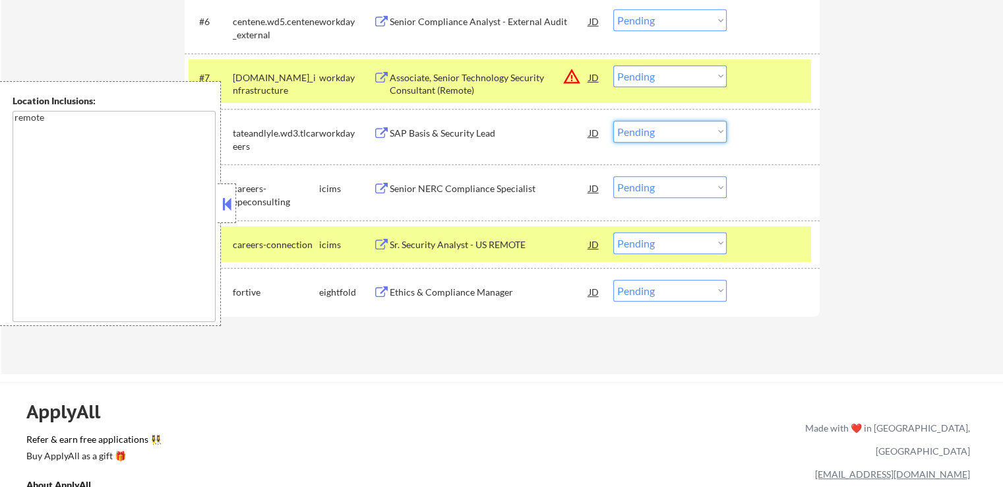
click at [662, 136] on select "Choose an option... Pending Applied Excluded (Questions) Excluded (Expired) Exc…" at bounding box center [669, 132] width 113 height 22
click at [613, 121] on select "Choose an option... Pending Applied Excluded (Questions) Excluded (Expired) Exc…" at bounding box center [669, 132] width 113 height 22
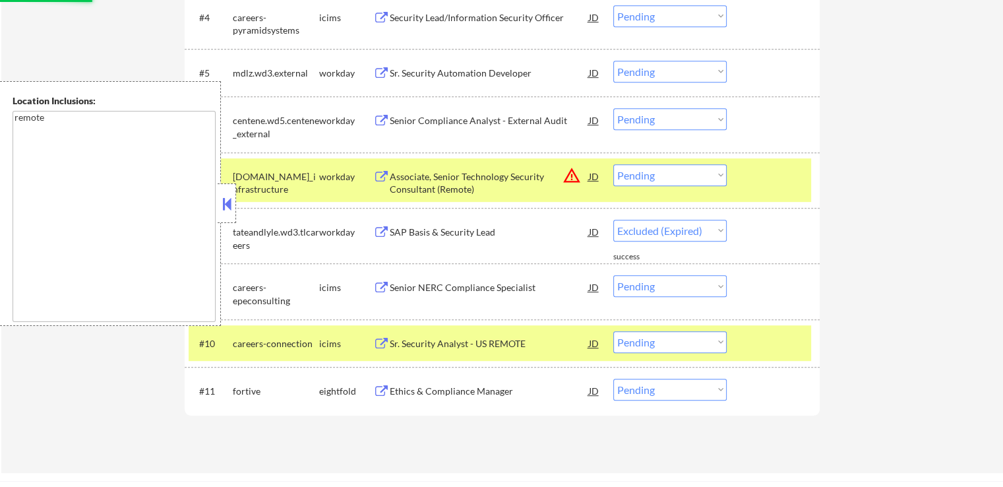
select select ""pending""
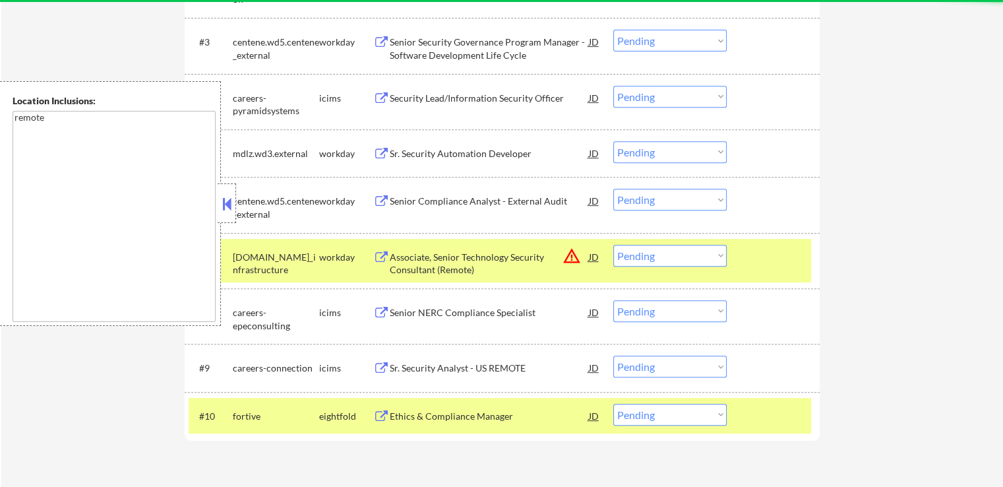
scroll to position [462, 0]
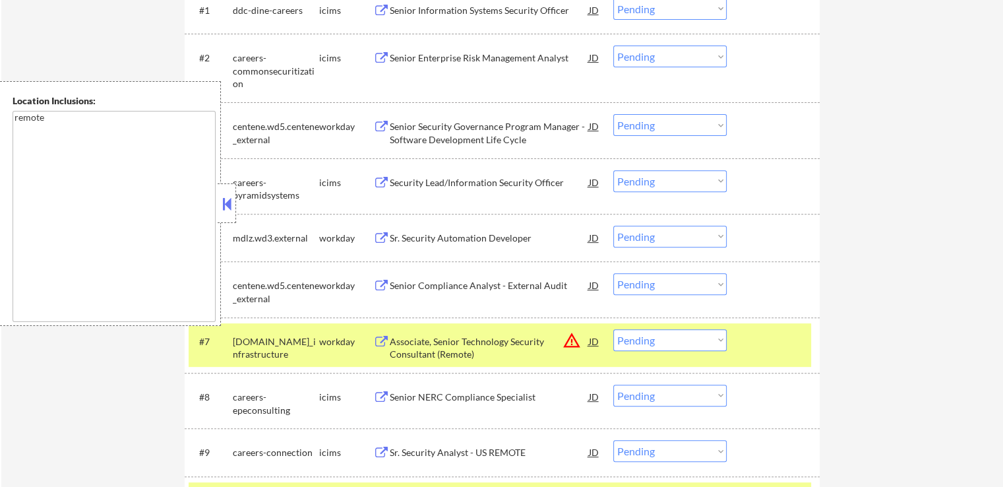
click at [405, 131] on div "Senior Security Governance Program Manager - Software Development Life Cycle" at bounding box center [489, 133] width 199 height 26
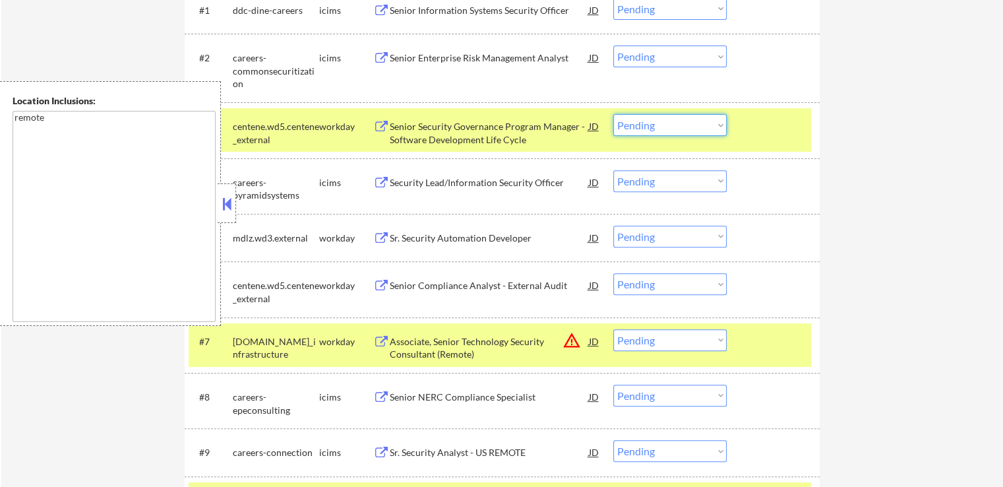
click at [655, 127] on select "Choose an option... Pending Applied Excluded (Questions) Excluded (Expired) Exc…" at bounding box center [669, 125] width 113 height 22
click at [613, 114] on select "Choose an option... Pending Applied Excluded (Questions) Excluded (Expired) Exc…" at bounding box center [669, 125] width 113 height 22
select select ""pending""
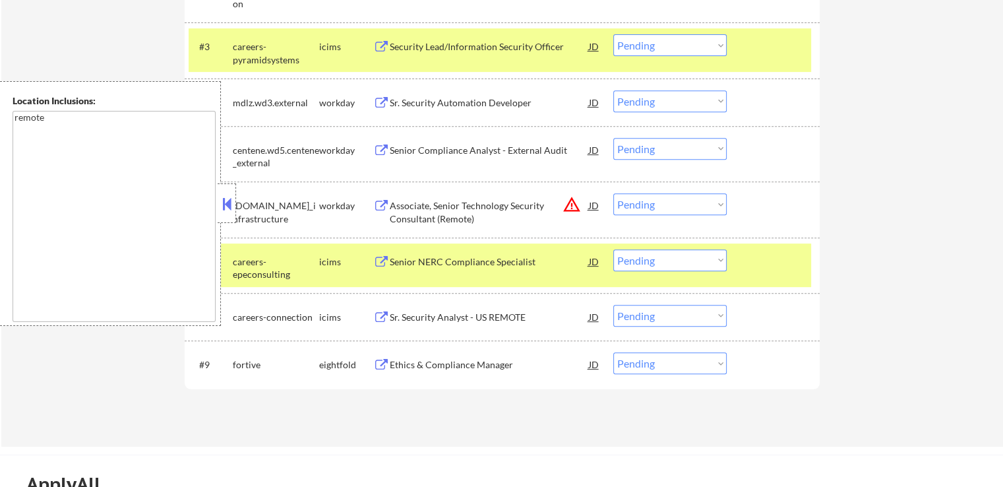
scroll to position [660, 0]
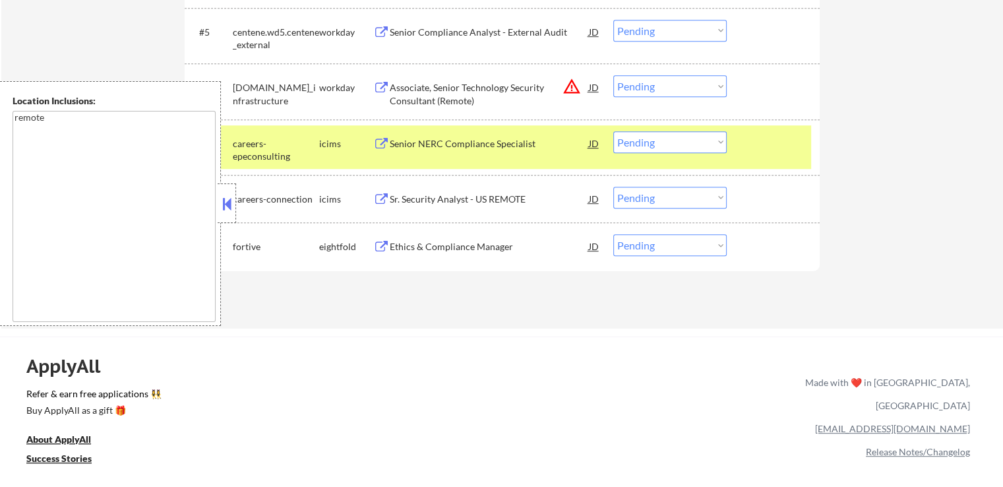
click at [668, 243] on select "Choose an option... Pending Applied Excluded (Questions) Excluded (Expired) Exc…" at bounding box center [669, 245] width 113 height 22
select select ""applied""
click at [613, 234] on select "Choose an option... Pending Applied Excluded (Questions) Excluded (Expired) Exc…" at bounding box center [669, 245] width 113 height 22
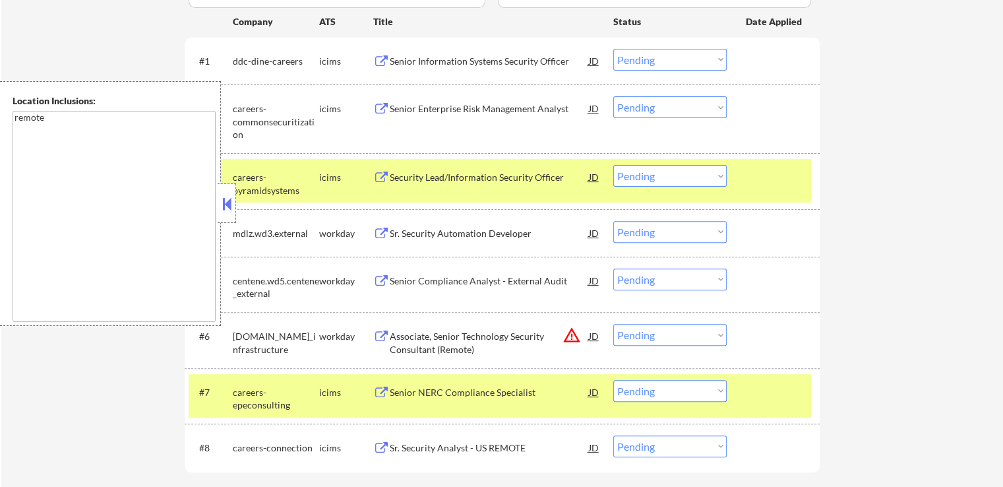
scroll to position [396, 0]
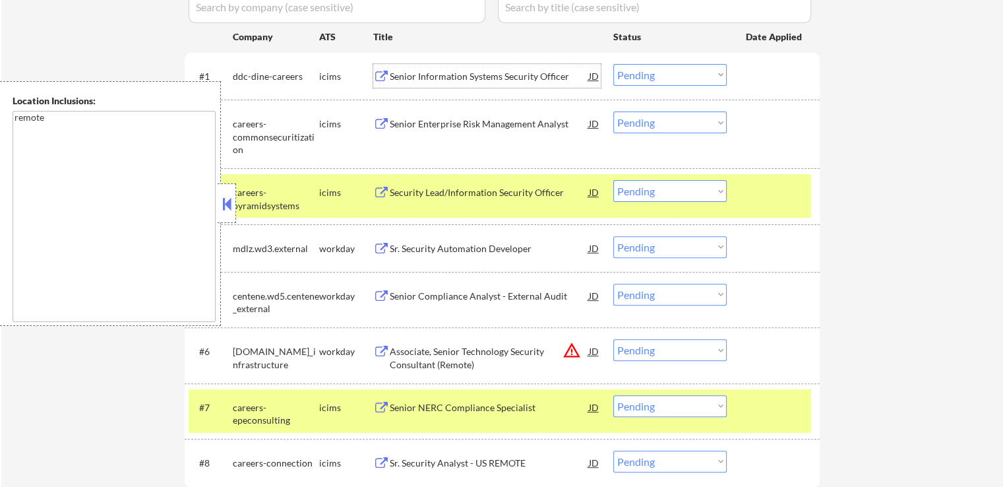
click at [432, 72] on div "Senior Information Systems Security Officer" at bounding box center [489, 76] width 199 height 13
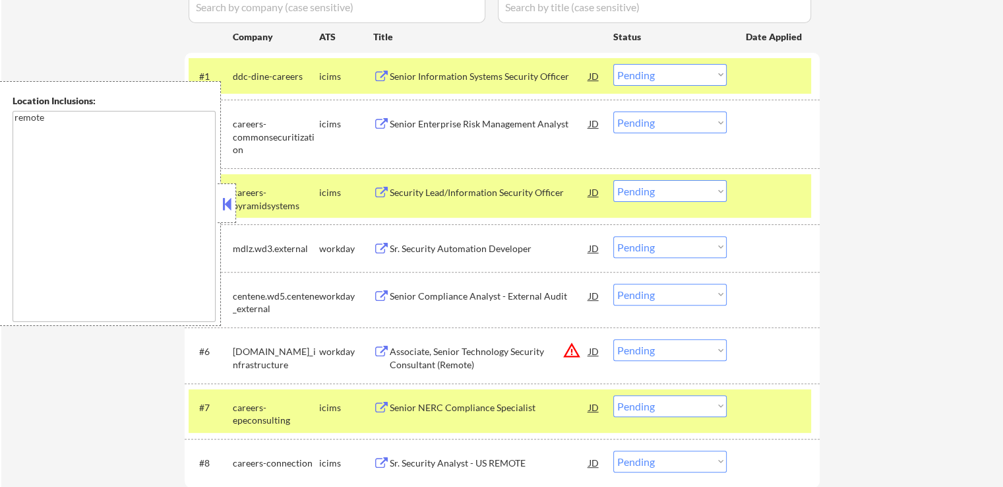
click at [421, 115] on div "Senior Enterprise Risk Management Analyst" at bounding box center [489, 123] width 199 height 24
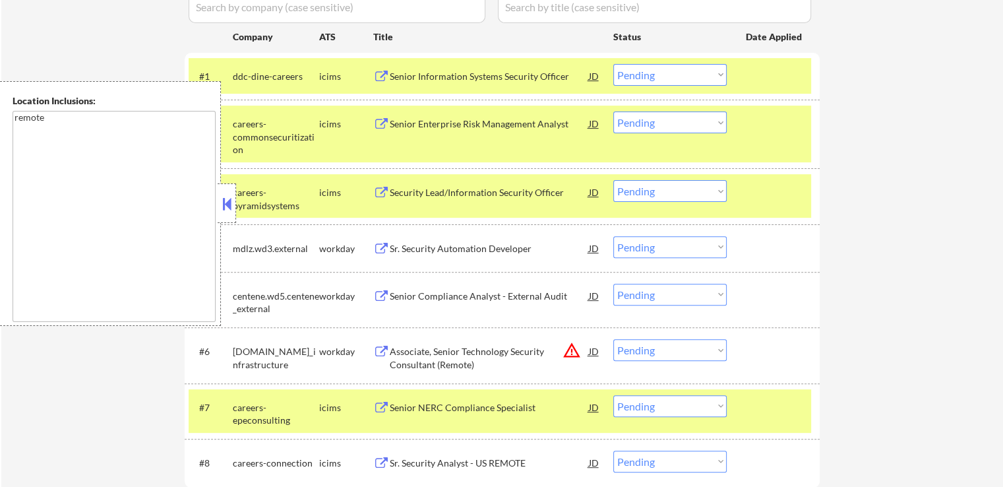
click at [412, 197] on div "Security Lead/Information Security Officer" at bounding box center [489, 192] width 199 height 13
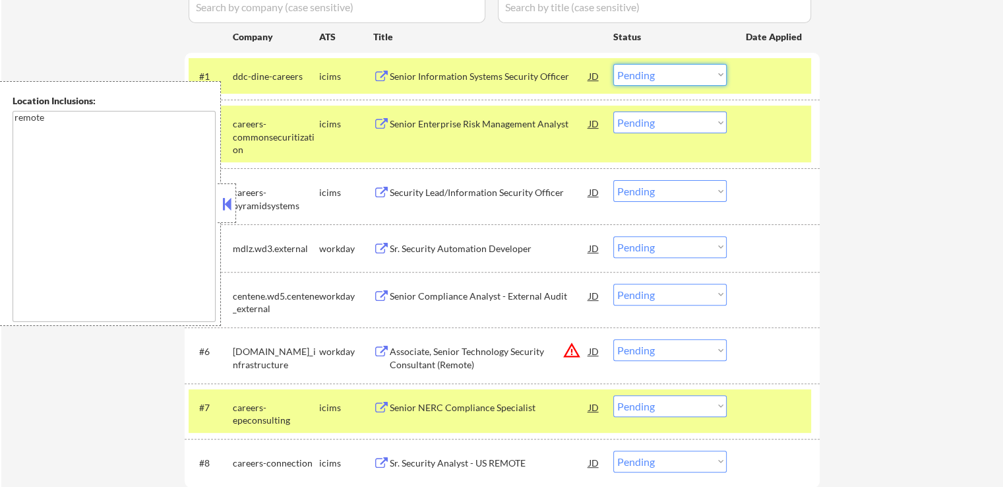
click at [640, 80] on select "Choose an option... Pending Applied Excluded (Questions) Excluded (Expired) Exc…" at bounding box center [669, 75] width 113 height 22
click at [613, 64] on select "Choose an option... Pending Applied Excluded (Questions) Excluded (Expired) Exc…" at bounding box center [669, 75] width 113 height 22
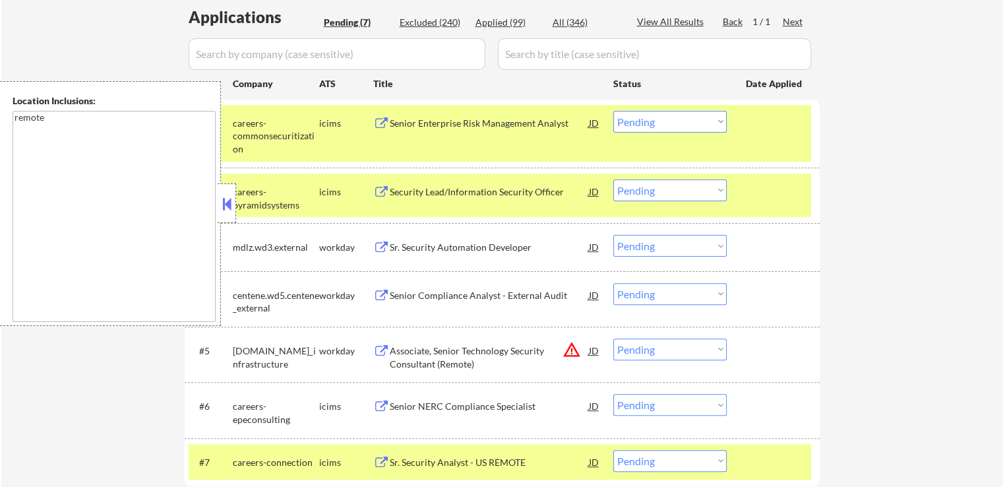
scroll to position [330, 0]
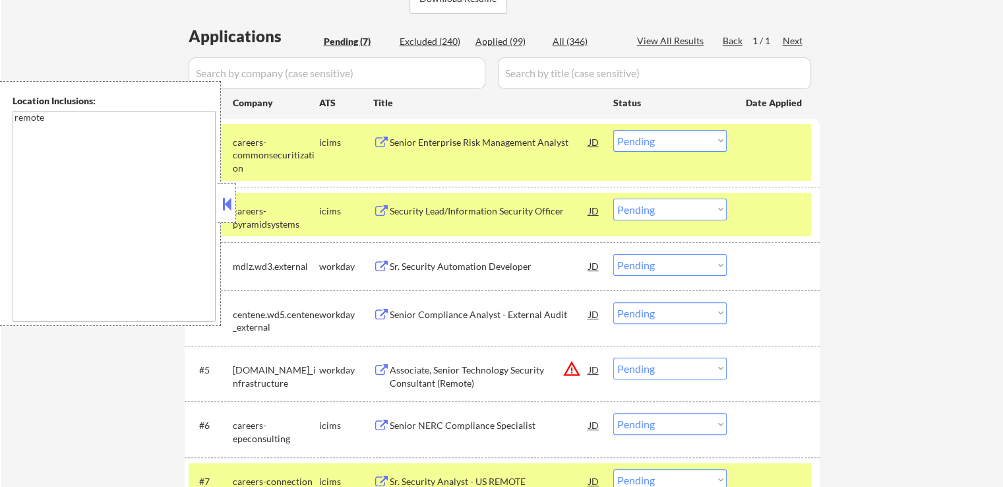
click at [414, 137] on div "Senior Enterprise Risk Management Analyst" at bounding box center [489, 142] width 199 height 13
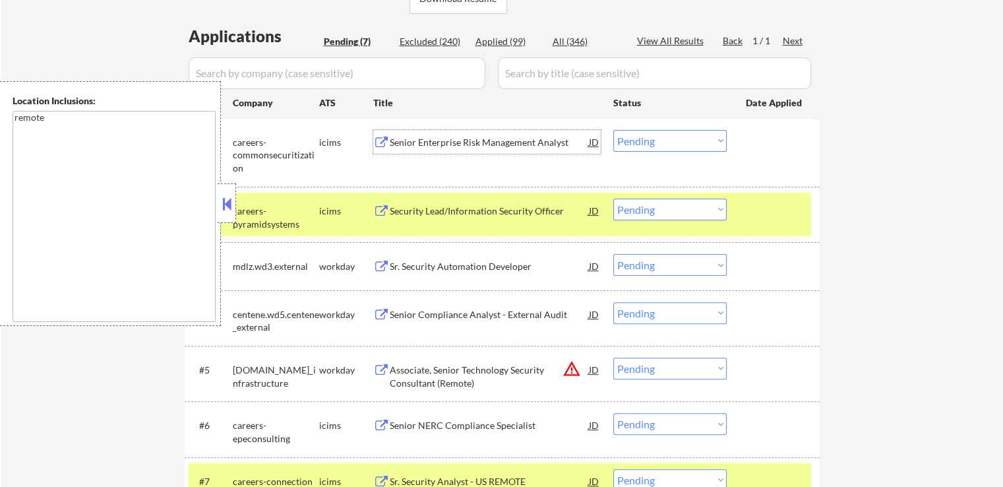
click at [646, 138] on select "Choose an option... Pending Applied Excluded (Questions) Excluded (Expired) Exc…" at bounding box center [669, 141] width 113 height 22
click at [613, 130] on select "Choose an option... Pending Applied Excluded (Questions) Excluded (Expired) Exc…" at bounding box center [669, 141] width 113 height 22
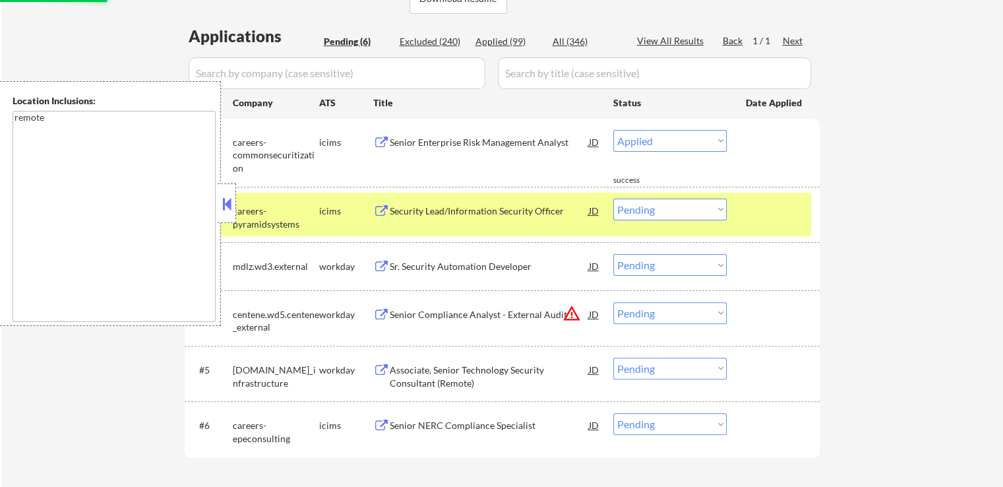
select select ""pending""
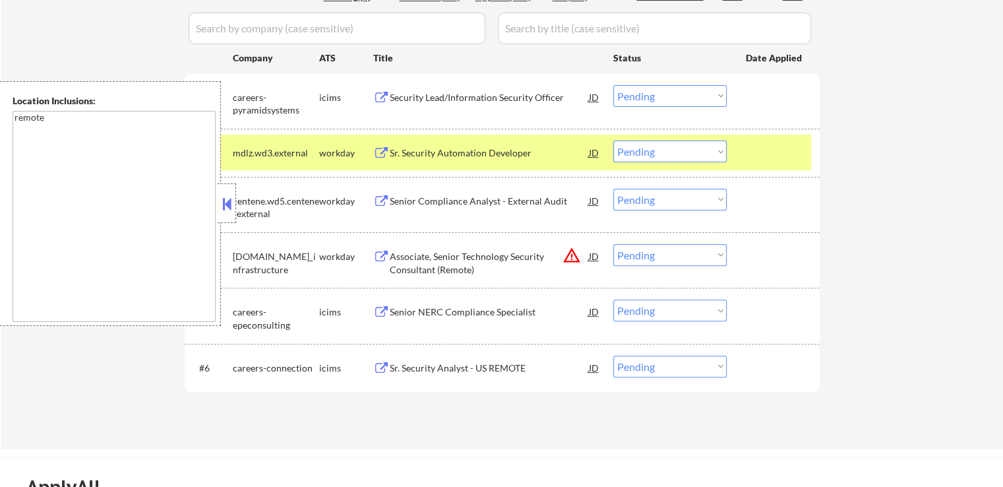
scroll to position [396, 0]
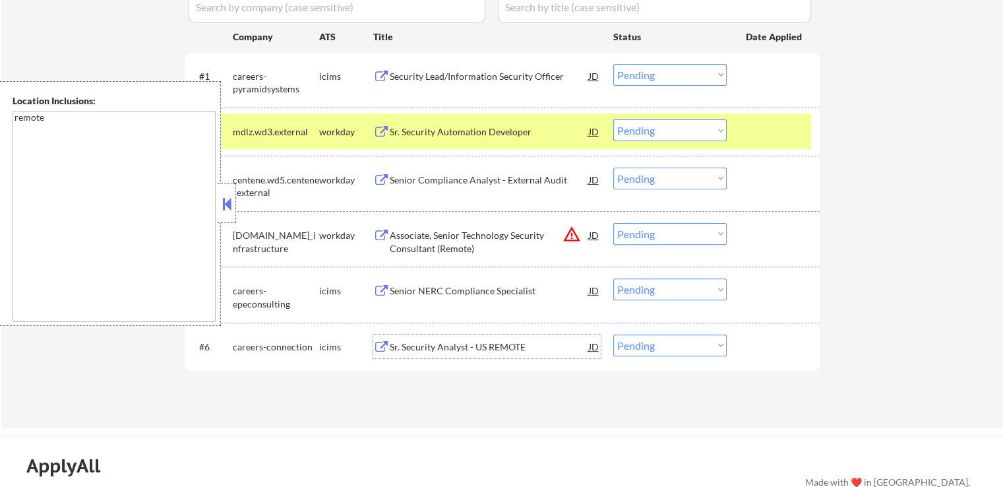
click at [421, 342] on div "Sr. Security Analyst - US REMOTE" at bounding box center [489, 346] width 199 height 13
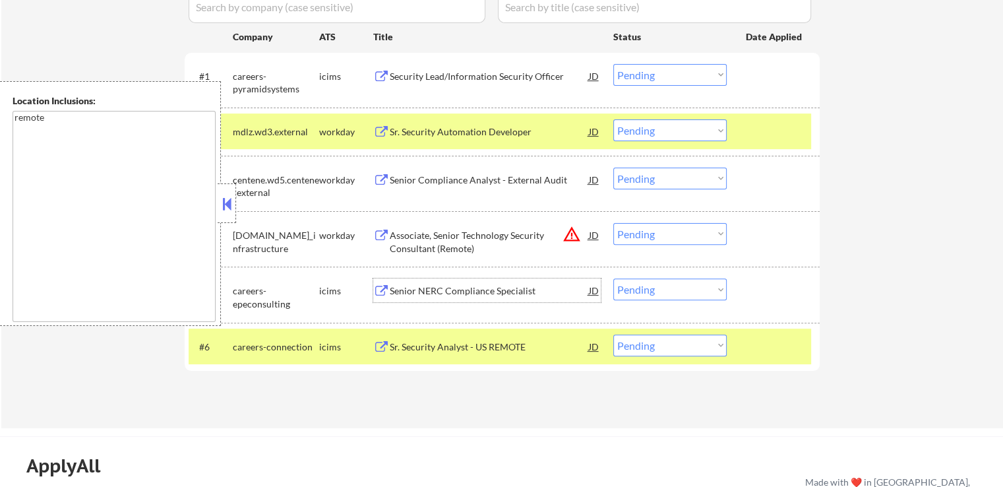
click at [404, 296] on div "Senior NERC Compliance Specialist" at bounding box center [489, 290] width 199 height 13
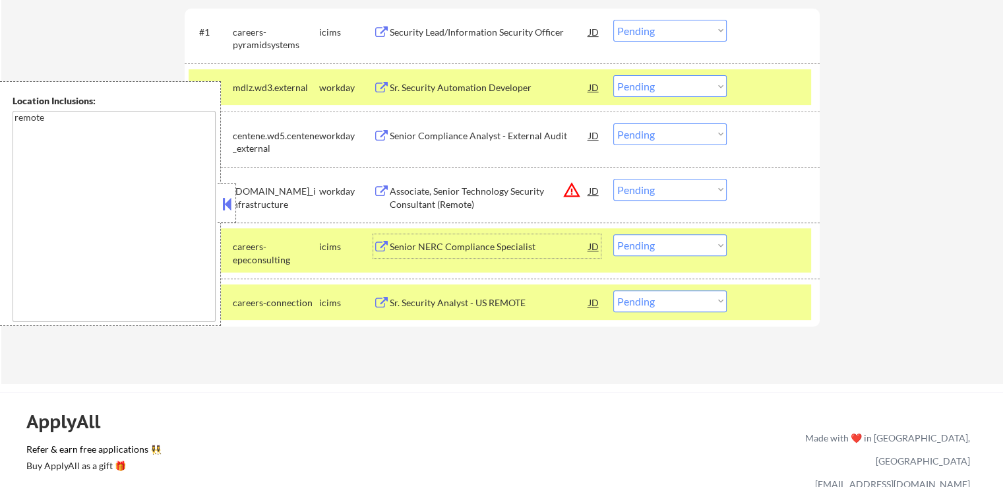
scroll to position [462, 0]
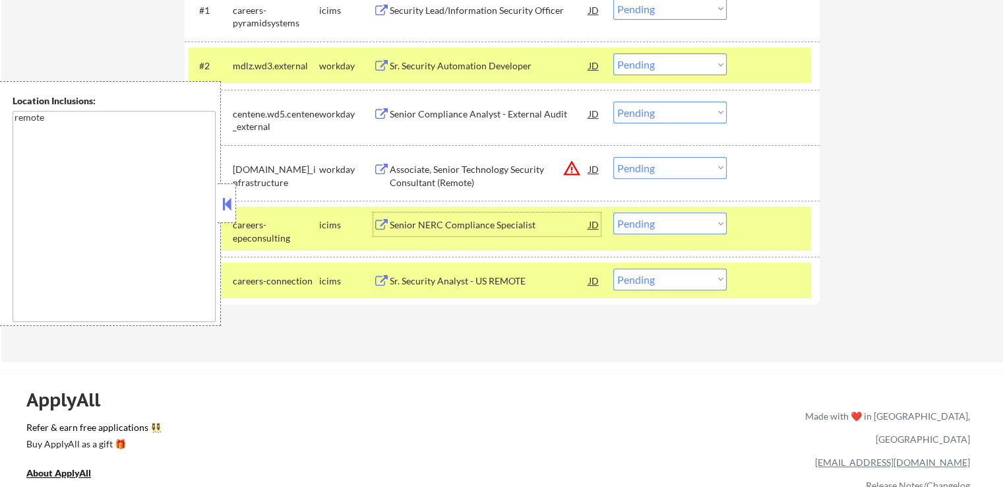
click at [681, 279] on select "Choose an option... Pending Applied Excluded (Questions) Excluded (Expired) Exc…" at bounding box center [669, 279] width 113 height 22
select select ""excluded__expired_""
click at [613, 268] on select "Choose an option... Pending Applied Excluded (Questions) Excluded (Expired) Exc…" at bounding box center [669, 279] width 113 height 22
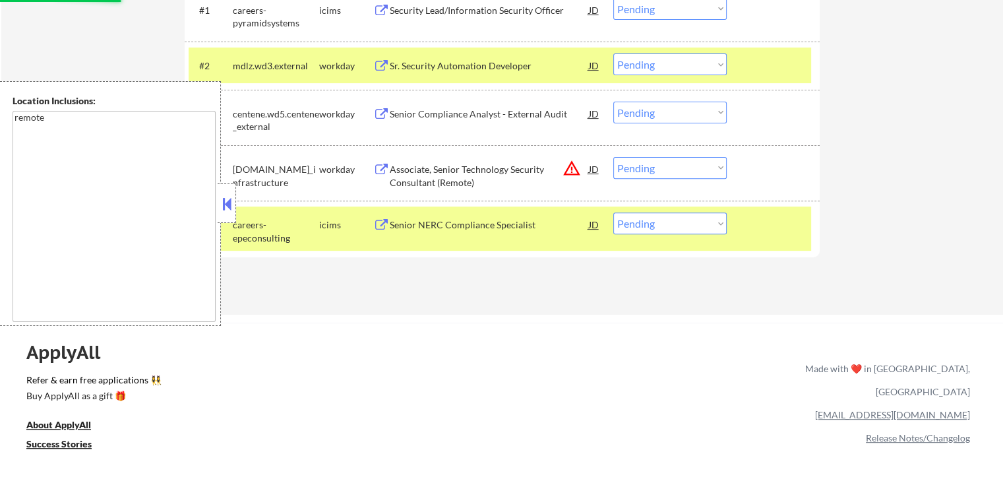
drag, startPoint x: 672, startPoint y: 222, endPoint x: 675, endPoint y: 229, distance: 7.4
click at [672, 222] on select "Choose an option... Pending Applied Excluded (Questions) Excluded (Expired) Exc…" at bounding box center [669, 223] width 113 height 22
select select ""excluded__expired_""
click at [613, 212] on select "Choose an option... Pending Applied Excluded (Questions) Excluded (Expired) Exc…" at bounding box center [669, 223] width 113 height 22
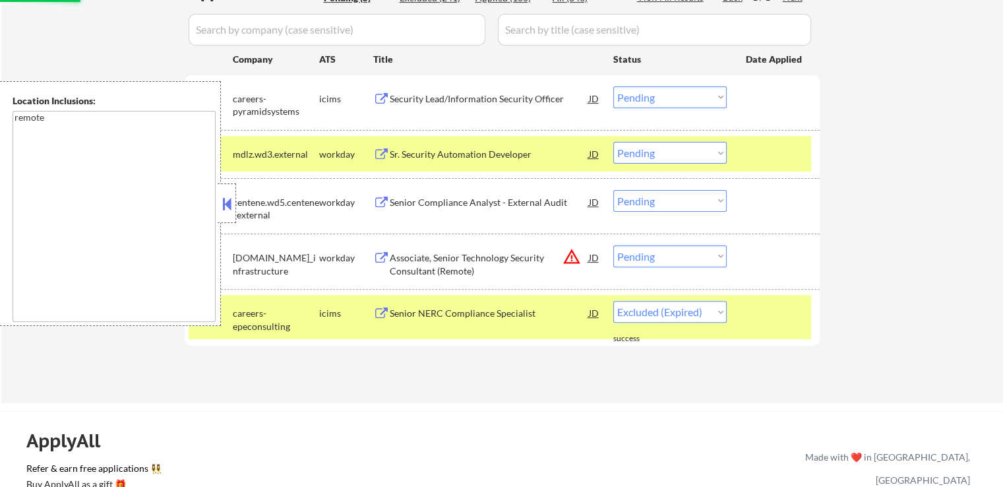
scroll to position [396, 0]
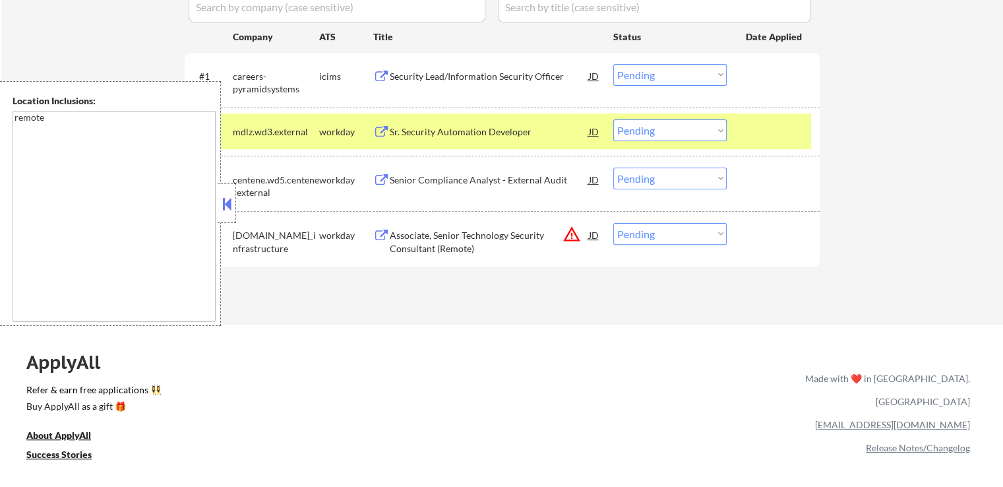
click at [410, 243] on div "Associate, Senior Technology Security Consultant (Remote)" at bounding box center [489, 242] width 199 height 26
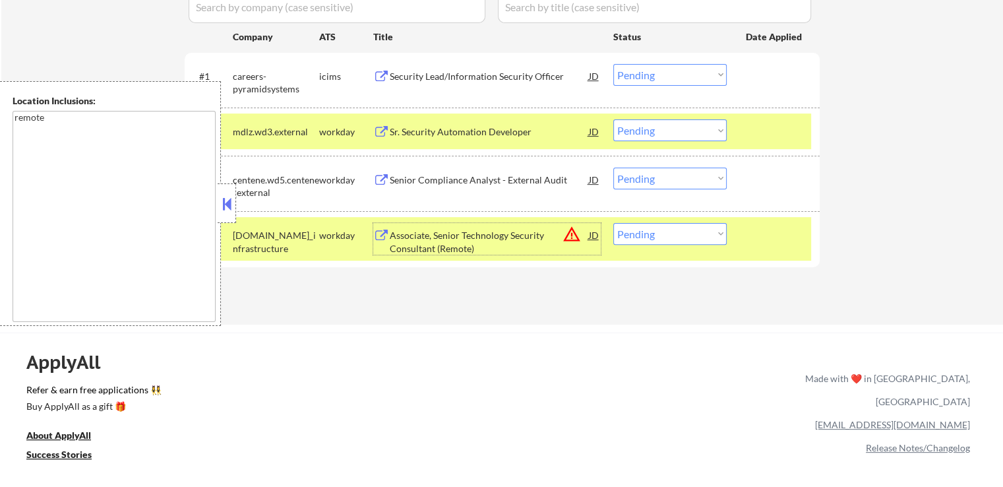
click at [403, 179] on div "Senior Compliance Analyst - External Audit" at bounding box center [489, 179] width 199 height 13
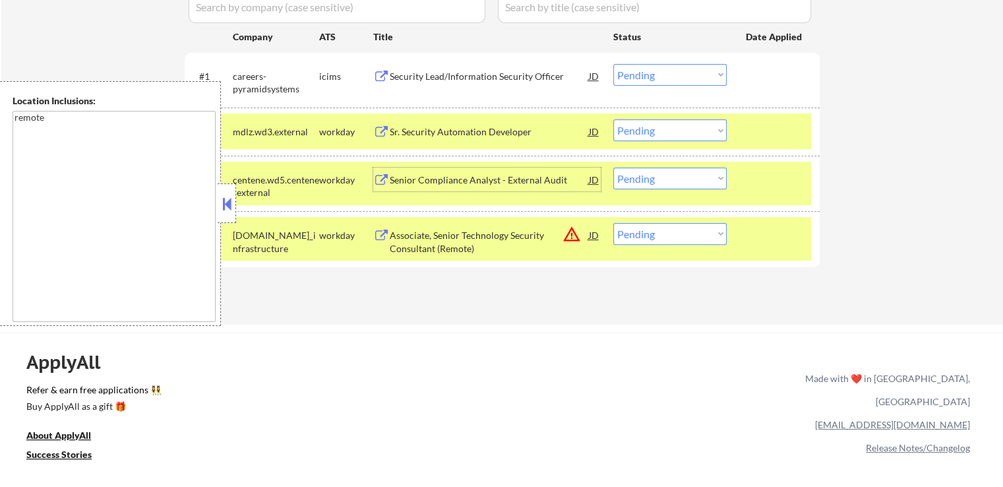
click at [410, 133] on div "Sr. Security Automation Developer" at bounding box center [489, 131] width 199 height 13
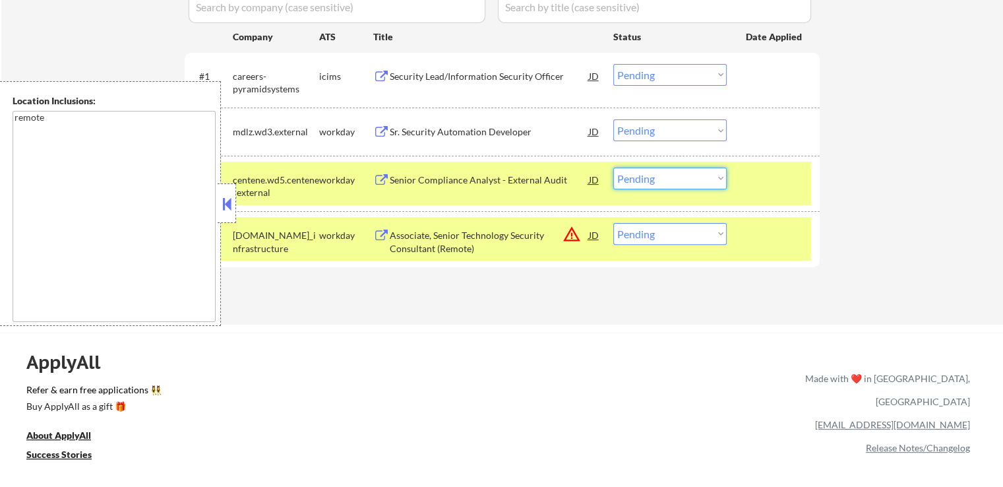
click at [675, 180] on select "Choose an option... Pending Applied Excluded (Questions) Excluded (Expired) Exc…" at bounding box center [669, 179] width 113 height 22
click at [613, 168] on select "Choose an option... Pending Applied Excluded (Questions) Excluded (Expired) Exc…" at bounding box center [669, 179] width 113 height 22
select select ""pending""
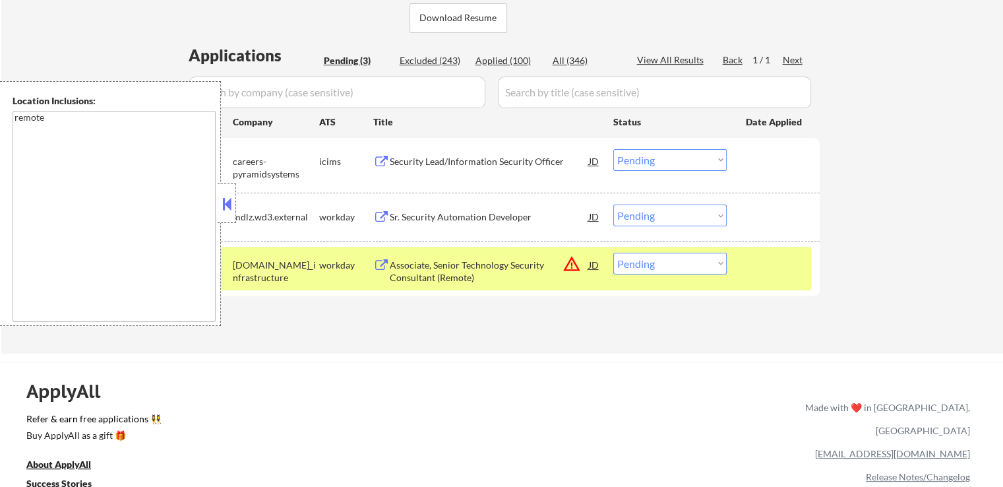
scroll to position [330, 0]
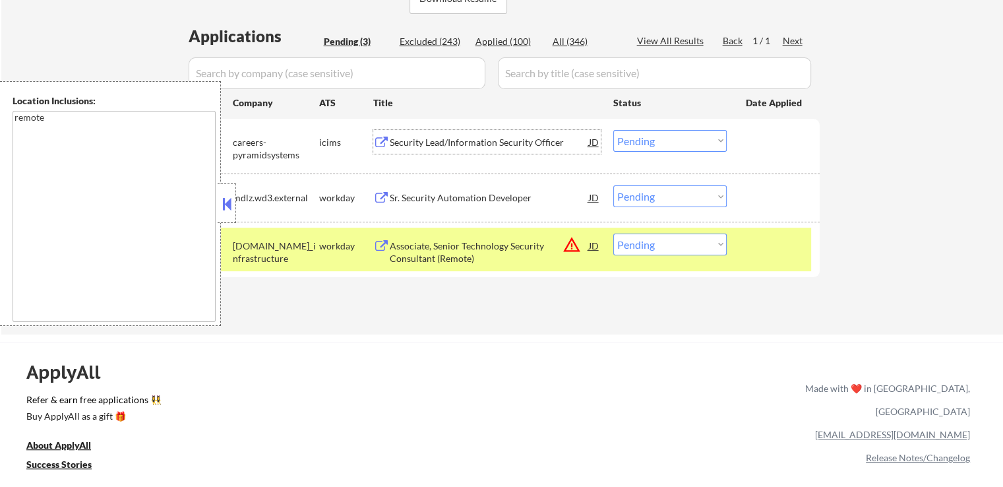
click at [405, 139] on div "Security Lead/Information Security Officer" at bounding box center [489, 142] width 199 height 13
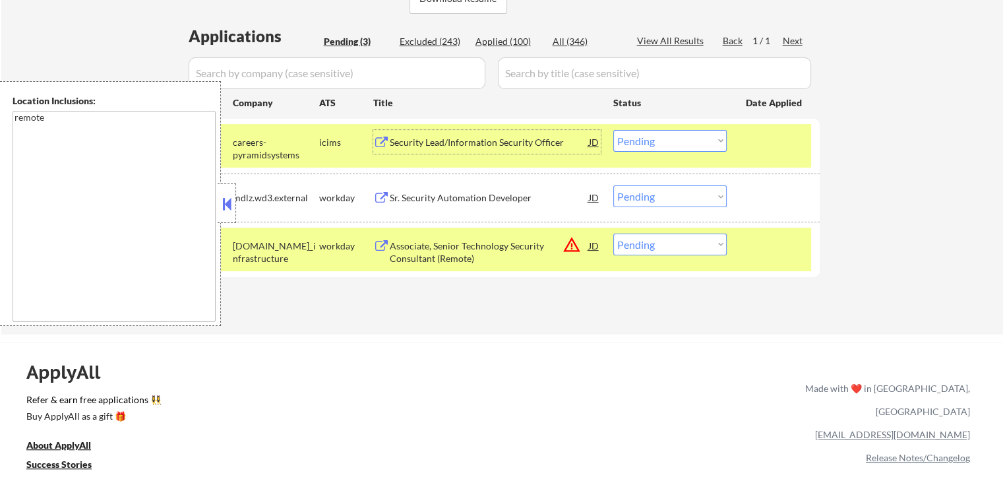
click at [655, 140] on select "Choose an option... Pending Applied Excluded (Questions) Excluded (Expired) Exc…" at bounding box center [669, 141] width 113 height 22
click at [613, 130] on select "Choose an option... Pending Applied Excluded (Questions) Excluded (Expired) Exc…" at bounding box center [669, 141] width 113 height 22
select select ""pending""
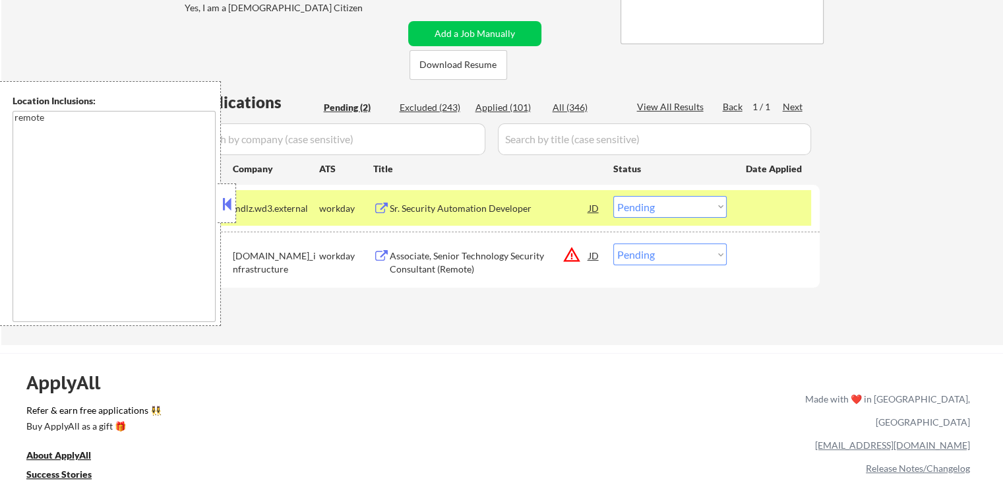
scroll to position [198, 0]
